Goal: Contribute content: Contribute content

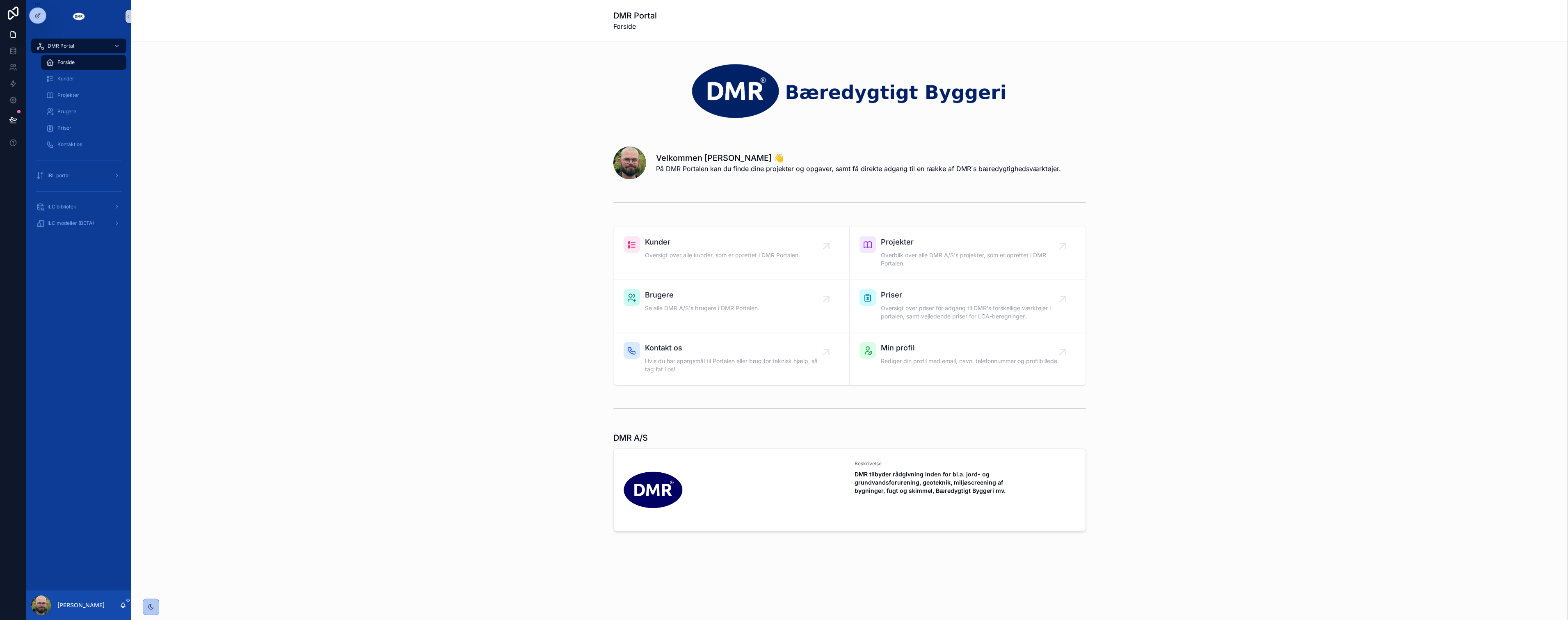
click at [342, 194] on div "scrollable content" at bounding box center [849, 203] width 1424 height 27
click at [459, 298] on div "Kunder Oversigt over alle kunder, som er oprettet i DMR Portalen. Projekter Ove…" at bounding box center [849, 306] width 1424 height 166
click at [276, 238] on div "Kunder Oversigt over alle kunder, som er oprettet i DMR Portalen. Projekter Ove…" at bounding box center [849, 306] width 1424 height 166
click at [274, 239] on div "Kunder Oversigt over alle kunder, som er oprettet i DMR Portalen. Projekter Ove…" at bounding box center [849, 306] width 1424 height 166
click at [339, 218] on div "Velkommen Anders Stokbro Ravn 👋 På DMR Portalen kan du finde dine projekter og …" at bounding box center [849, 314] width 1437 height 545
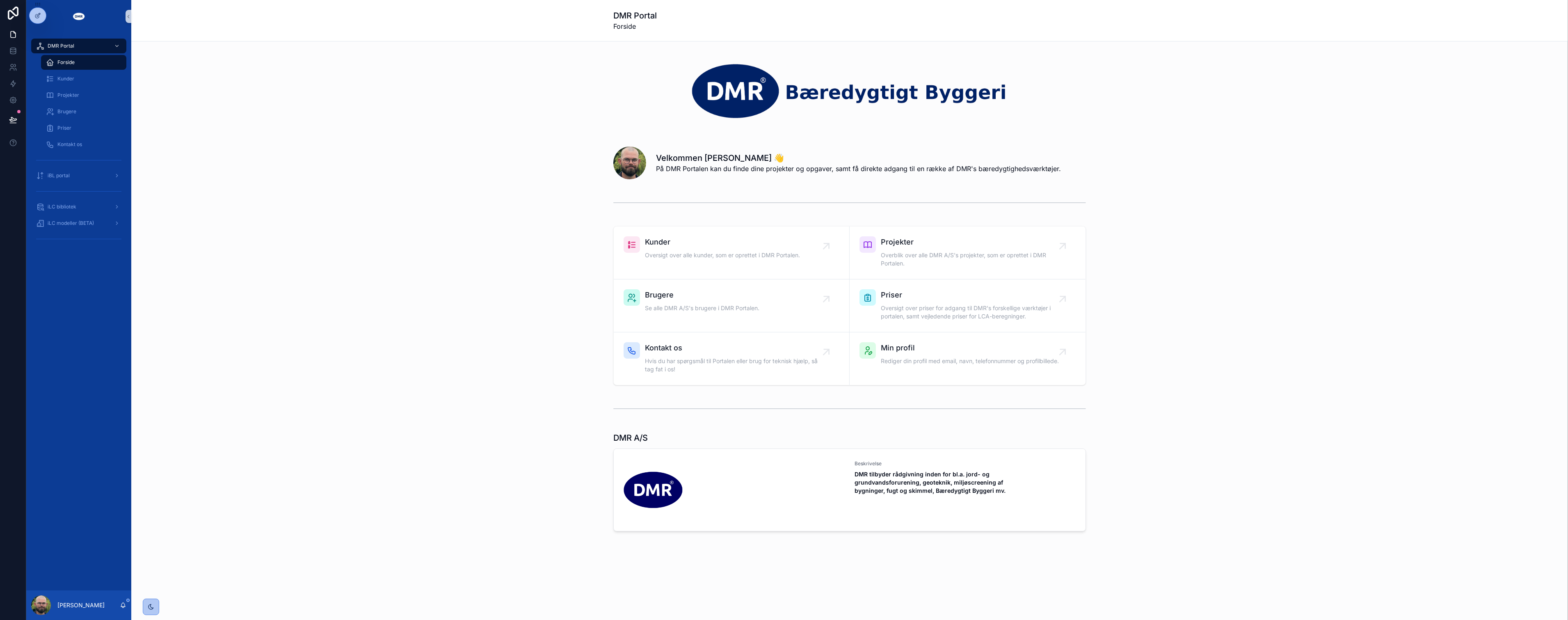
click at [376, 181] on div "Velkommen Anders Stokbro Ravn 👋 På DMR Portalen kan du finde dine projekter og …" at bounding box center [849, 161] width 1424 height 42
click at [351, 190] on div "scrollable content" at bounding box center [849, 203] width 1424 height 27
click at [79, 206] on div "iLC bibliotek" at bounding box center [79, 207] width 86 height 14
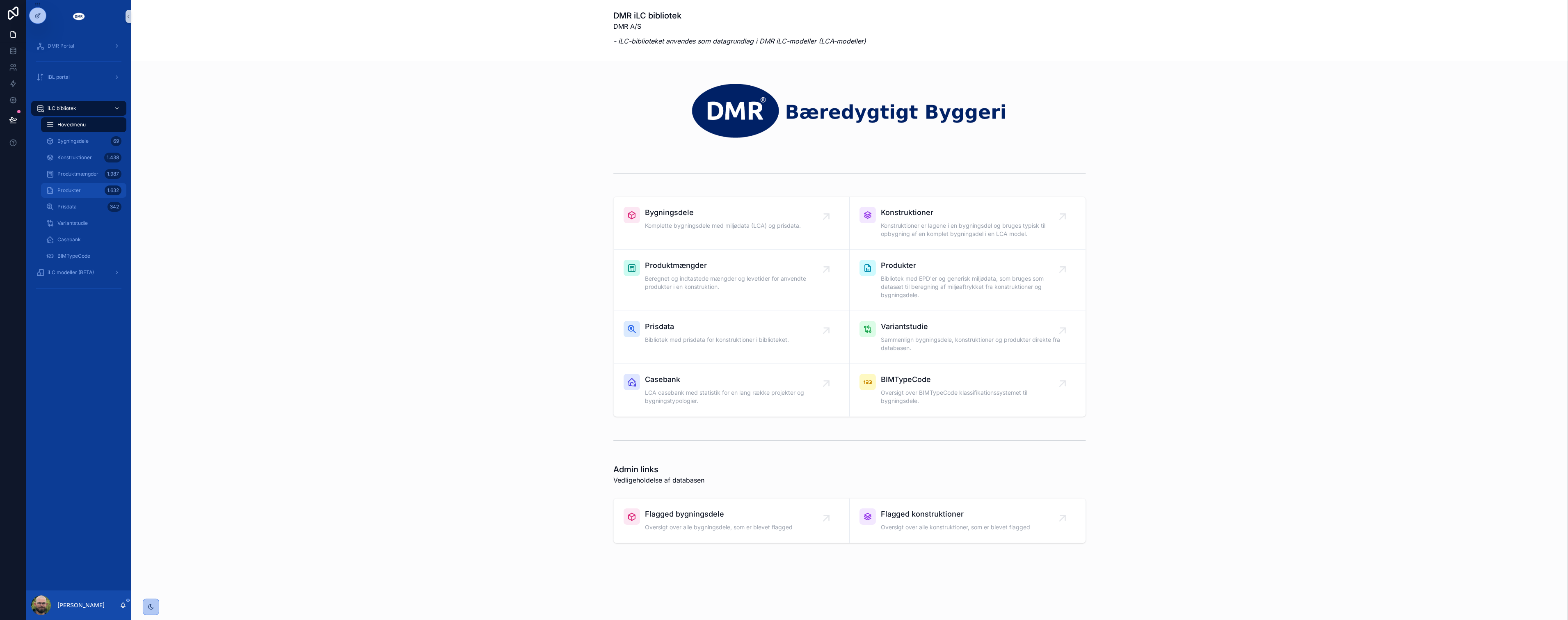
click at [78, 190] on span "Produkter" at bounding box center [70, 190] width 23 height 6
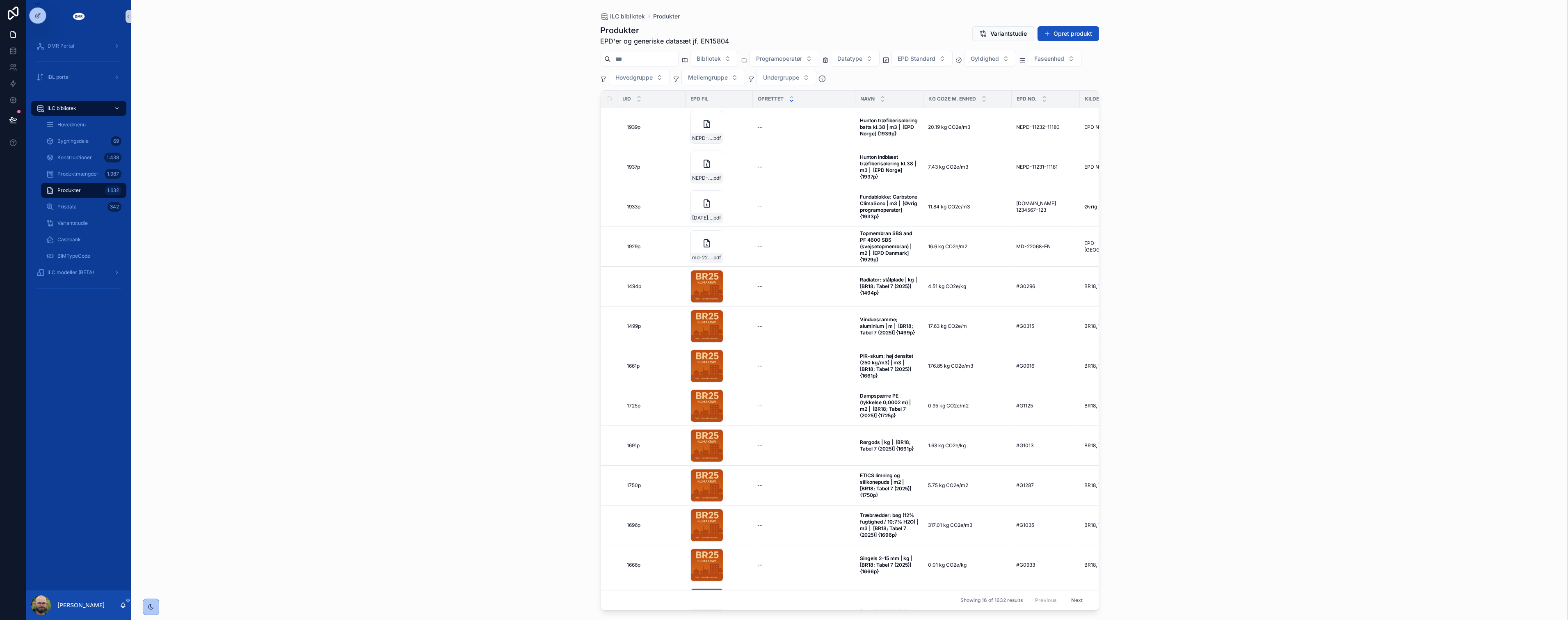
click at [649, 61] on input "scrollable content" at bounding box center [645, 59] width 68 height 12
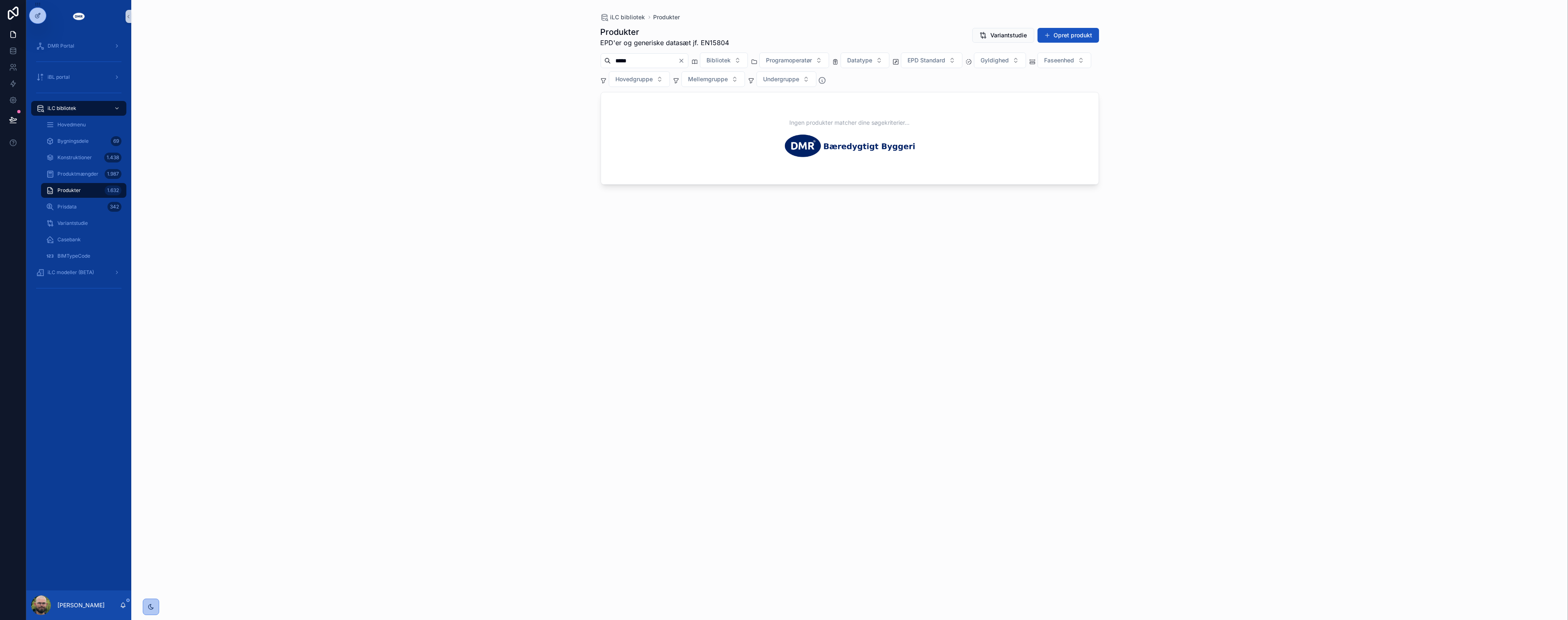
type input "*****"
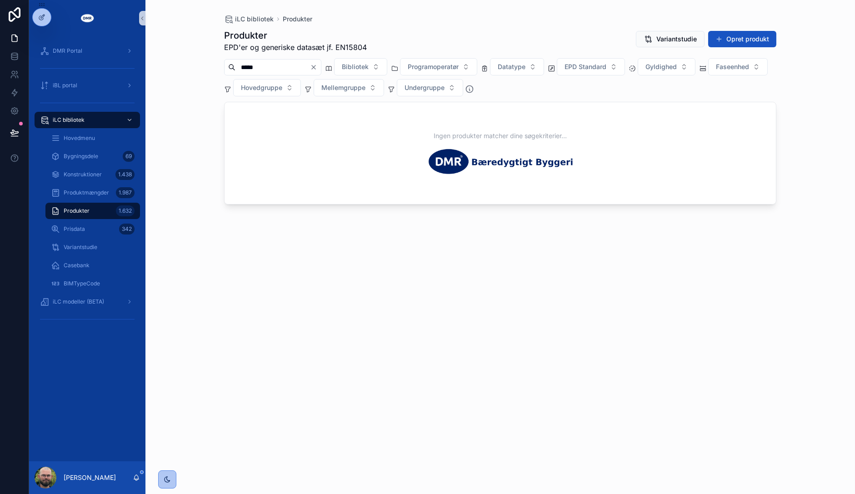
click at [456, 289] on div "Produkter EPD'er og generiske datasæt jf. EN15804 Variantstudie Opret produkt *…" at bounding box center [500, 253] width 552 height 459
click at [317, 64] on icon "Clear" at bounding box center [313, 67] width 7 height 7
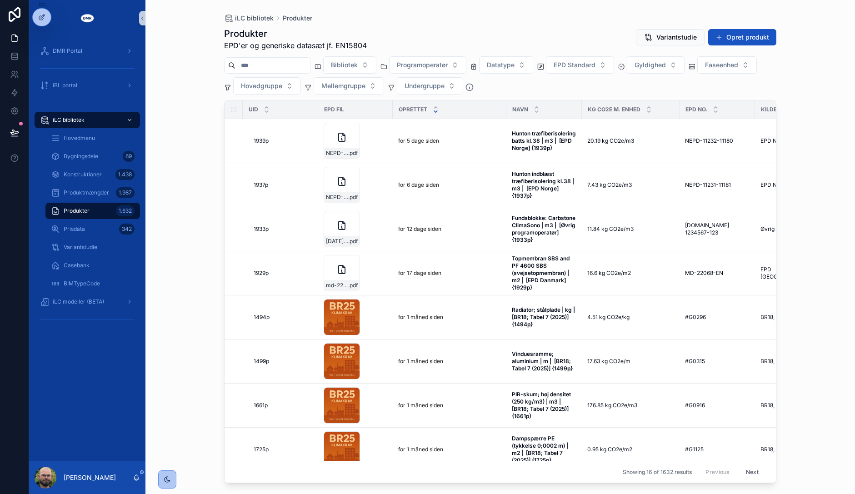
click at [280, 70] on input "scrollable content" at bounding box center [272, 65] width 75 height 13
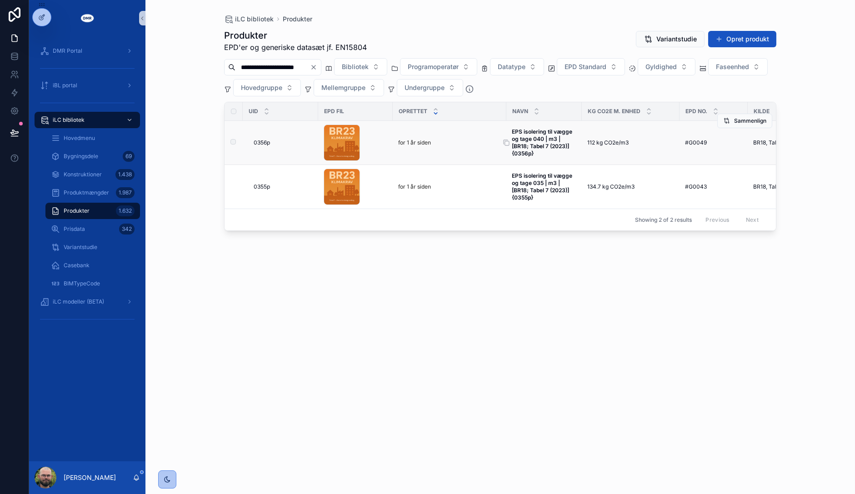
type input "**********"
click at [549, 147] on strong "EPS isolering til vægge og tage 040 | m3 | [BR18; Tabel 7 (2023)] {0356p}" at bounding box center [543, 142] width 62 height 29
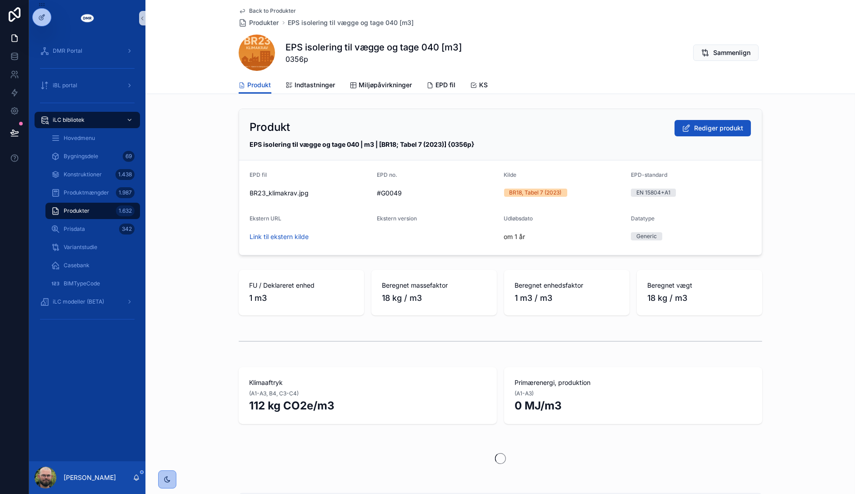
click at [193, 149] on div "Produkt Rediger produkt EPS isolering til vægge og tage 040 | m3 | [BR18; Tabel…" at bounding box center [499, 182] width 709 height 154
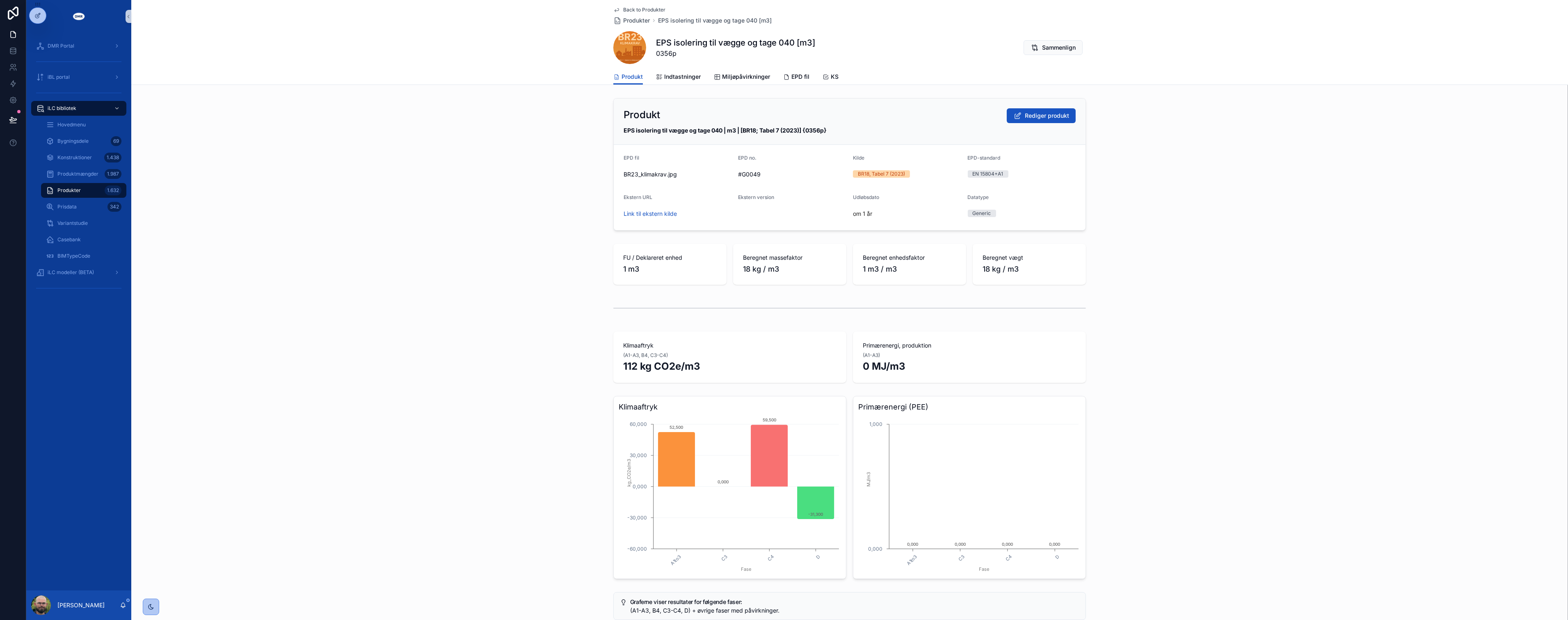
click at [75, 187] on span "Produkter" at bounding box center [70, 190] width 23 height 6
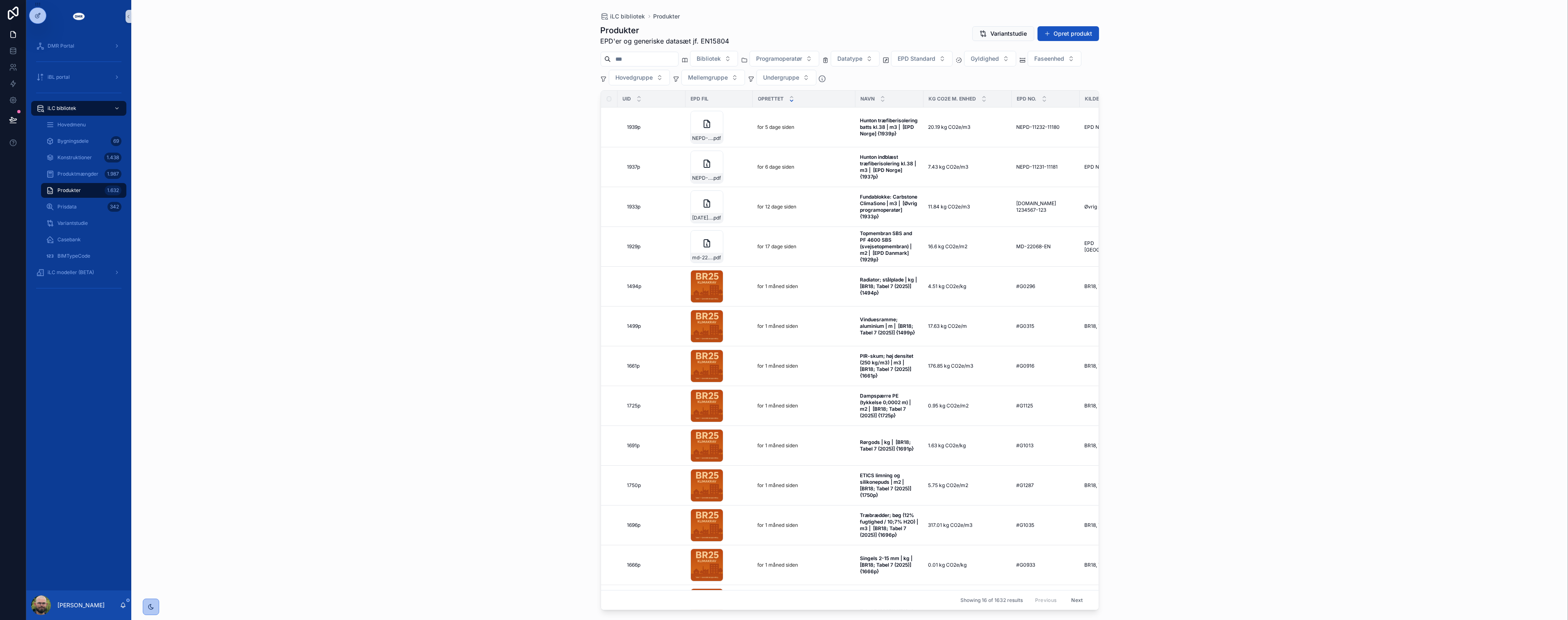
click at [1057, 20] on div "Produkter EPD'er og generiske datasæt jf. EN15804 Variantstudie Opret produkt B…" at bounding box center [849, 315] width 498 height 590
click at [1060, 31] on button "Opret produkt" at bounding box center [1068, 33] width 61 height 14
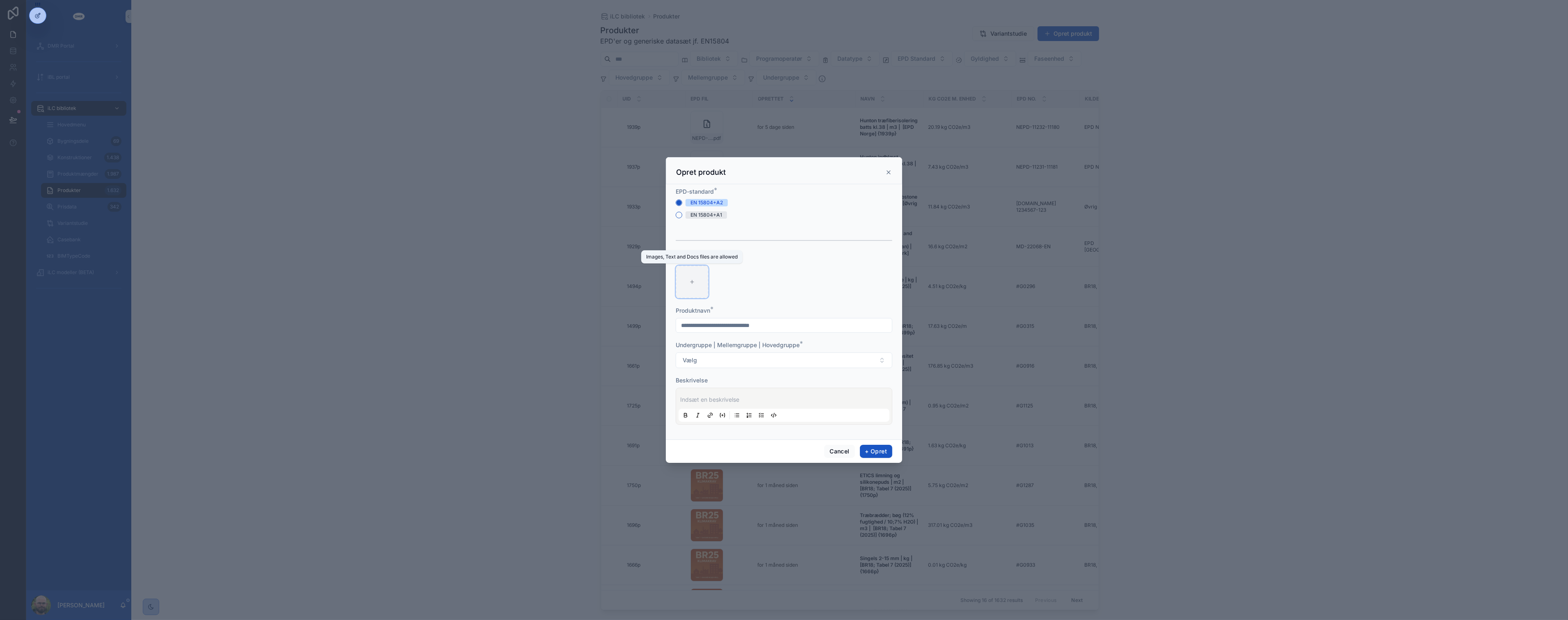
click at [687, 281] on div "scrollable content" at bounding box center [692, 282] width 32 height 32
type input "**********"
click at [710, 326] on input "scrollable content" at bounding box center [784, 325] width 216 height 12
type input "**********"
click at [699, 365] on button "Vælg" at bounding box center [784, 359] width 217 height 15
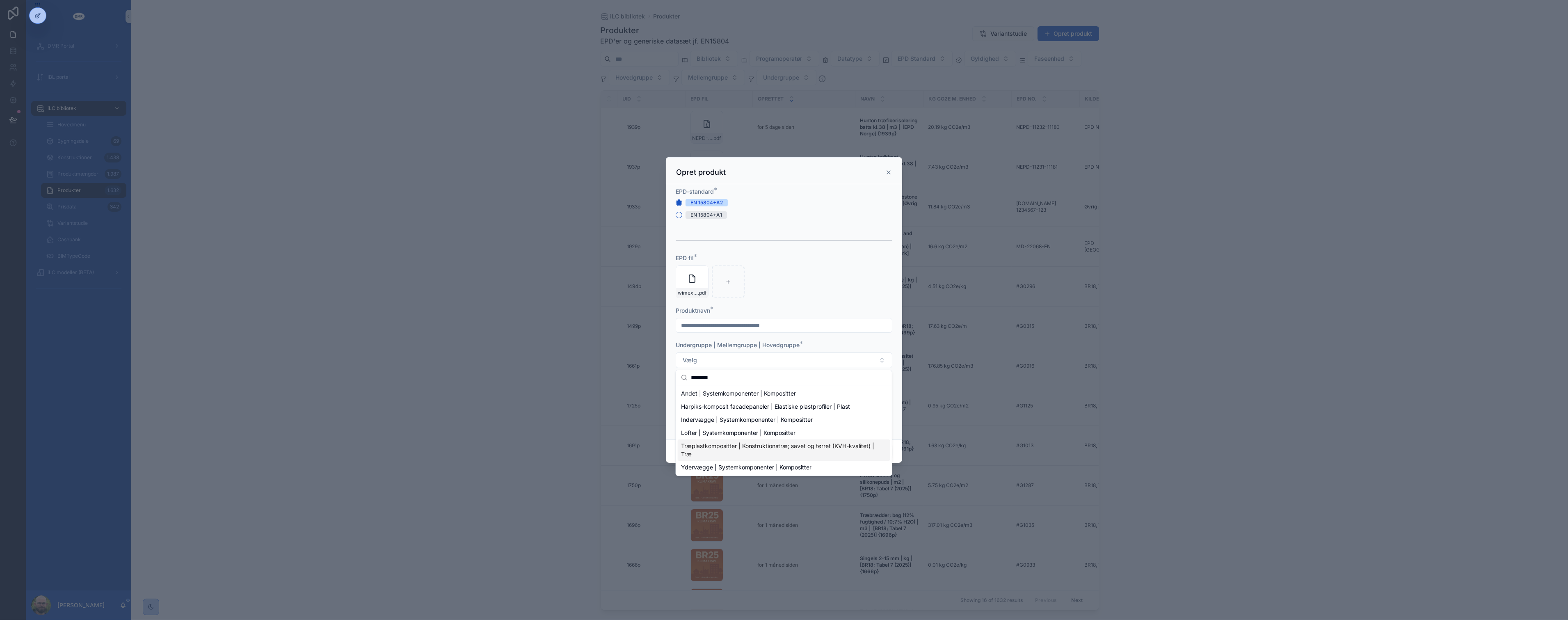
type input "********"
click at [760, 453] on span "Træplastkompositter | Konstruktionstræ; savet og tørret (KVH-kvalitet) | Træ" at bounding box center [778, 449] width 196 height 16
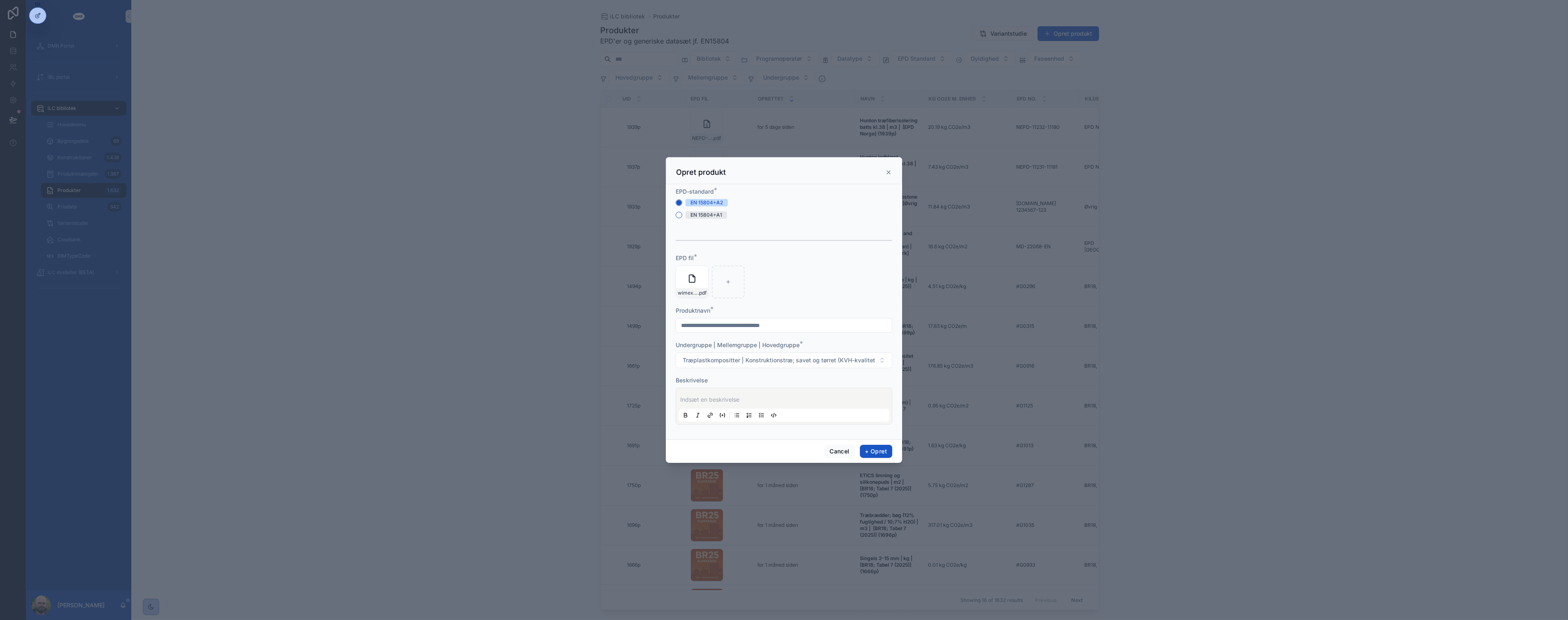
click at [740, 399] on p "scrollable content" at bounding box center [786, 399] width 211 height 8
click at [695, 399] on p "scrollable content" at bounding box center [786, 399] width 211 height 8
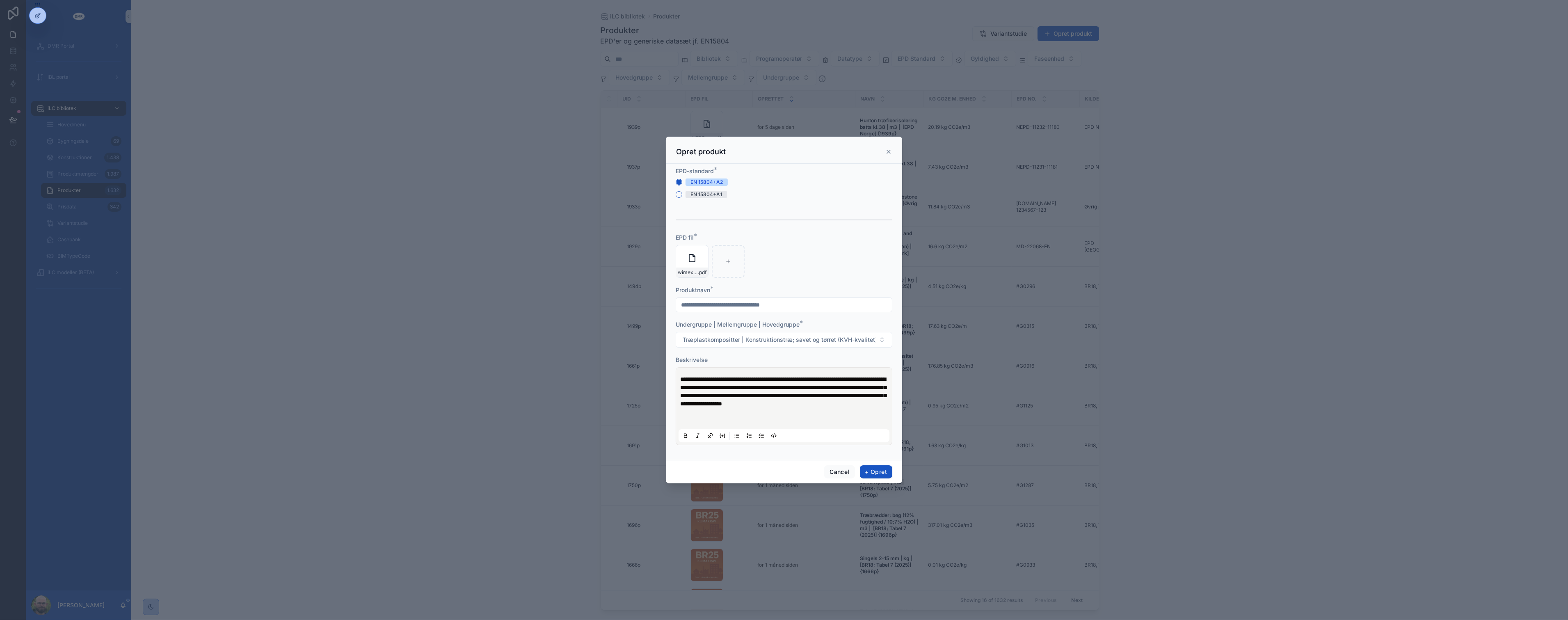
click at [874, 416] on p "scrollable content" at bounding box center [786, 412] width 211 height 8
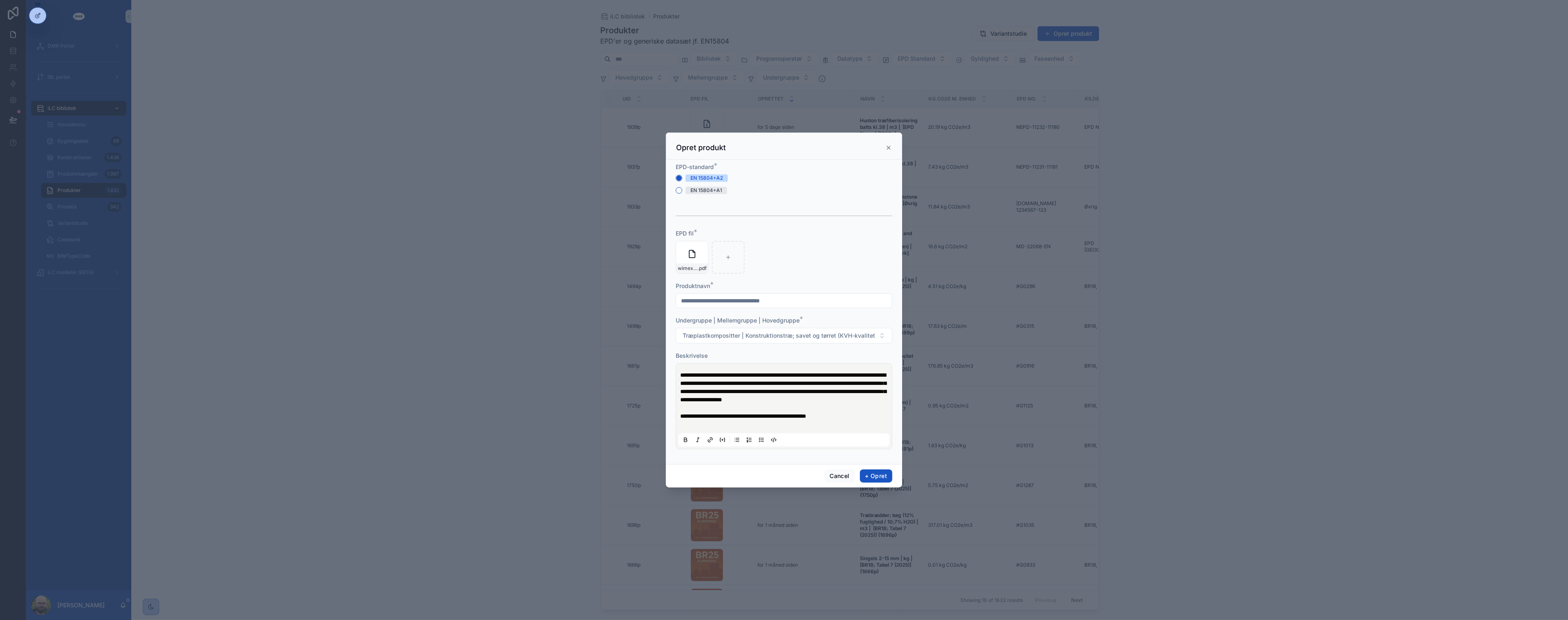
click at [782, 416] on span "**********" at bounding box center [744, 416] width 126 height 5
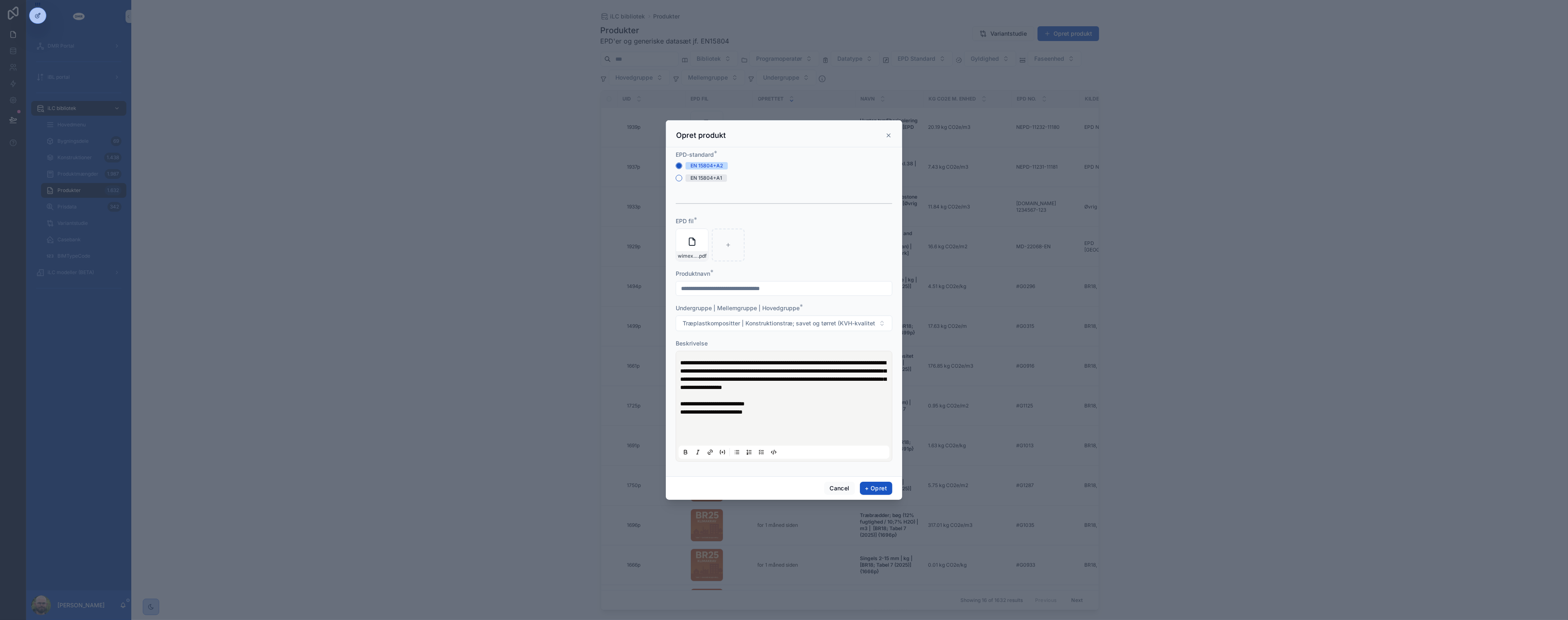
click at [681, 360] on span "**********" at bounding box center [784, 375] width 206 height 31
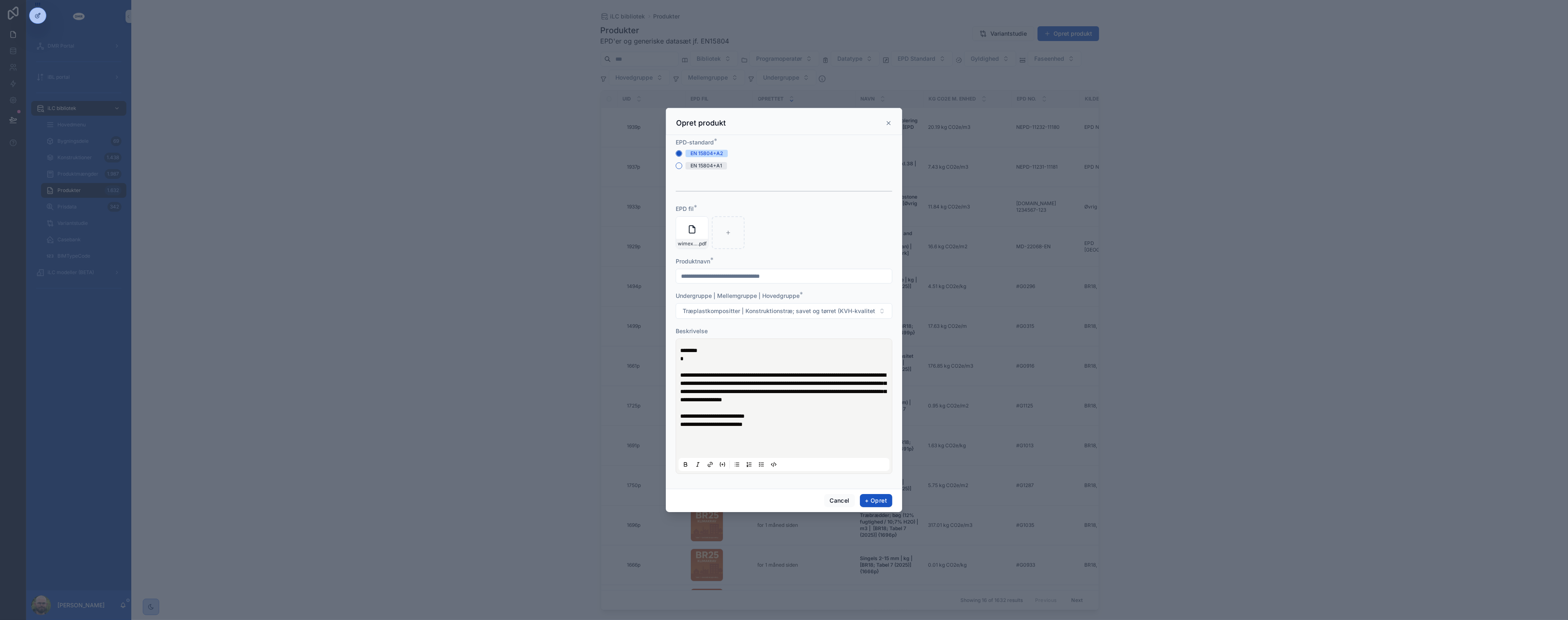
click at [695, 355] on p "*" at bounding box center [786, 358] width 211 height 8
click at [759, 456] on p "scrollable content" at bounding box center [786, 452] width 211 height 8
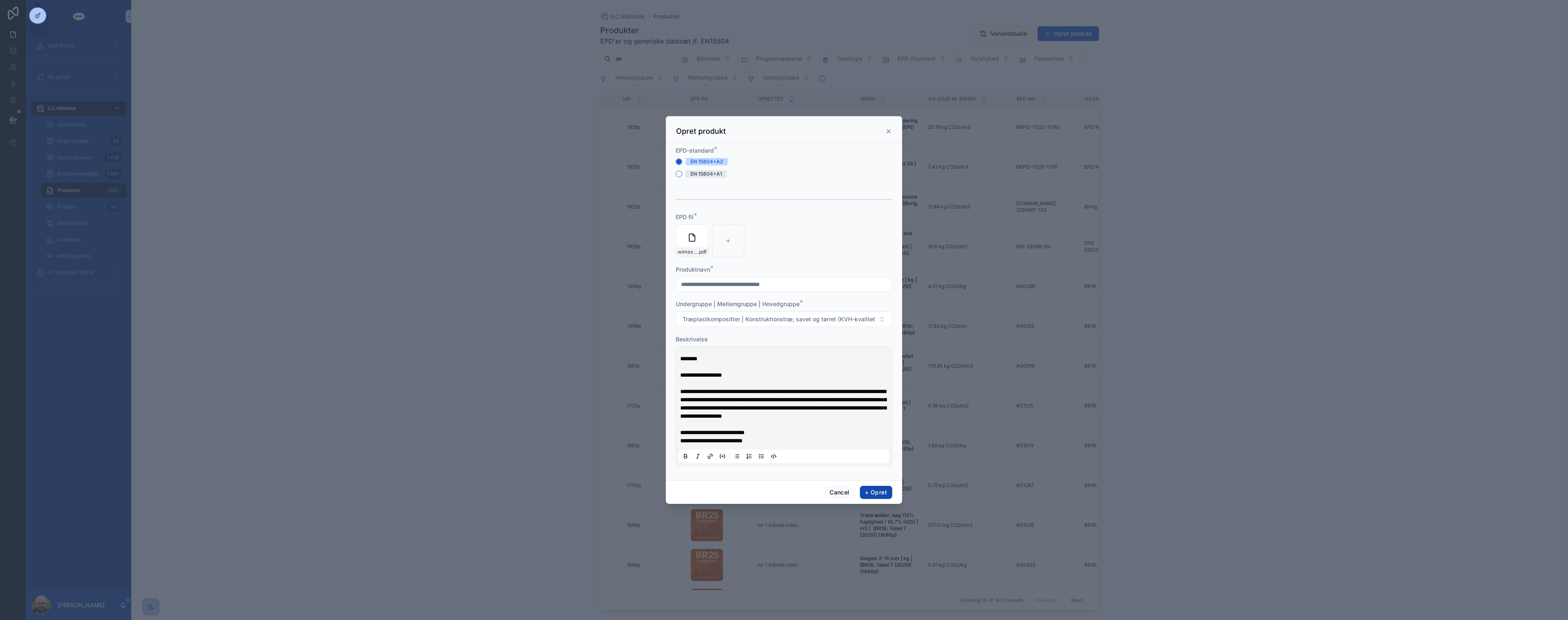
click at [883, 494] on button "+ Opret" at bounding box center [877, 492] width 32 height 14
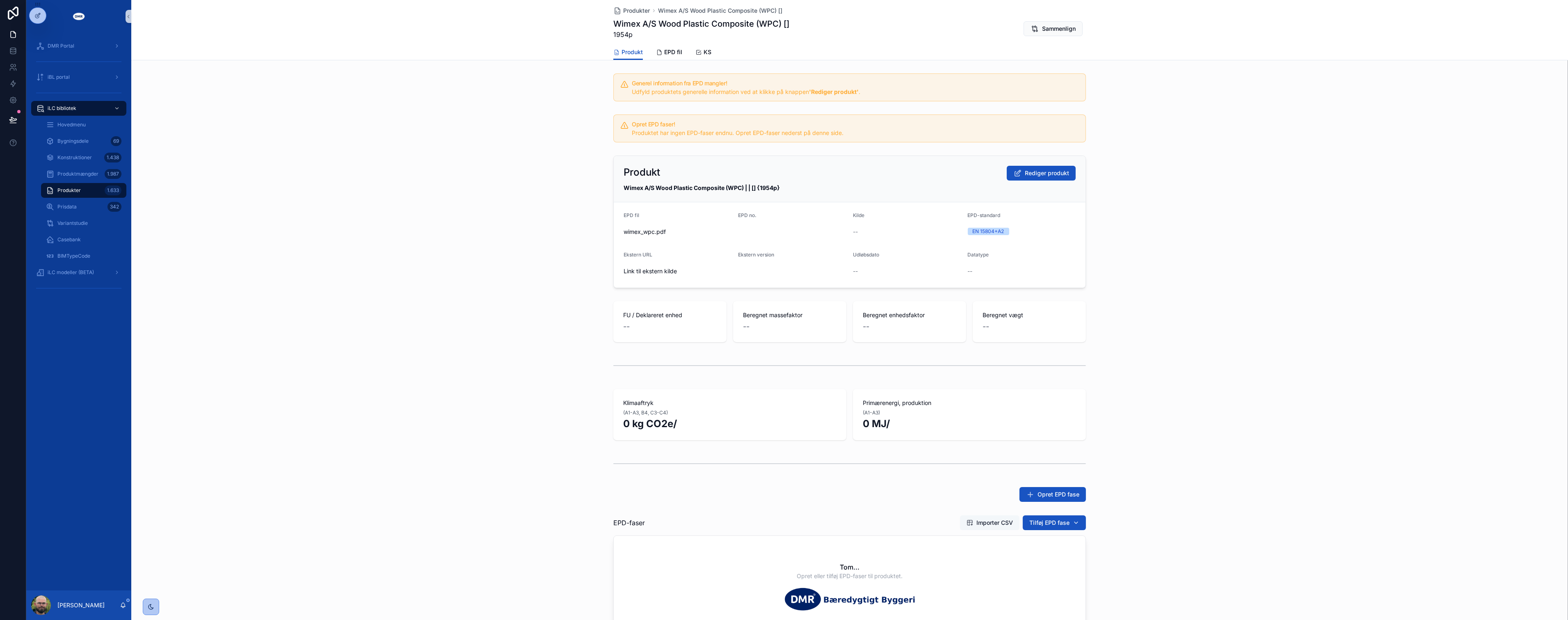
click at [981, 524] on span "Importer CSV" at bounding box center [995, 522] width 36 height 8
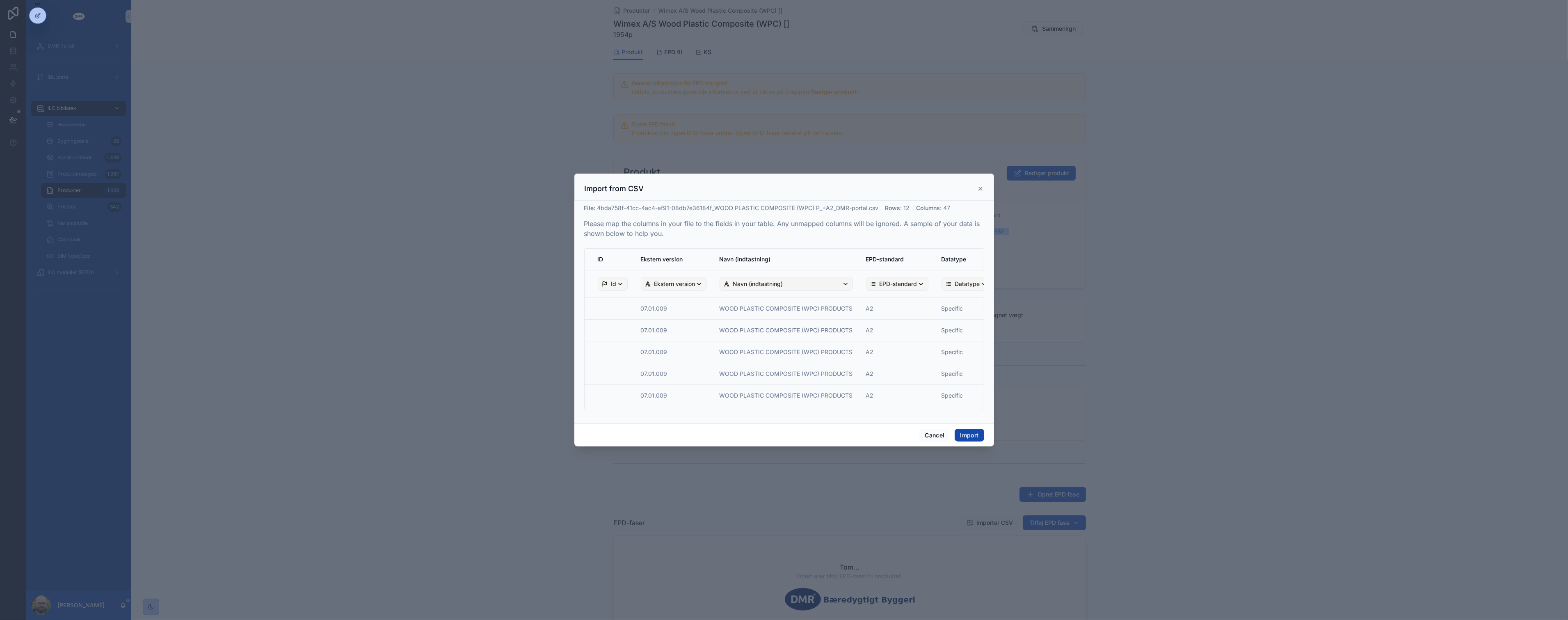
click at [972, 438] on button "Import" at bounding box center [970, 435] width 29 height 14
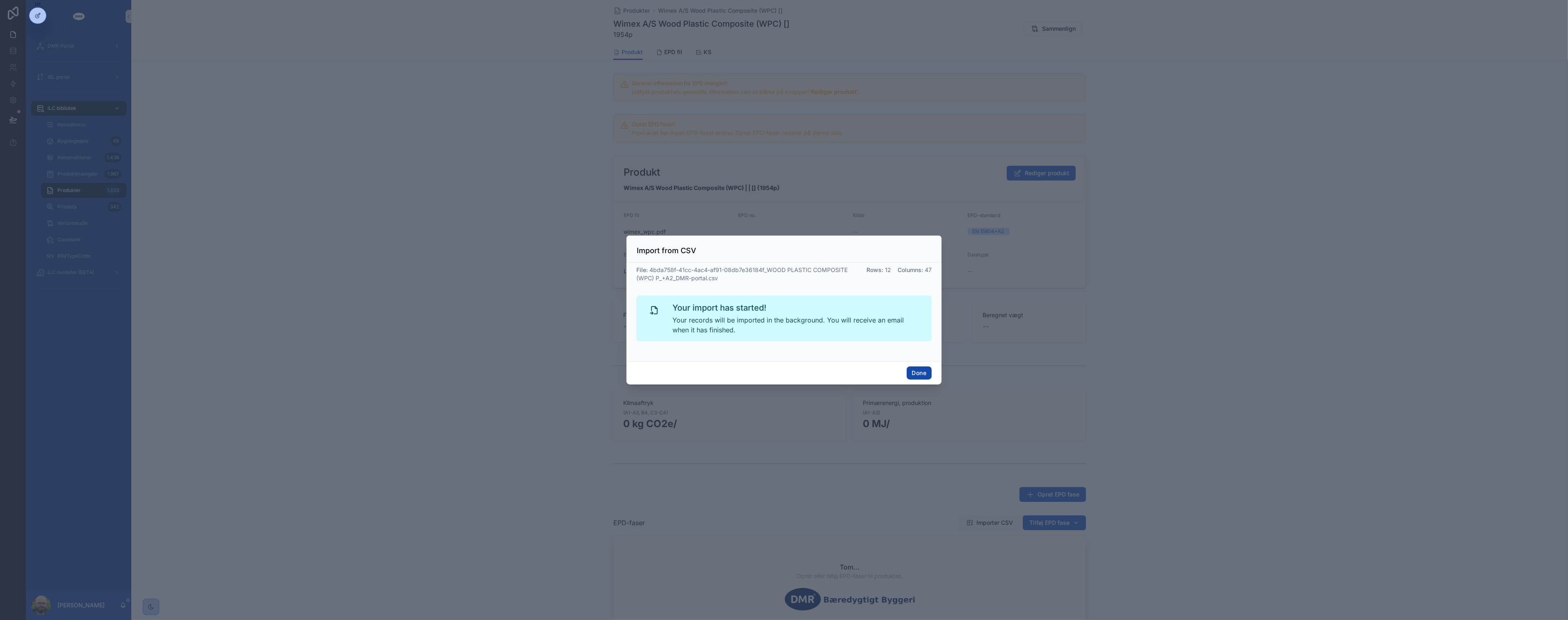
click at [920, 372] on button "Done" at bounding box center [919, 373] width 25 height 14
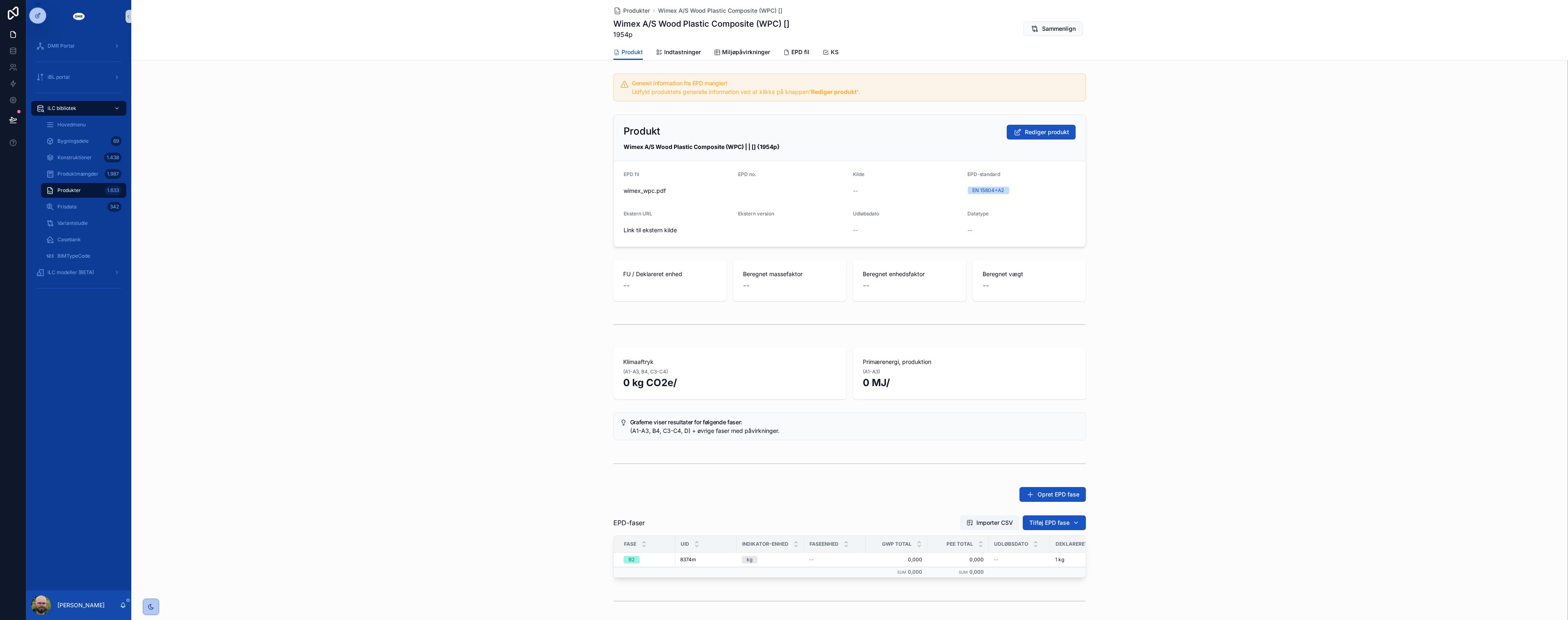
click at [448, 383] on div "Klimaaftryk (A1-A3, B4, C3-C4) 0 kg CO2e/ Primærenergi, produktion (A1-A3) 0 MJ/" at bounding box center [849, 374] width 1437 height 58
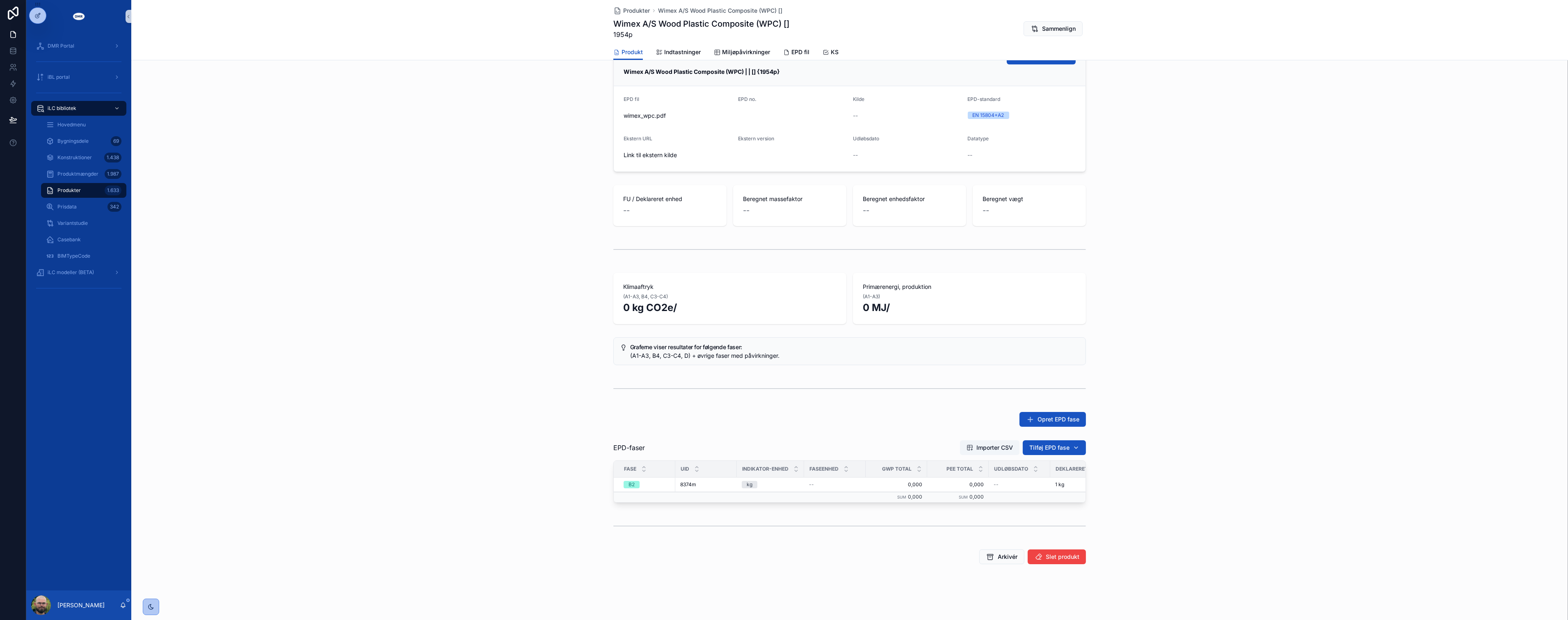
scroll to position [80, 0]
click at [667, 51] on span "Indtastninger" at bounding box center [682, 51] width 36 height 8
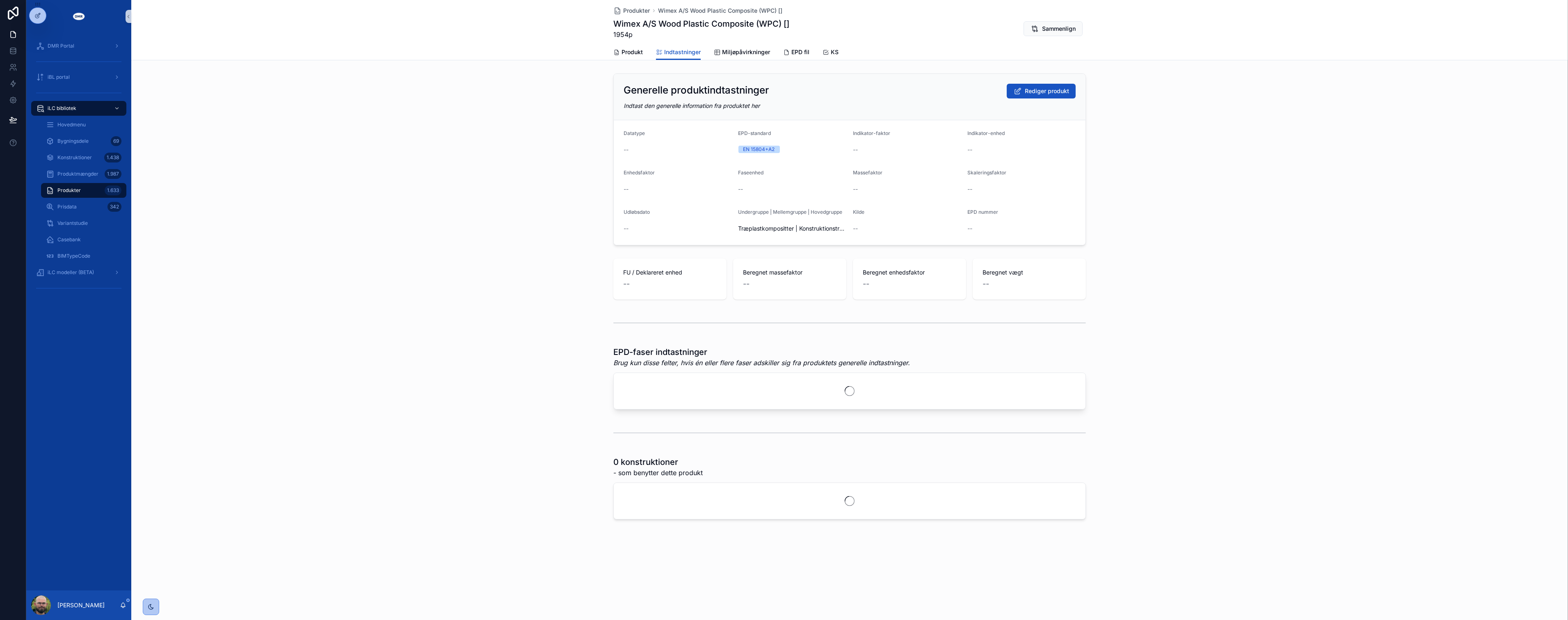
click at [504, 264] on div "FU / Deklareret enhed -- Beregnet massefaktor -- Beregnet enhedsfaktor -- Bereg…" at bounding box center [849, 279] width 1437 height 48
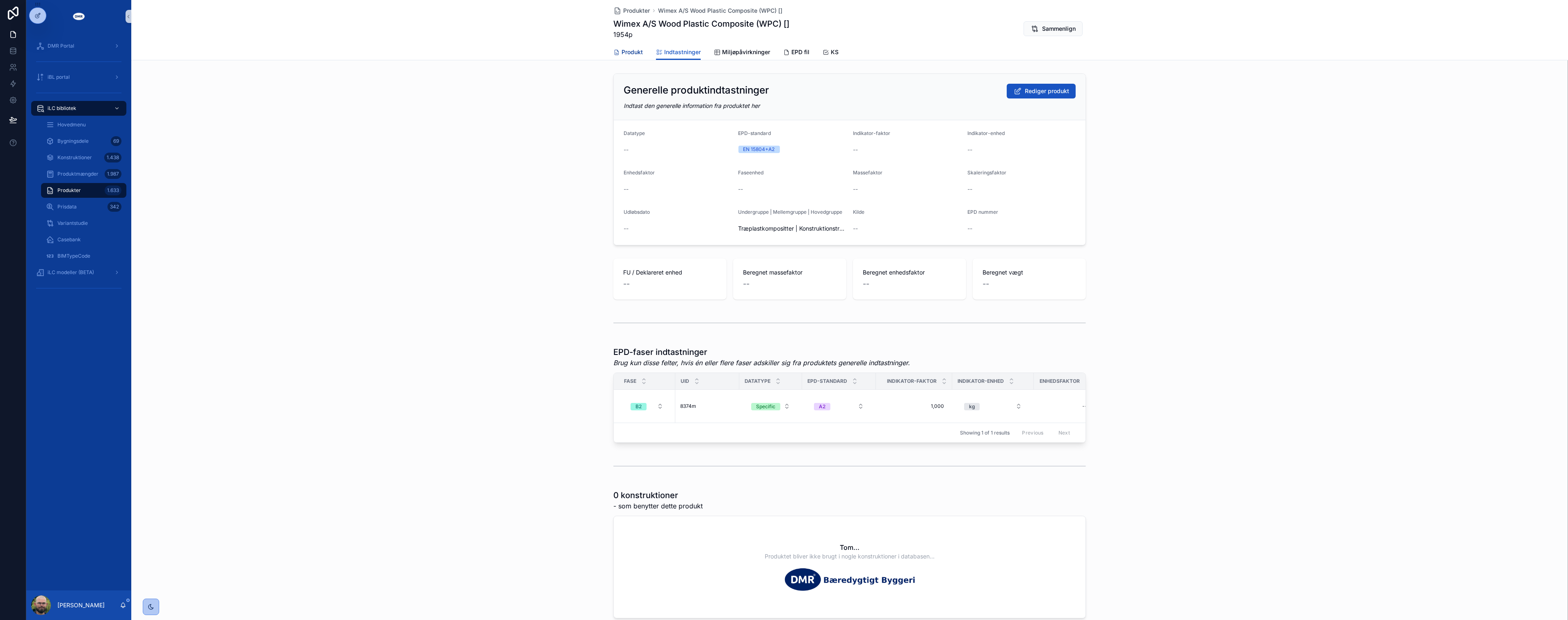
click at [630, 52] on span "Produkt" at bounding box center [633, 51] width 22 height 8
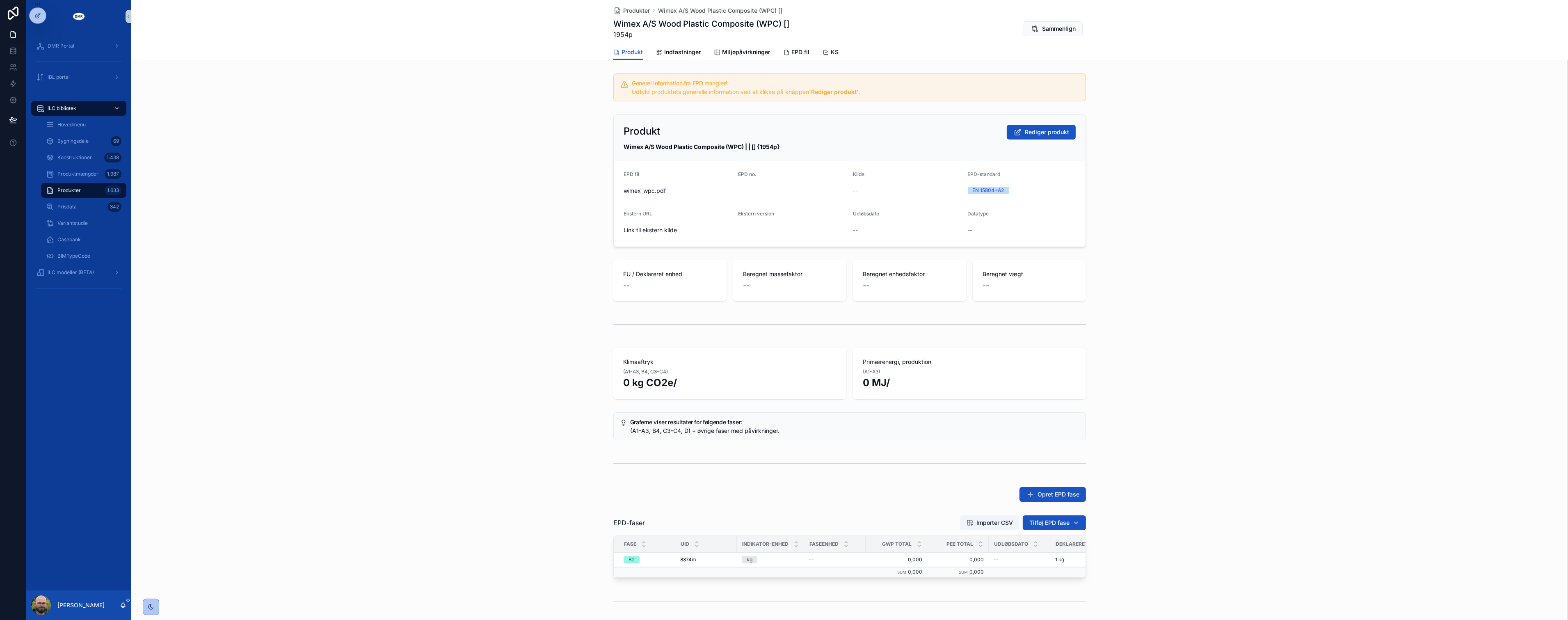
click at [529, 359] on div "Klimaaftryk (A1-A3, B4, C3-C4) 0 kg CO2e/ Primærenergi, produktion (A1-A3) 0 MJ/" at bounding box center [849, 374] width 1437 height 58
click at [1053, 515] on button "Tilføj EPD fase" at bounding box center [1054, 523] width 63 height 14
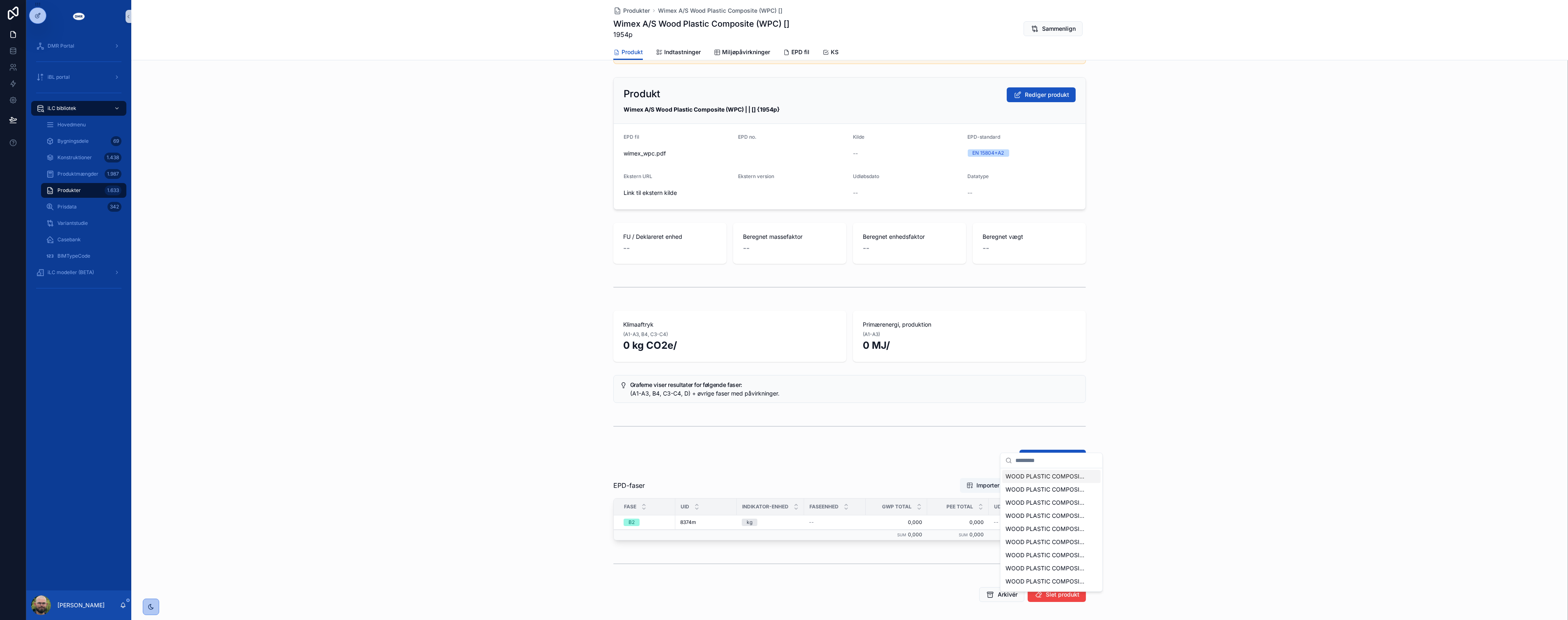
scroll to position [80, 0]
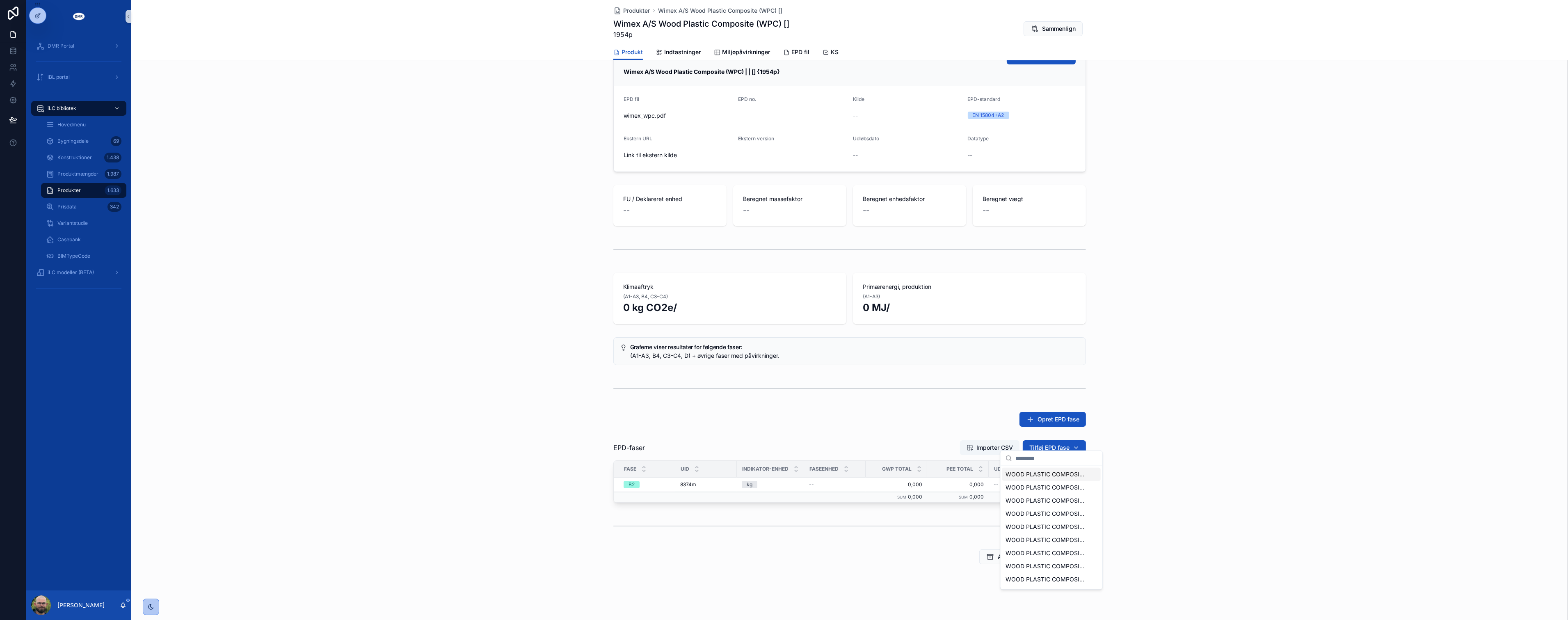
click at [1028, 473] on span "WOOD PLASTIC COMPOSITE (WPC) PRODUCTS [] | [A1-A3] {8371m}" at bounding box center [1046, 474] width 82 height 8
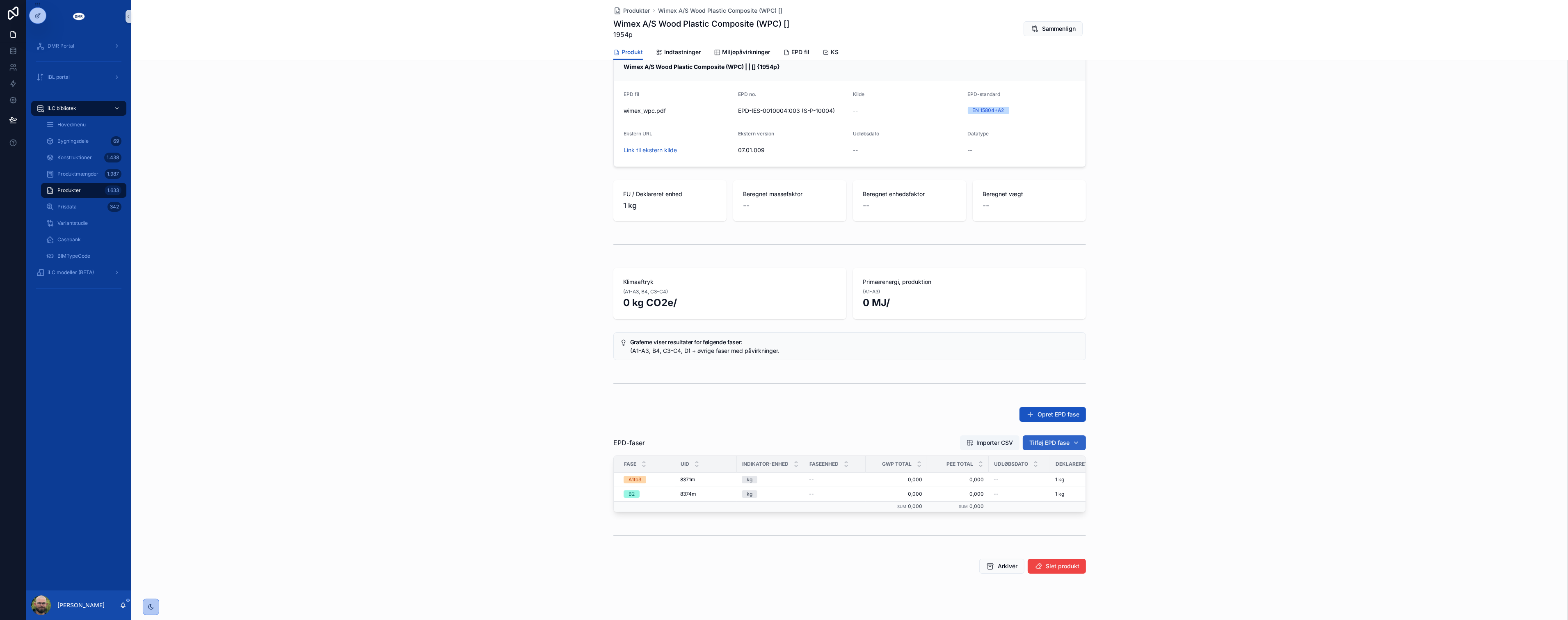
click at [1063, 439] on span "Tilføj EPD fase" at bounding box center [1049, 442] width 41 height 8
click at [1324, 425] on div "Generel information fra EPD mangler! Udfyld produktets generelle information ve…" at bounding box center [849, 347] width 1437 height 716
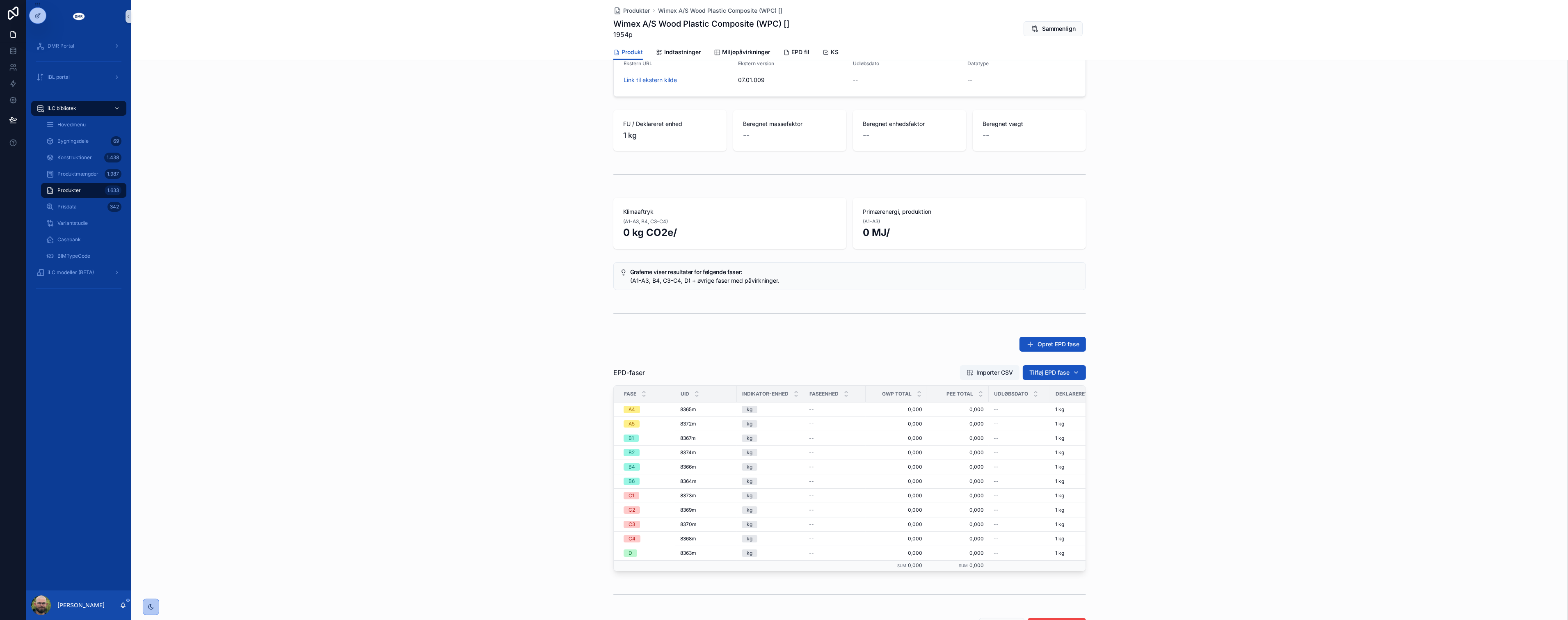
scroll to position [224, 0]
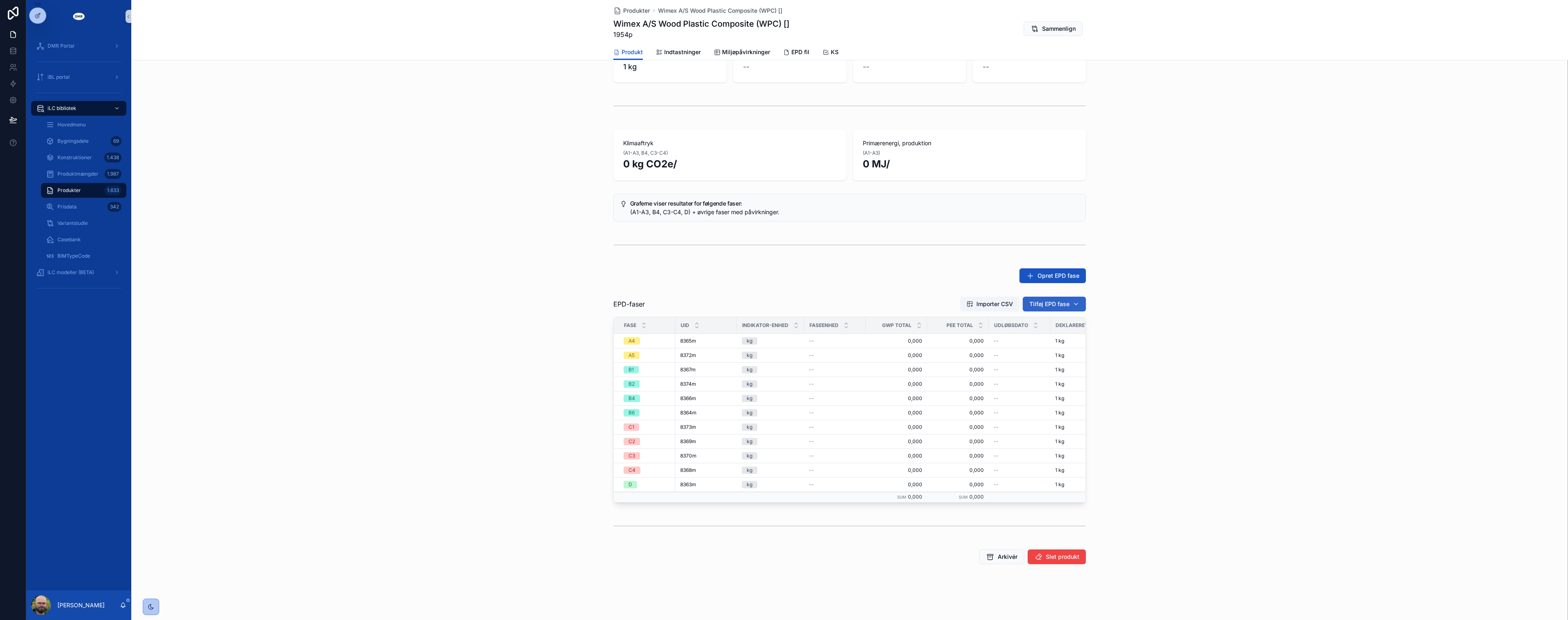
click at [1059, 300] on span "Tilføj EPD fase" at bounding box center [1049, 303] width 41 height 8
click at [1048, 329] on span "WOOD PLASTIC COMPOSITE (WPC) PRODUCTS [] | [A1-A3] {8371m}" at bounding box center [1046, 329] width 82 height 8
click at [1180, 316] on div "EPD-faser Importer CSV Tilføj EPD fase Fase UID Indikator-enhed Faseenhed GWP t…" at bounding box center [849, 402] width 1437 height 227
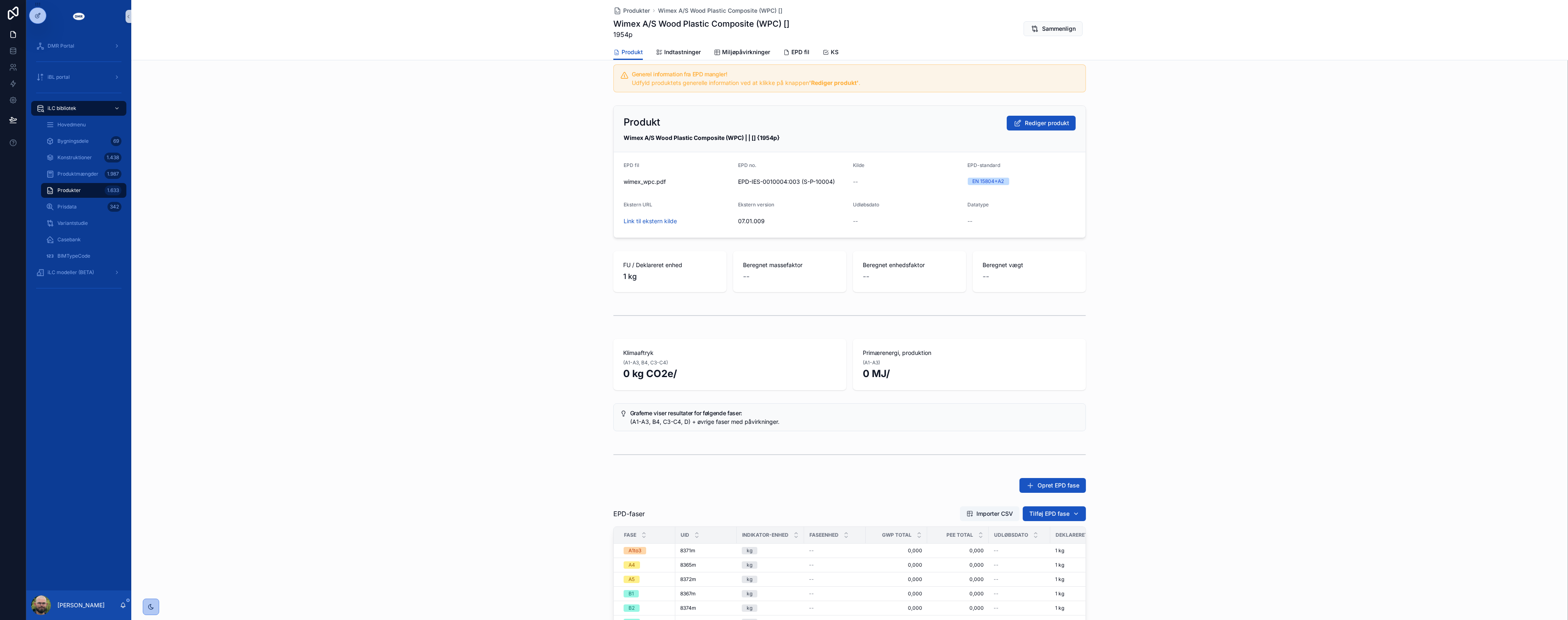
scroll to position [0, 0]
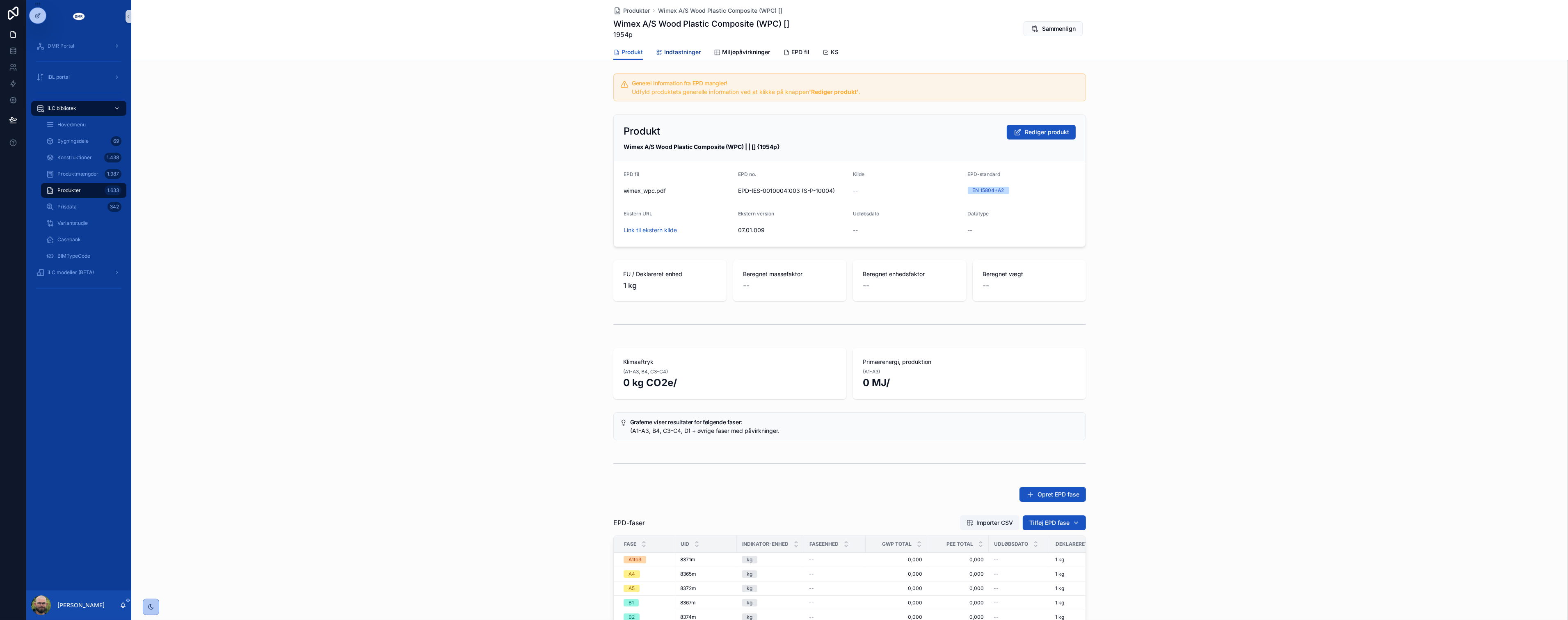
click at [665, 50] on span "Indtastninger" at bounding box center [682, 51] width 36 height 8
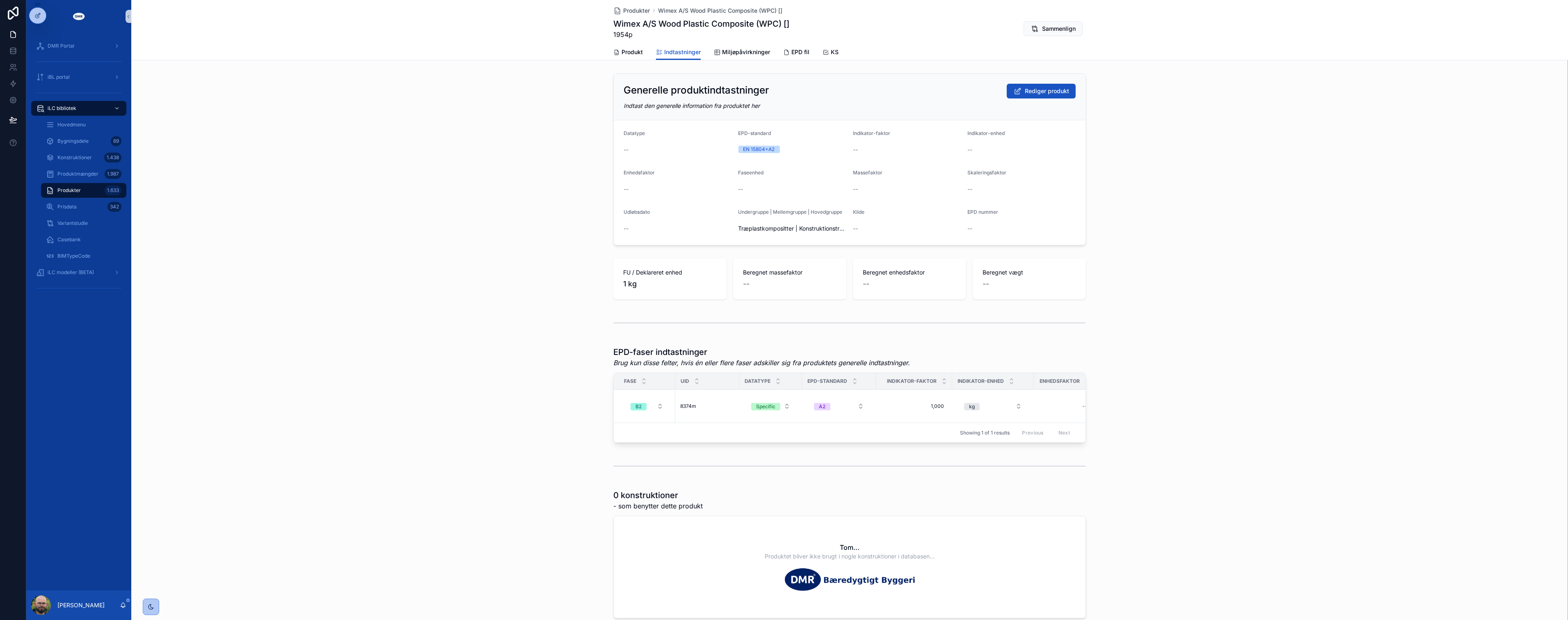
click at [545, 291] on div "FU / Deklareret enhed 1 kg Beregnet massefaktor -- Beregnet enhedsfaktor -- Ber…" at bounding box center [849, 279] width 1437 height 48
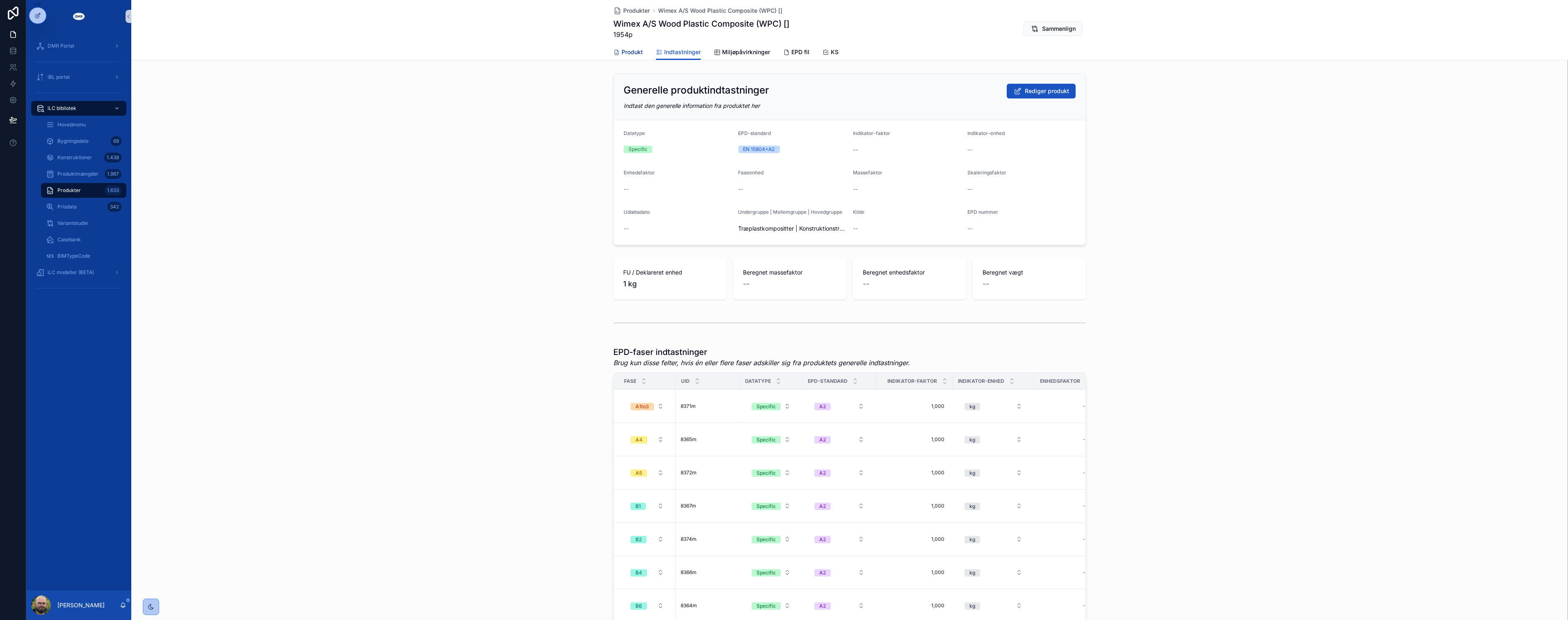
click at [626, 51] on span "Produkt" at bounding box center [633, 51] width 22 height 8
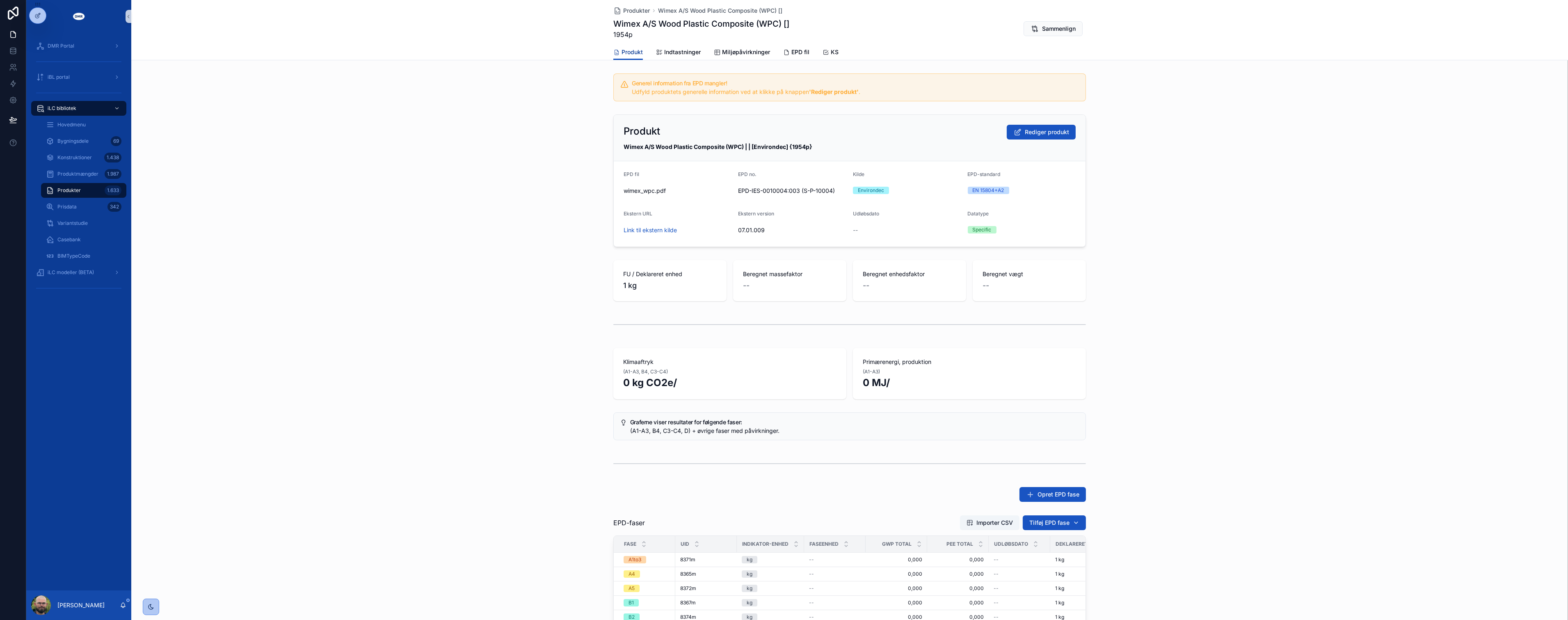
click at [563, 167] on div "Produkt Rediger produkt Wimex A/S Wood Plastic Composite (WPC) | | [Environdec]…" at bounding box center [849, 180] width 1437 height 139
click at [1028, 135] on span "Rediger produkt" at bounding box center [1046, 132] width 44 height 8
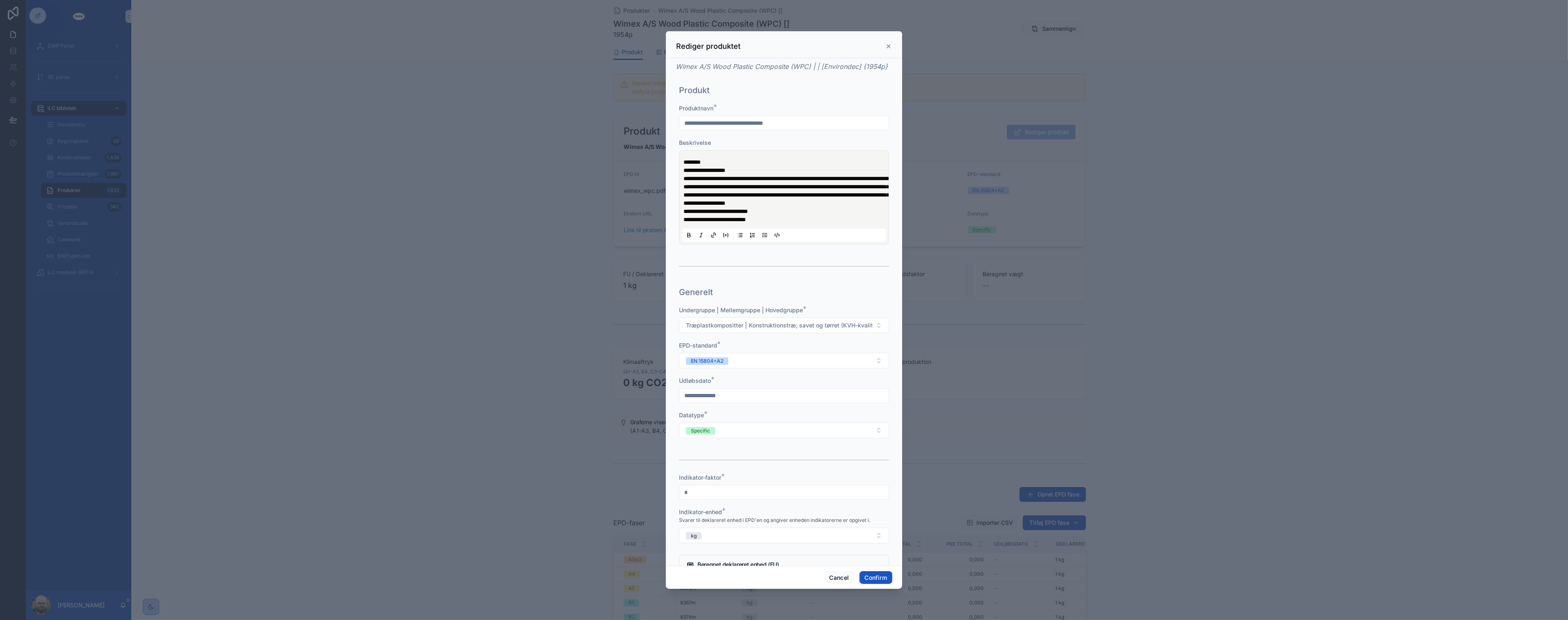
click at [716, 401] on input "text" at bounding box center [784, 395] width 209 height 12
click at [694, 401] on input "**********" at bounding box center [784, 395] width 209 height 12
type input "*********"
click at [684, 230] on button at bounding box center [689, 235] width 10 height 10
click at [877, 456] on div "Undergruppe | Mellemgruppe | Hovedgruppe * Træplastkompositter | Konstruktionst…" at bounding box center [784, 613] width 210 height 615
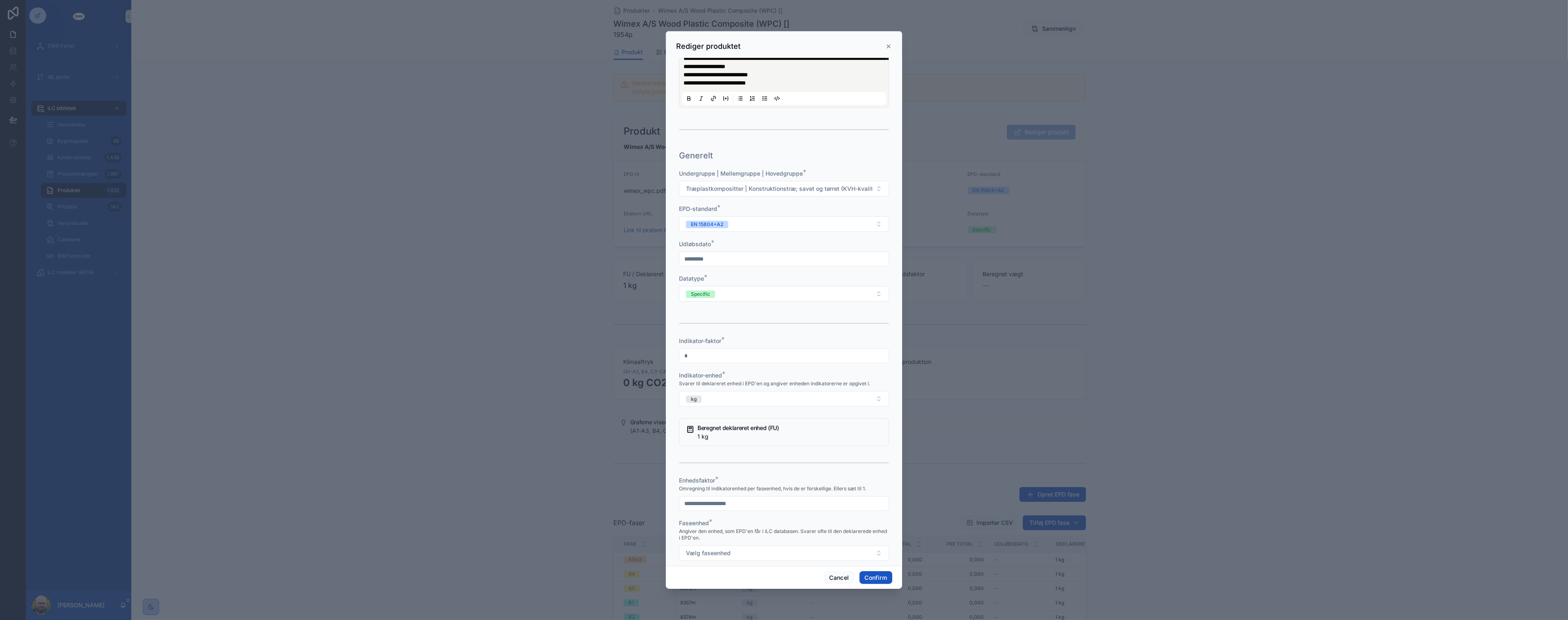
scroll to position [227, 0]
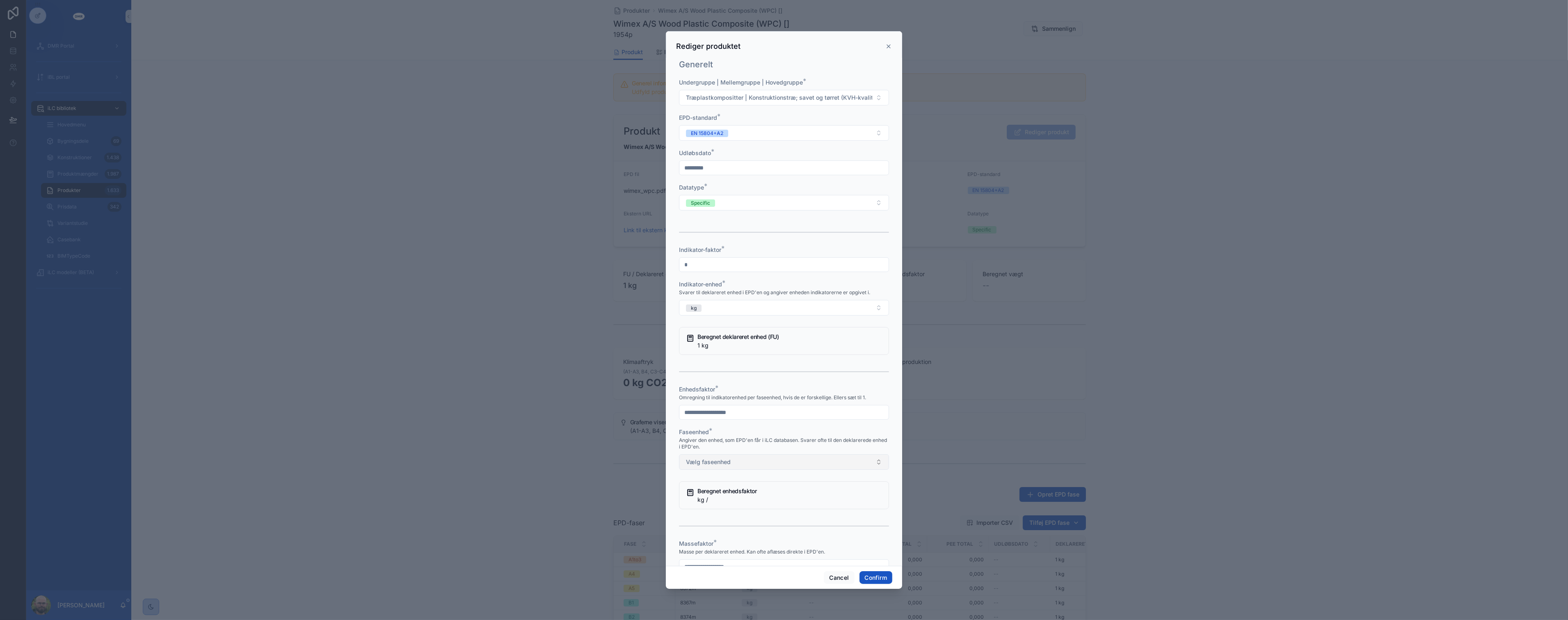
click at [784, 469] on button "Vælg faseenhed" at bounding box center [784, 461] width 210 height 15
click at [756, 536] on div "m3" at bounding box center [781, 539] width 199 height 13
click at [730, 418] on input "text" at bounding box center [784, 412] width 209 height 12
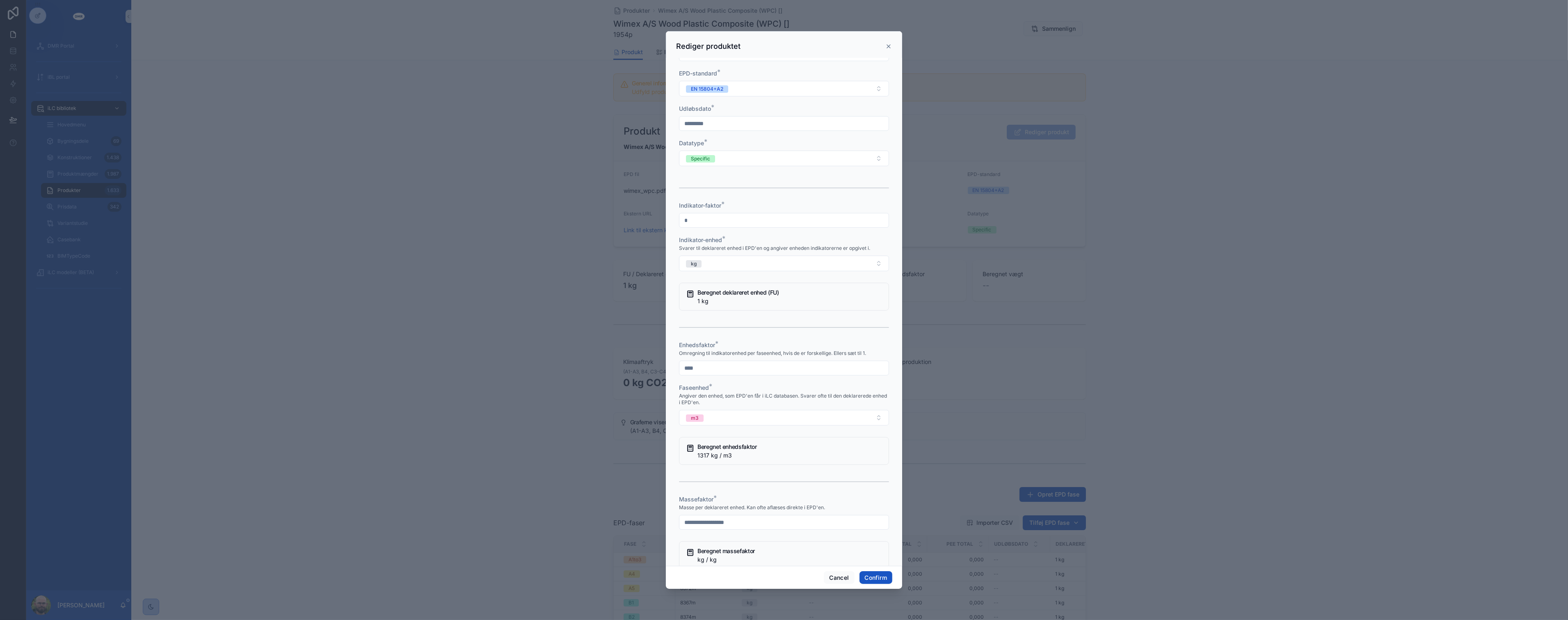
scroll to position [365, 0]
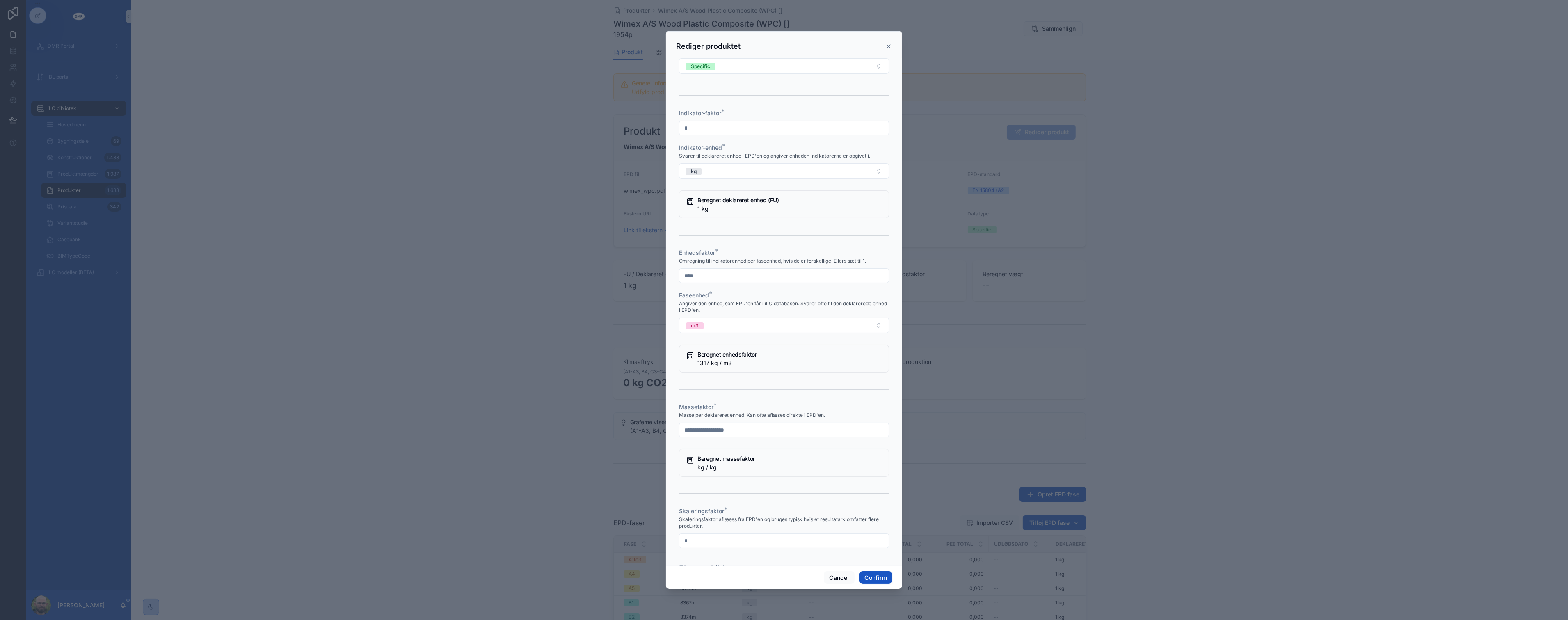
type input "****"
click at [738, 436] on input "text" at bounding box center [784, 430] width 209 height 12
type input "*"
click at [745, 395] on div at bounding box center [784, 389] width 210 height 21
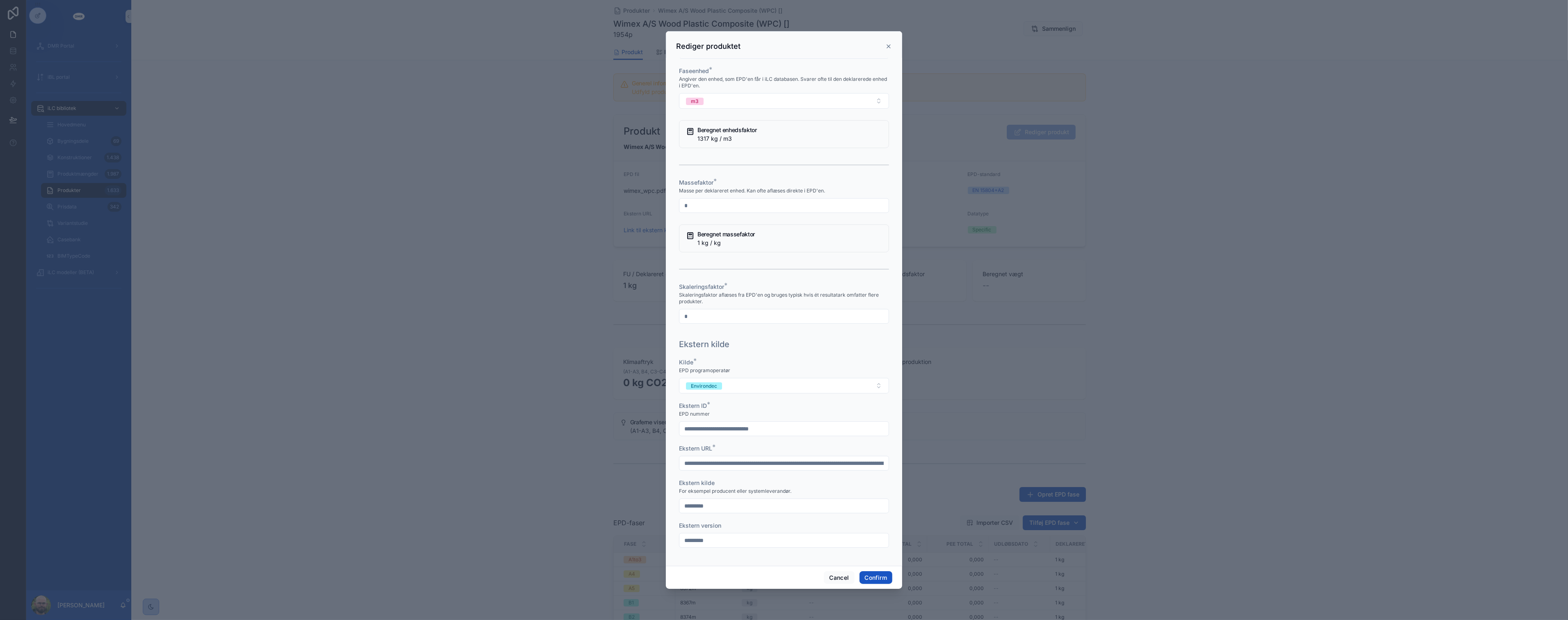
scroll to position [596, 0]
click at [876, 574] on button "Confirm" at bounding box center [876, 578] width 32 height 14
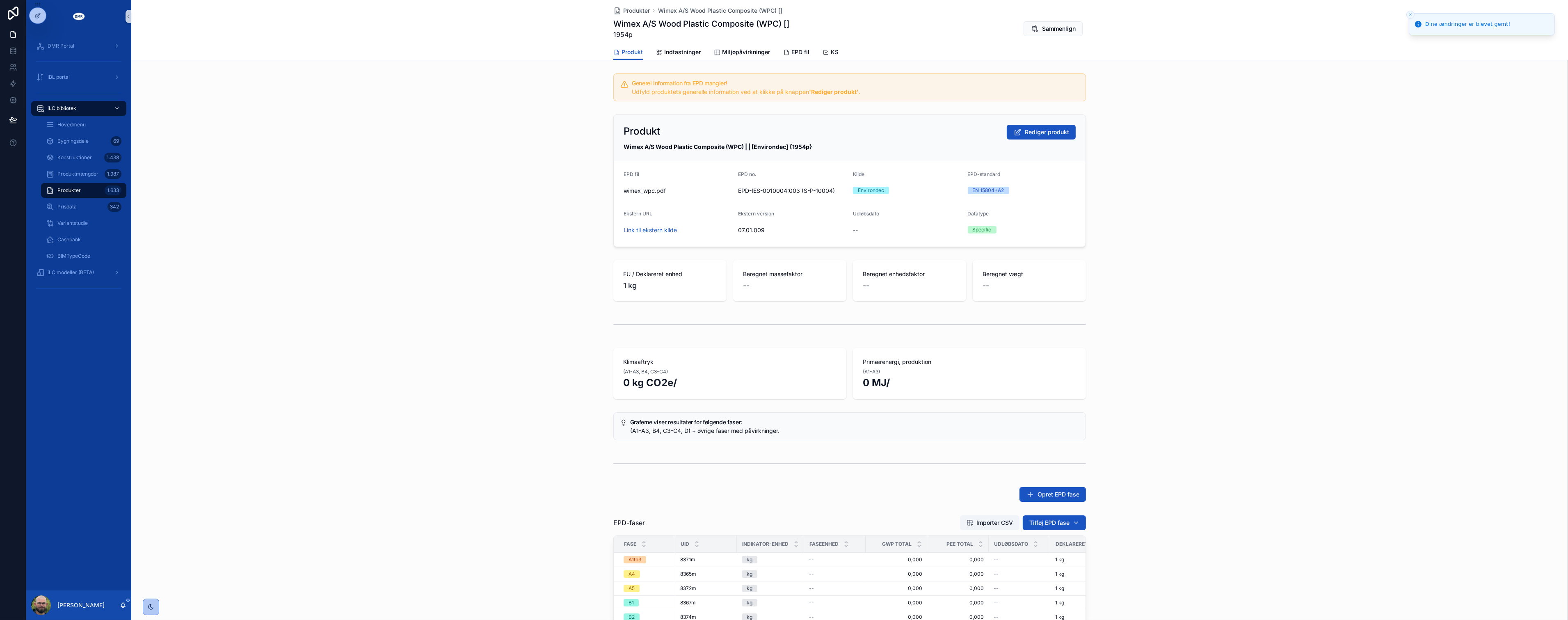
click at [322, 399] on div "Klimaaftryk (A1-A3, B4, C3-C4) 0 kg CO2e/ Primærenergi, produktion (A1-A3) 0 MJ/" at bounding box center [849, 374] width 1437 height 58
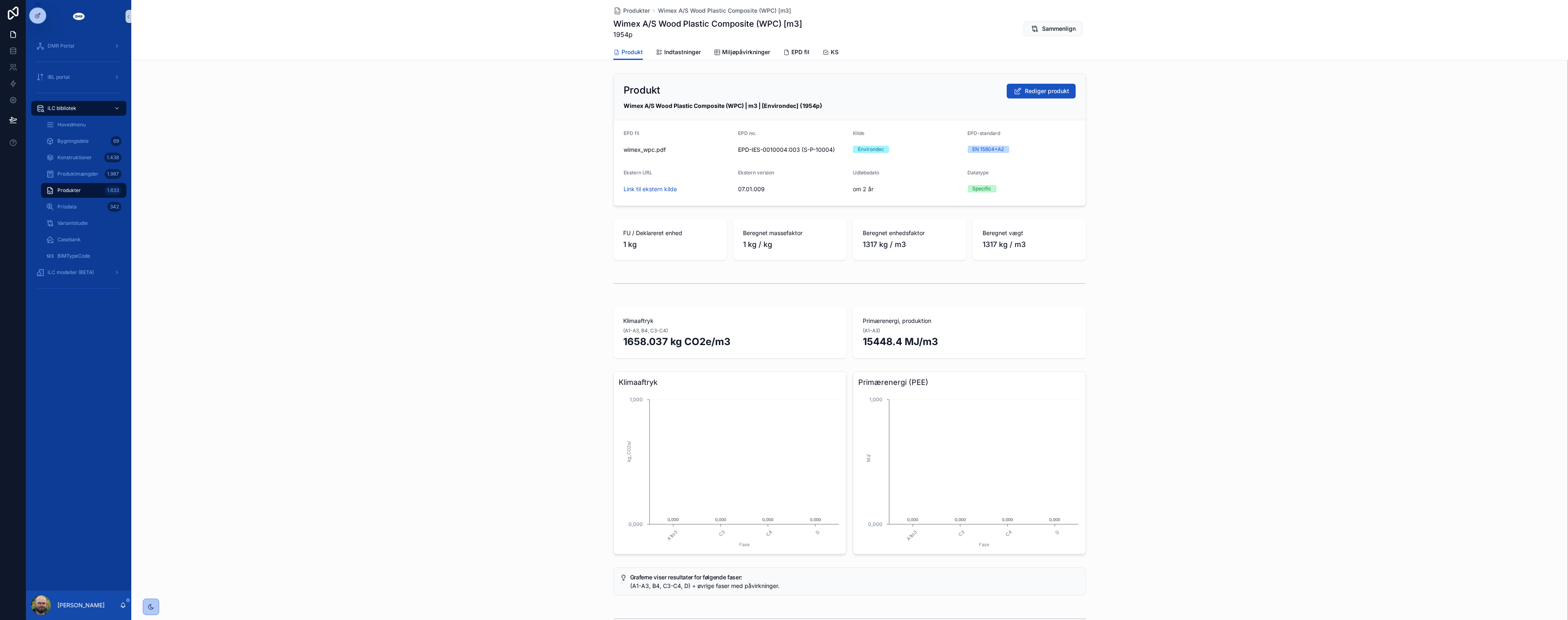
click at [459, 414] on div "Klimaaftryk A1to3 C3 C4 D Fase 0,000 1,000 kg_CO2e/ 0,000 0,000 0,000 0,000 Pri…" at bounding box center [849, 463] width 1437 height 190
click at [355, 443] on div "Klimaaftryk A1to3 C3 C4 D Fase 0,000 1,000 kg_CO2e/ 0,000 0,000 0,000 0,000 Pri…" at bounding box center [849, 463] width 1437 height 190
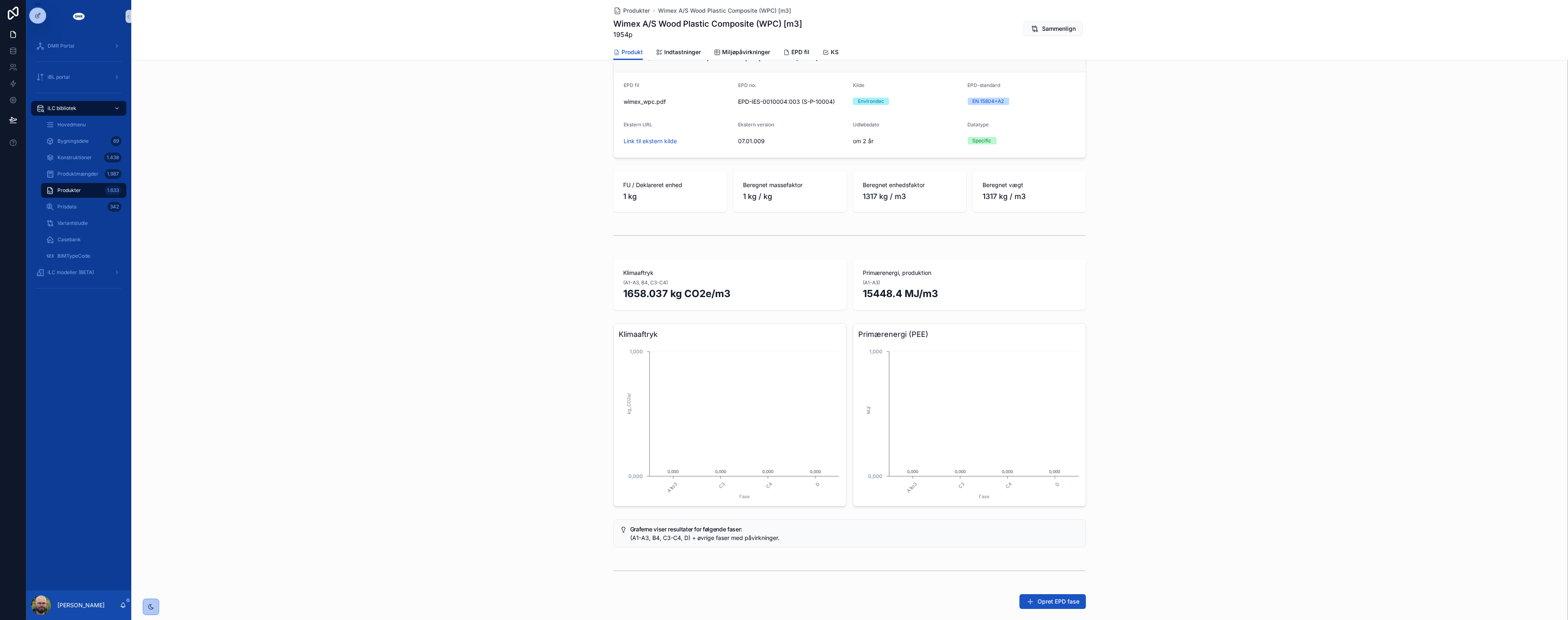
scroll to position [45, 0]
click at [365, 438] on div "Klimaaftryk A1to3 C3 C4 D Fase 0,000 1,000 kg_CO2e/ 0,000 0,000 0,000 0,000 Pri…" at bounding box center [849, 417] width 1437 height 190
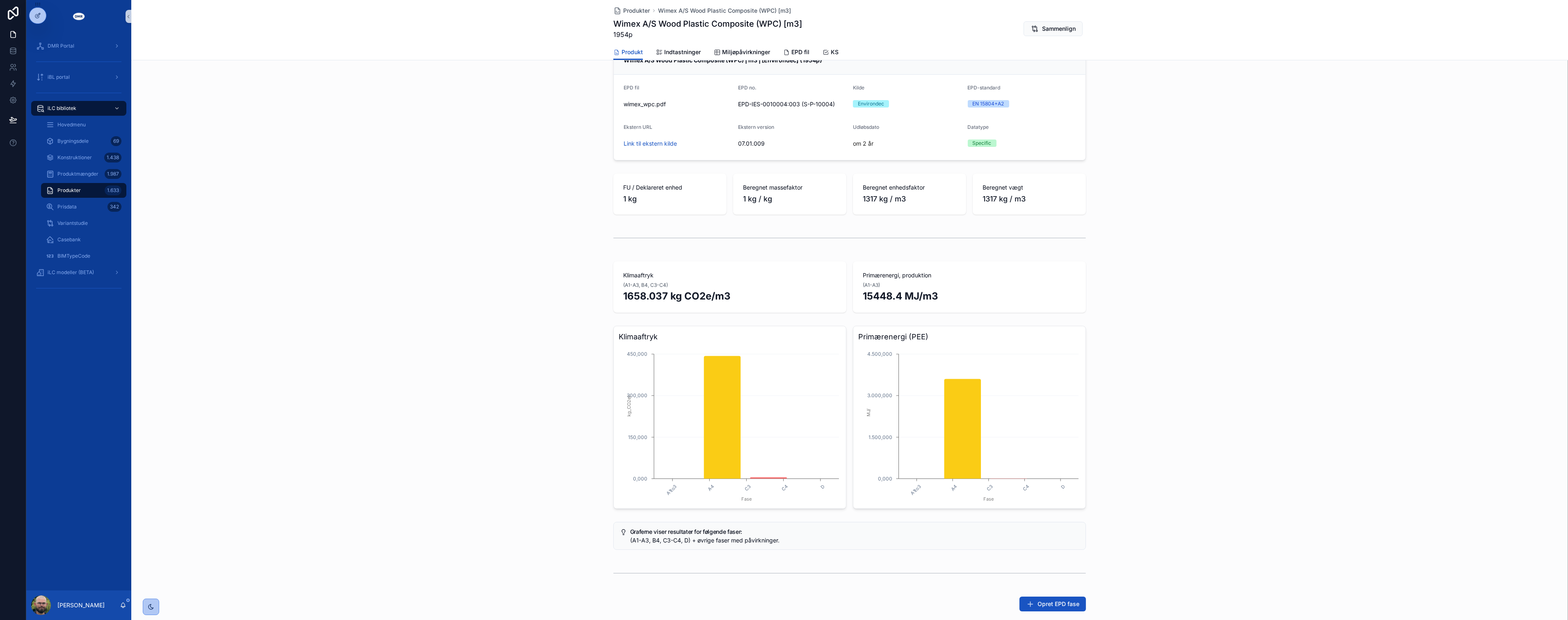
click at [454, 469] on div "Klimaaftryk A1to3 A4 C3 C4 D Fase 0,000 150,000 300,000 450,000 kg_CO2e/ Primær…" at bounding box center [849, 417] width 1437 height 190
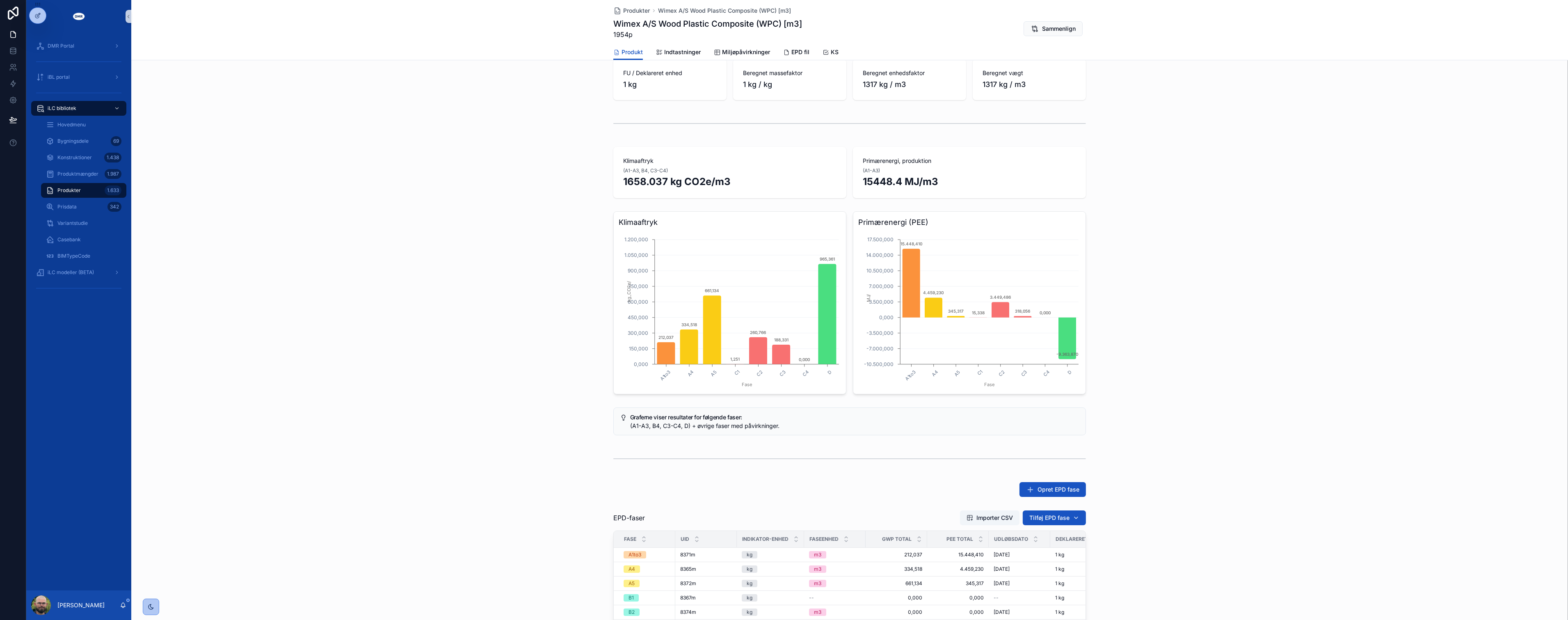
scroll to position [136, 0]
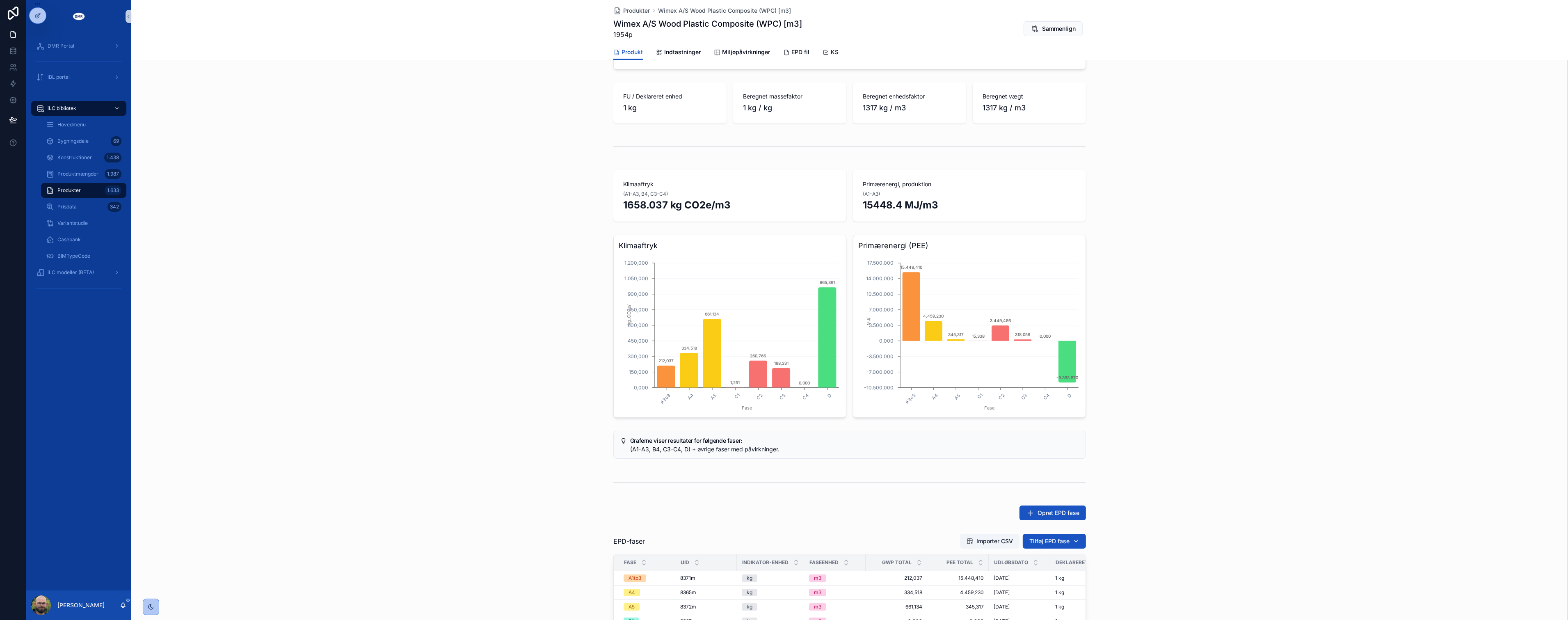
click at [565, 490] on div "scrollable content" at bounding box center [849, 482] width 1437 height 27
click at [506, 487] on div "scrollable content" at bounding box center [849, 482] width 1437 height 27
click at [510, 433] on div "Graferne viser resultater for følgende faser: (A1-A3, B4, C3-C4, D) + øvrige fa…" at bounding box center [849, 445] width 1437 height 34
click at [555, 411] on div "Klimaaftryk A1to3 A4 A5 C1 C2 C3 C4 D Fase 0,000 150,000 300,000 450,000 600,00…" at bounding box center [849, 326] width 1437 height 190
click at [564, 421] on div "Produkt Rediger produkt Wimex A/S Wood Plastic Composite (WPC) | m3 | [Environd…" at bounding box center [849, 375] width 1437 height 885
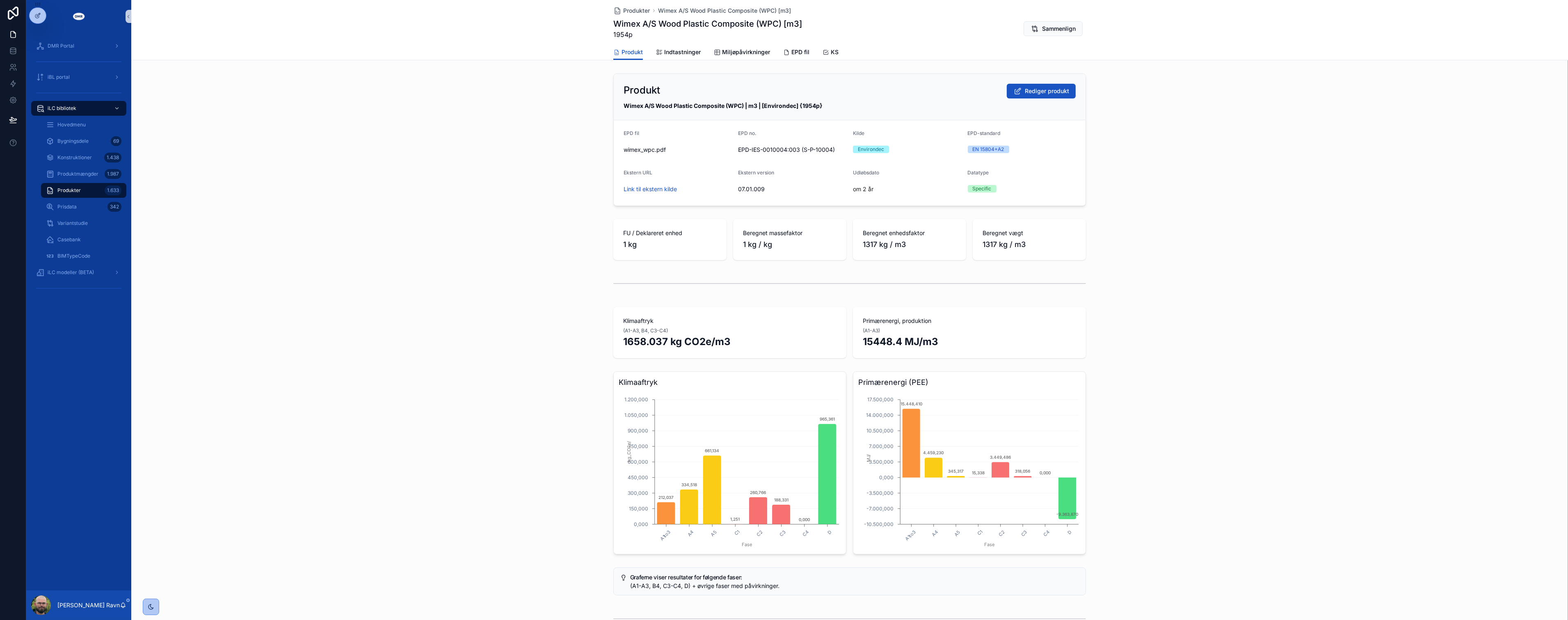
click at [549, 427] on div "Klimaaftryk A1to3 A4 A5 C1 C2 C3 C4 D Fase 0,000 150,000 300,000 450,000 600,00…" at bounding box center [849, 463] width 1437 height 190
click at [545, 427] on div "Klimaaftryk A1to3 A4 A5 C1 C2 C3 C4 D Fase 0,000 150,000 300,000 450,000 600,00…" at bounding box center [849, 463] width 1437 height 190
click at [532, 429] on div "Klimaaftryk A1to3 A4 A5 C1 C2 C3 C4 D Fase 0,000 150,000 300,000 450,000 600,00…" at bounding box center [849, 463] width 1437 height 190
click at [530, 423] on div "Klimaaftryk A1to3 A4 A5 C1 C2 C3 C4 D Fase 0,000 150,000 300,000 450,000 600,00…" at bounding box center [849, 463] width 1437 height 190
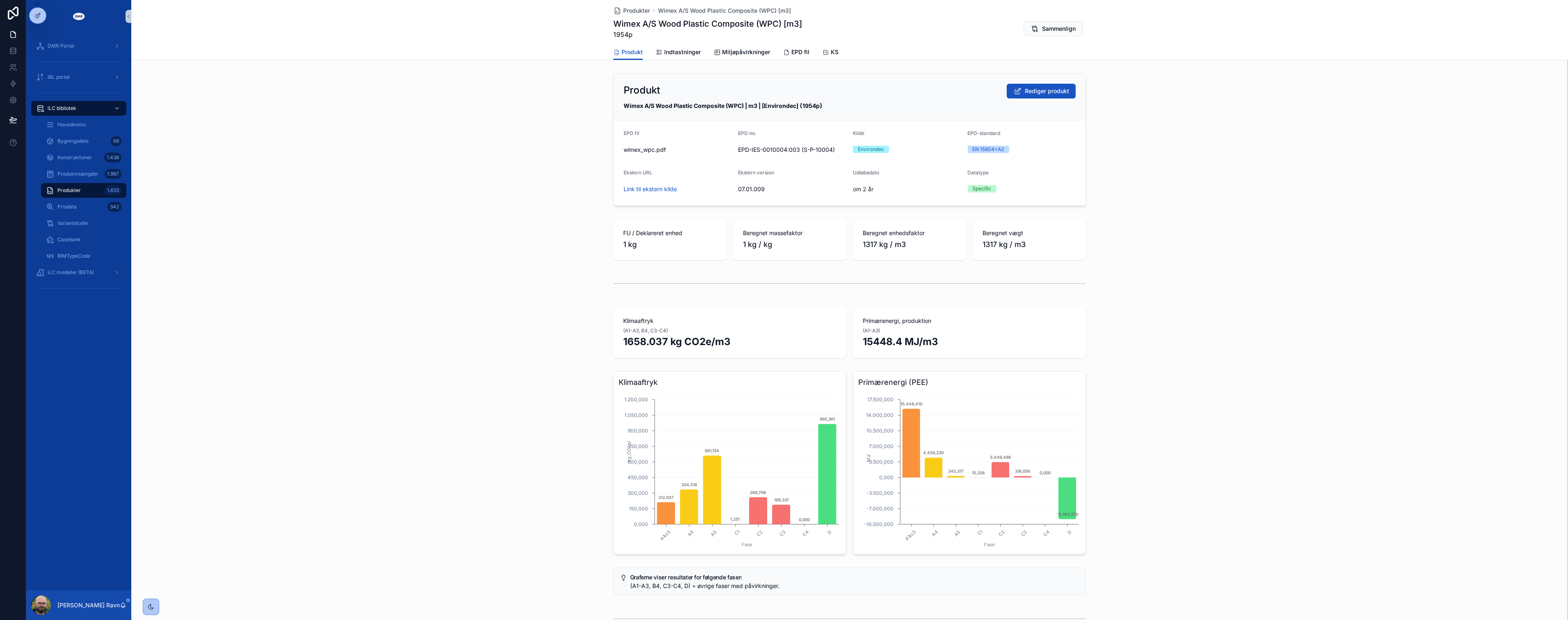
click at [590, 358] on div "Klimaaftryk (A1-A3, B4, C3-C4) 1658.037 kg CO2e/m3 Primærenergi, produktion (A1…" at bounding box center [849, 332] width 1437 height 58
click at [464, 328] on div "Klimaaftryk (A1-A3, B4, C3-C4) 1658.037 kg CO2e/m3 Primærenergi, produktion (A1…" at bounding box center [849, 332] width 1437 height 58
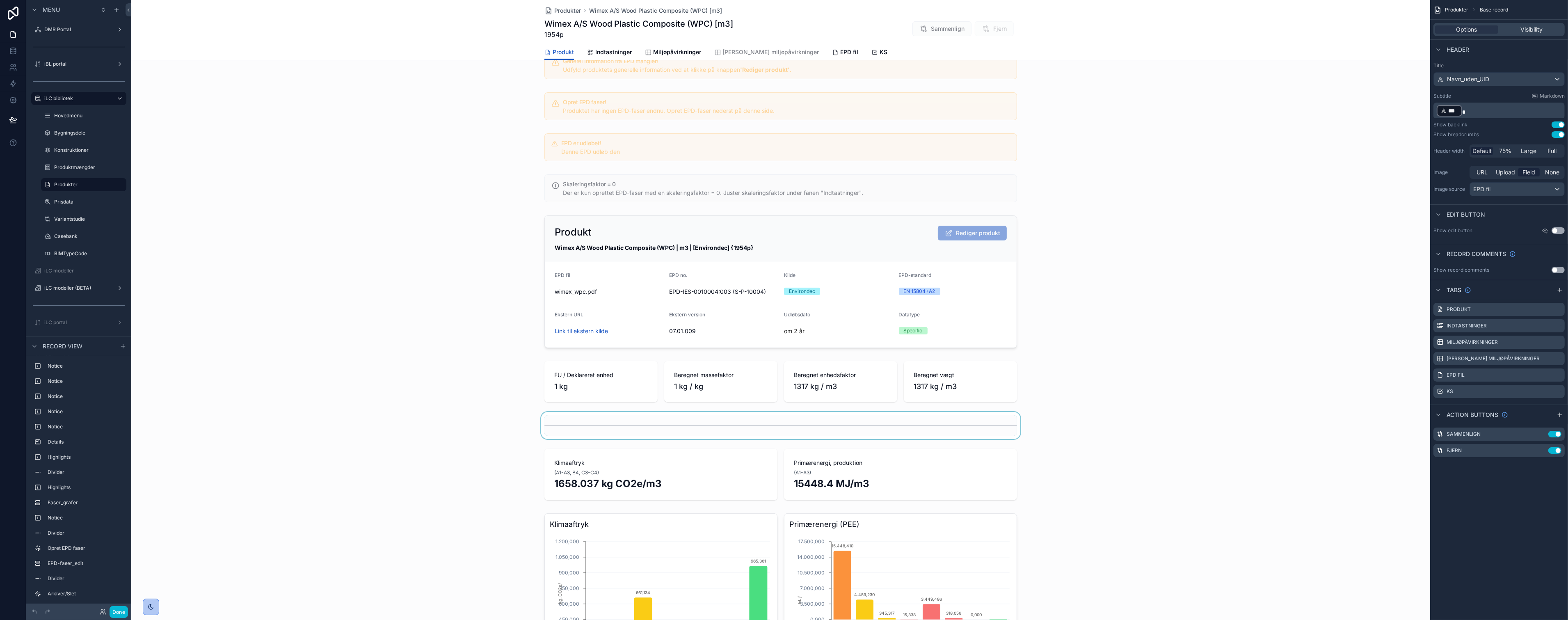
scroll to position [91, 0]
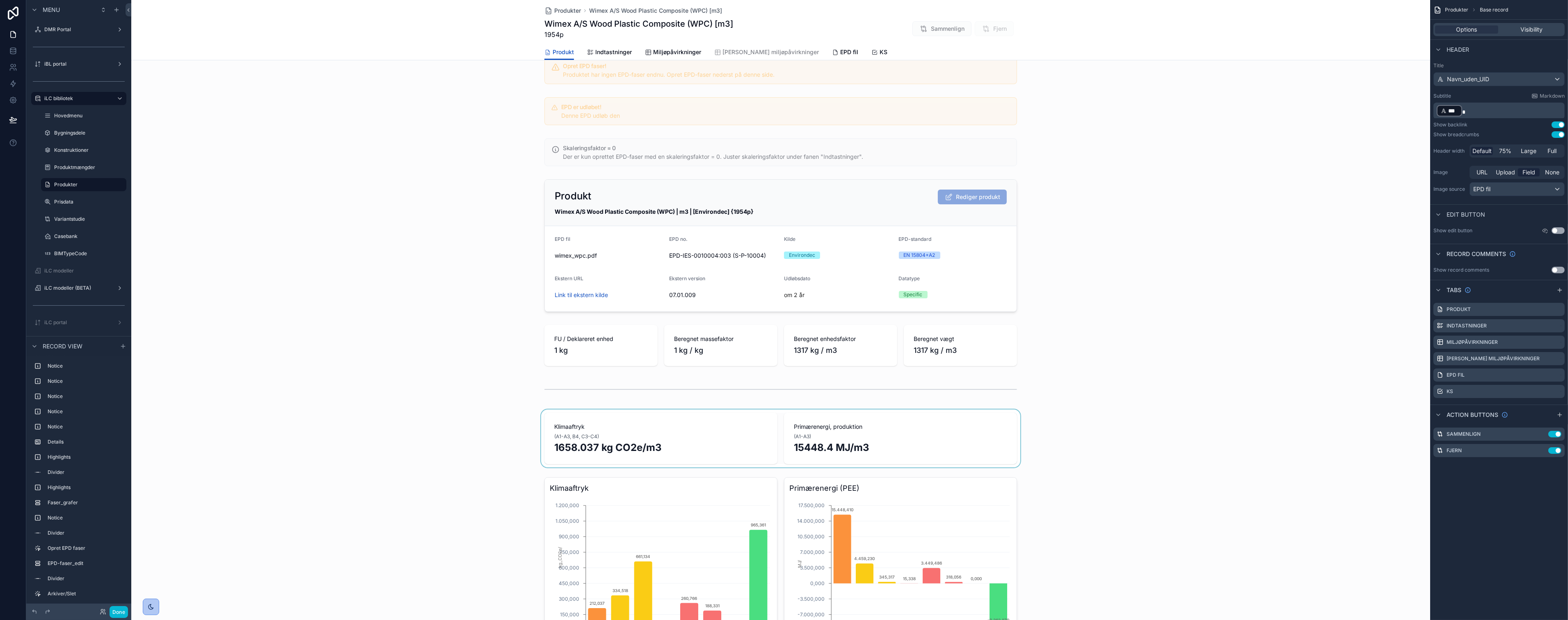
click at [661, 452] on div "scrollable content" at bounding box center [780, 439] width 1299 height 58
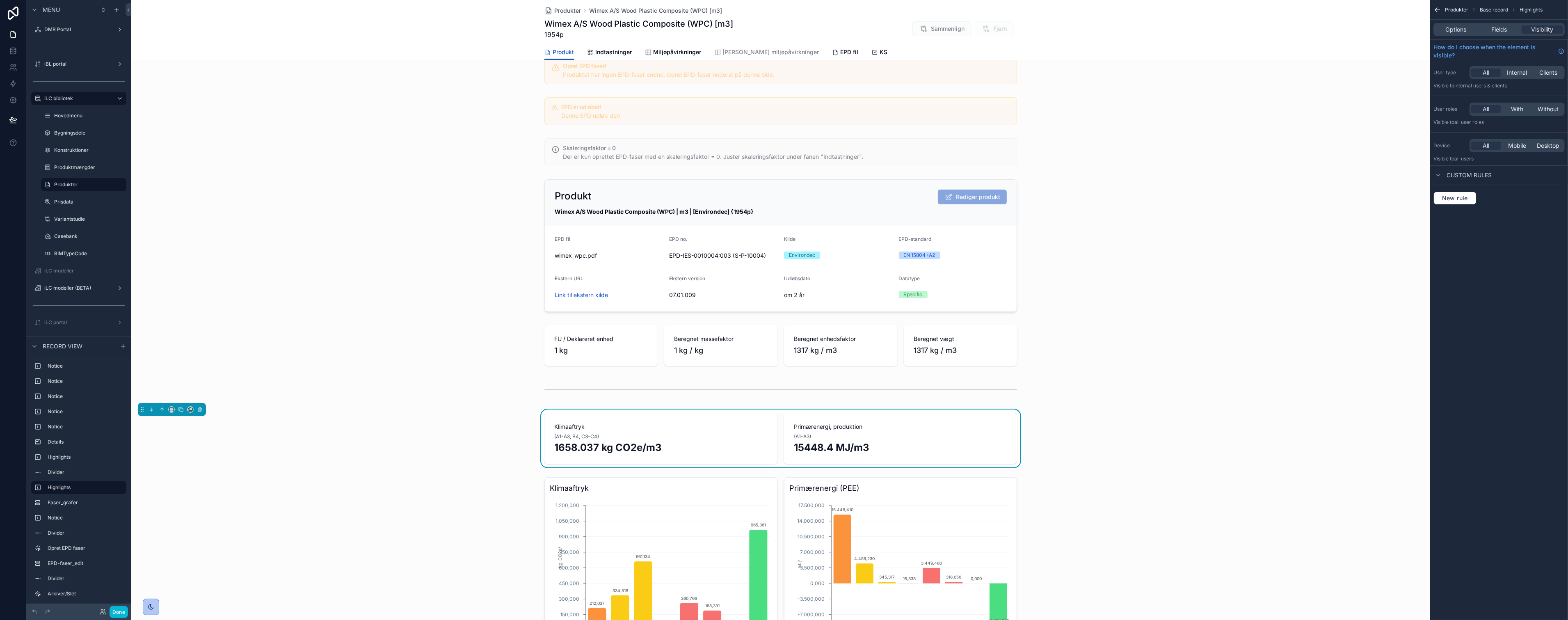
click at [1500, 386] on div "Produkter Base record Highlights Options Fields Visibility How do I choose when…" at bounding box center [1498, 310] width 138 height 620
click at [1499, 26] on span "Fields" at bounding box center [1498, 29] width 15 height 8
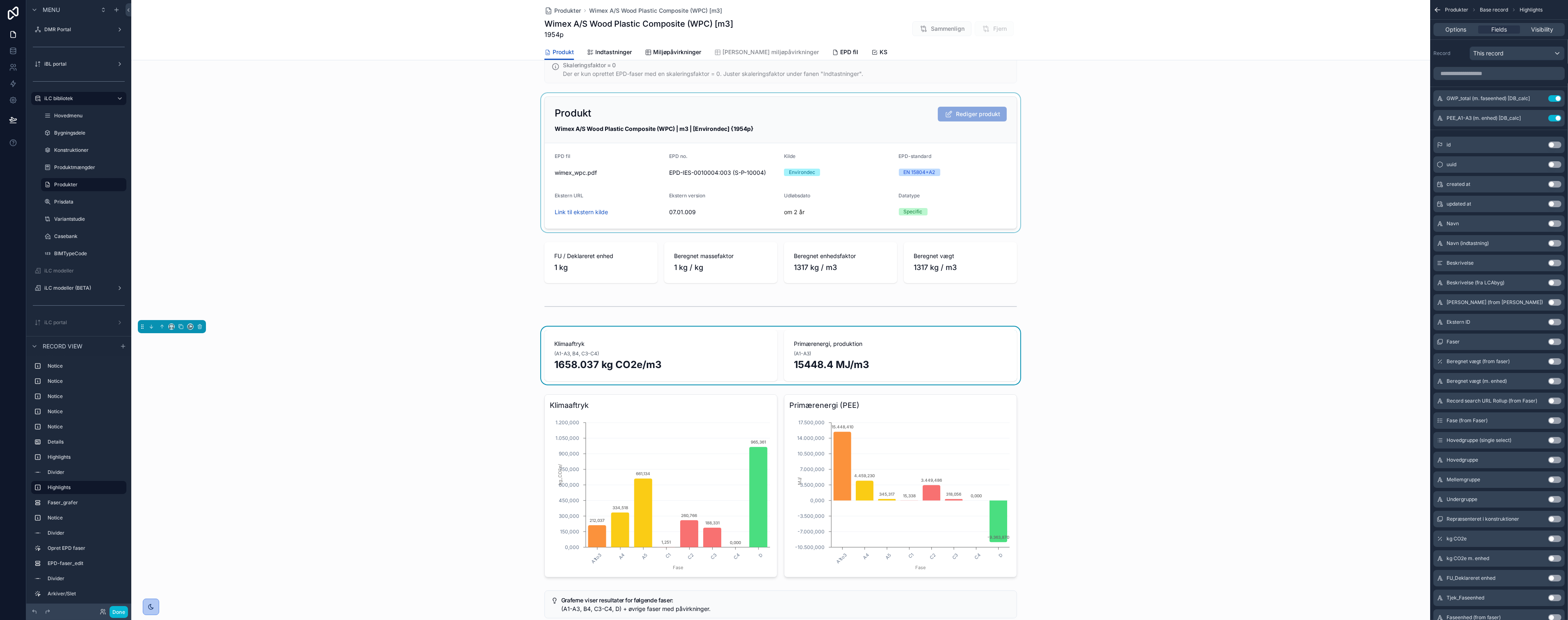
scroll to position [182, 0]
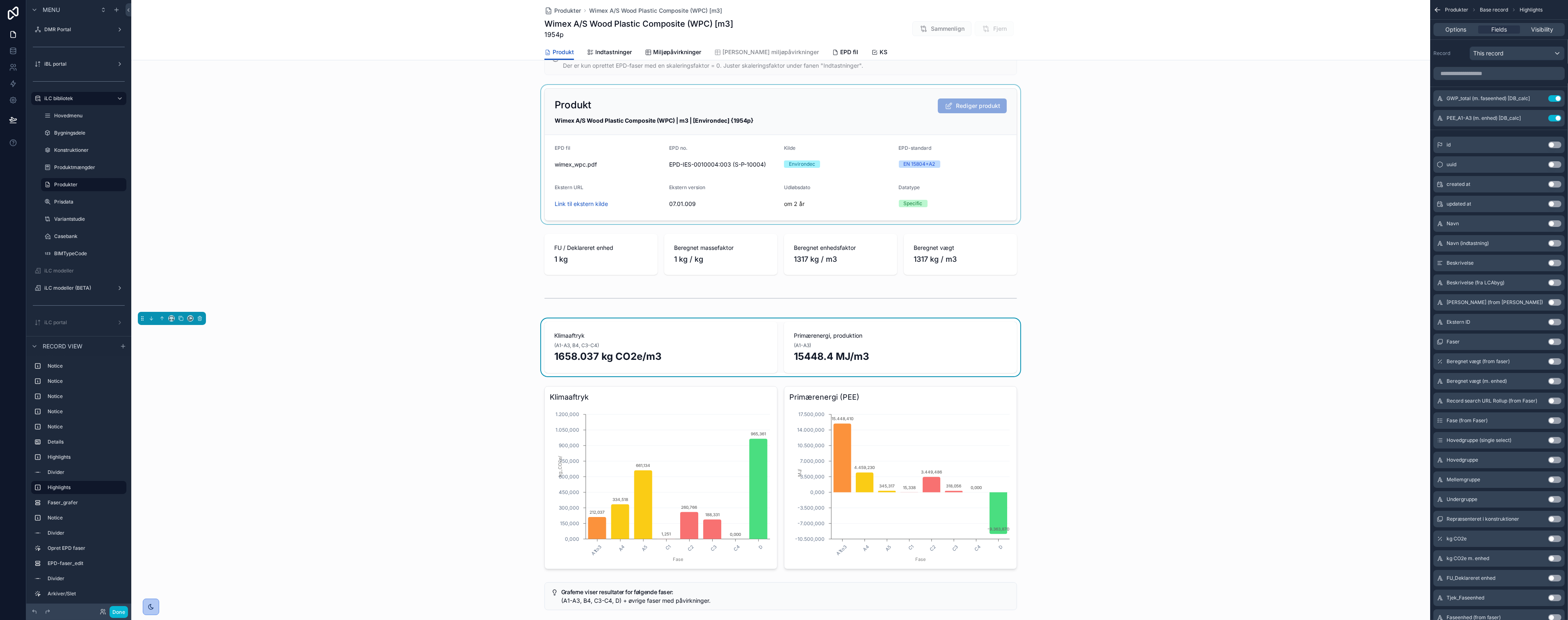
click at [351, 187] on div "scrollable content" at bounding box center [780, 154] width 1299 height 139
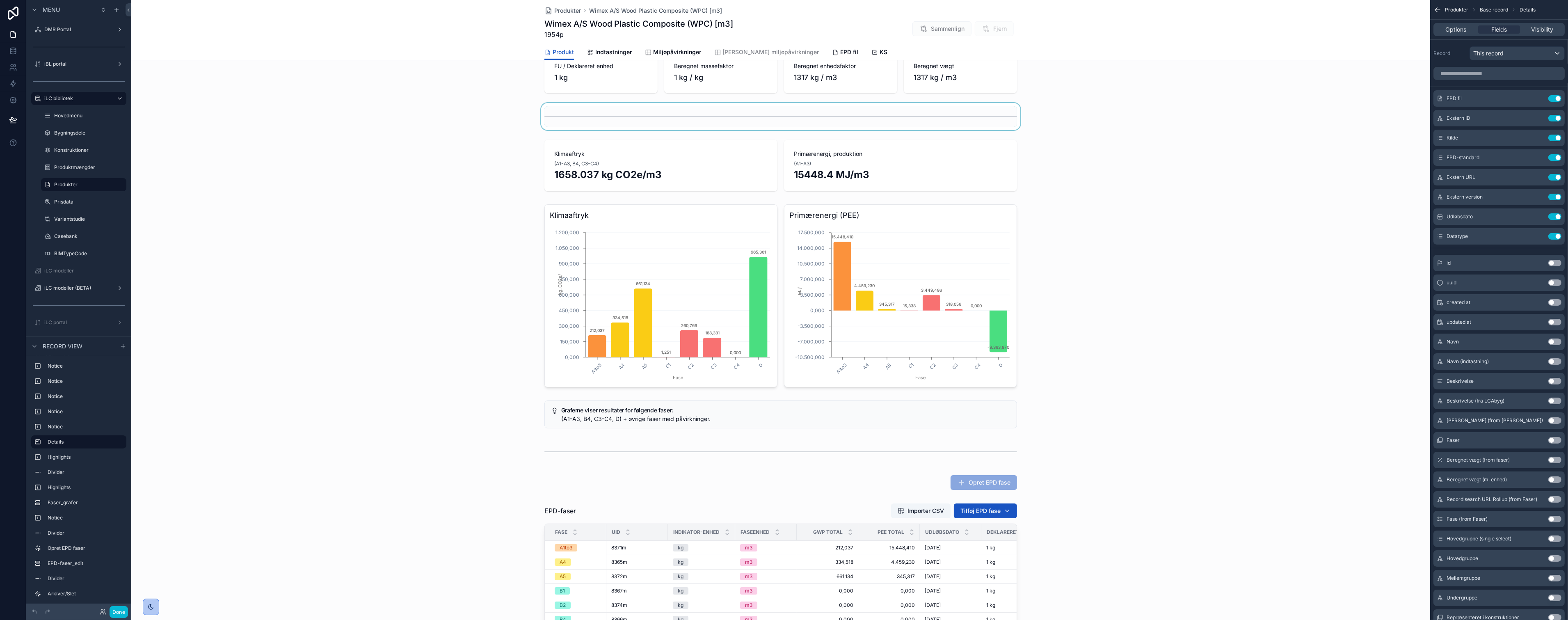
scroll to position [365, 0]
drag, startPoint x: 1333, startPoint y: 160, endPoint x: 1265, endPoint y: 189, distance: 73.9
click at [1333, 160] on div "scrollable content" at bounding box center [780, 165] width 1299 height 58
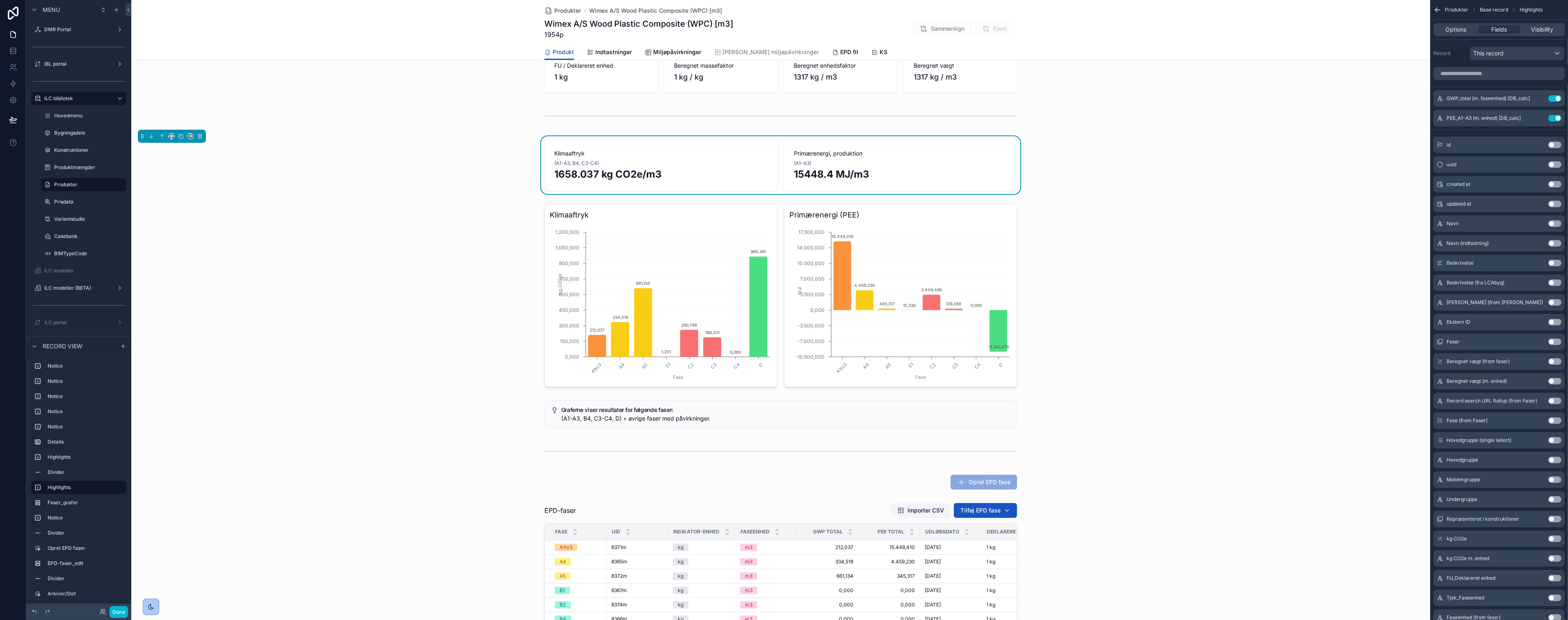
click at [427, 144] on div "Klimaaftryk (A1-A3, B4, C3-C4) 1658.037 kg CO2e/m3 Primærenergi, produktion (A1…" at bounding box center [780, 165] width 1299 height 58
click at [406, 310] on div "scrollable content" at bounding box center [780, 295] width 1299 height 190
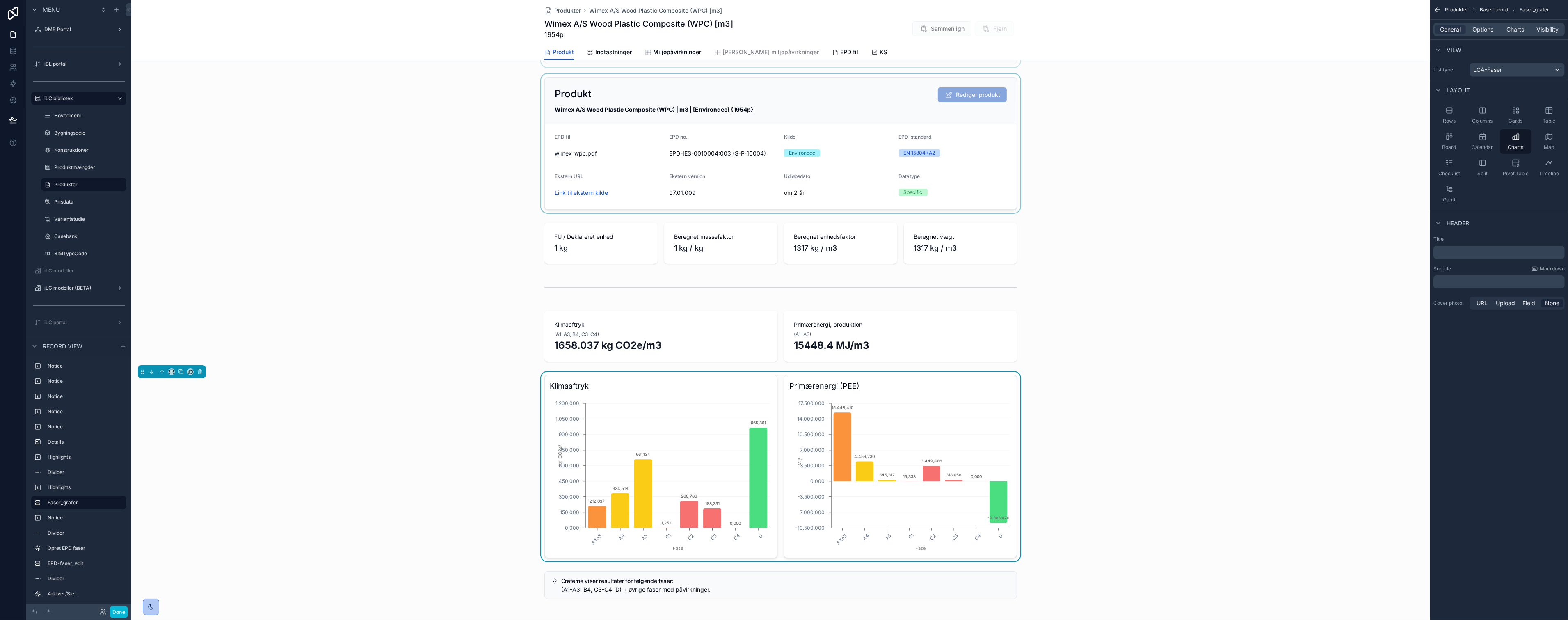
scroll to position [0, 0]
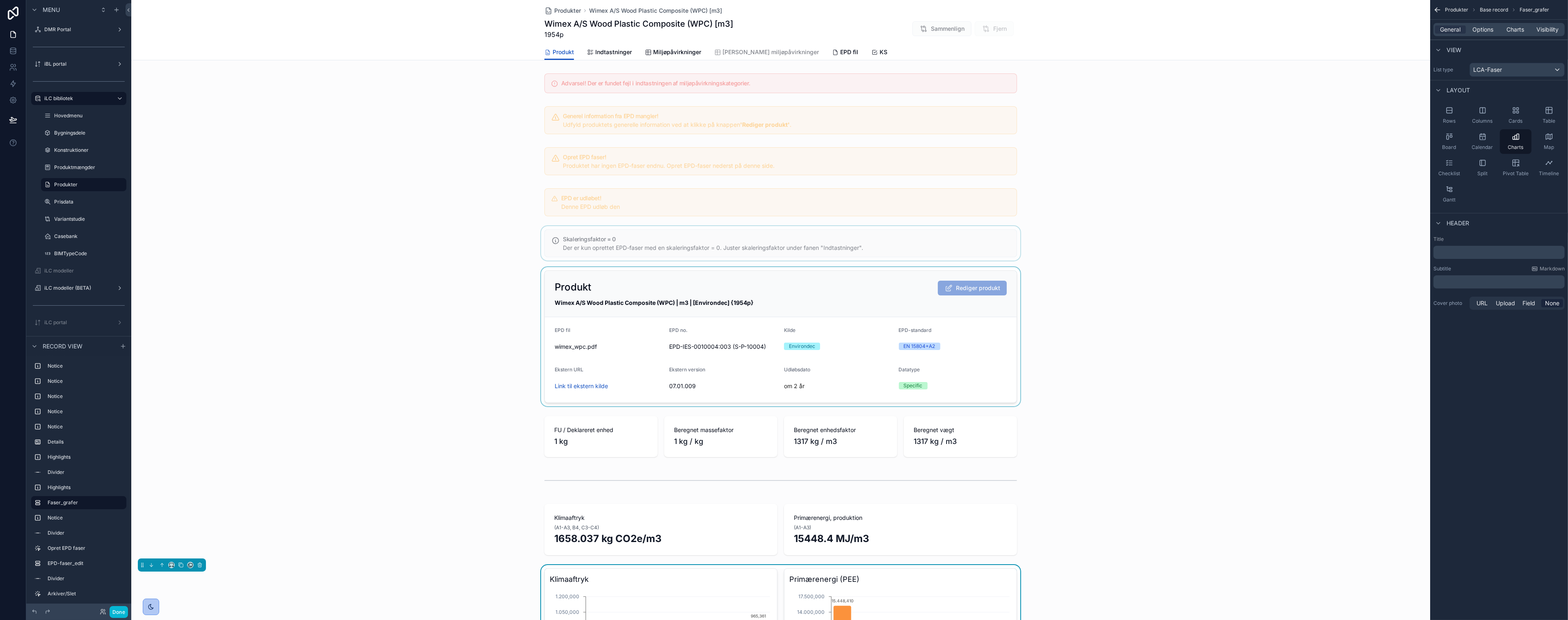
click at [1199, 245] on div "scrollable content" at bounding box center [780, 243] width 1299 height 34
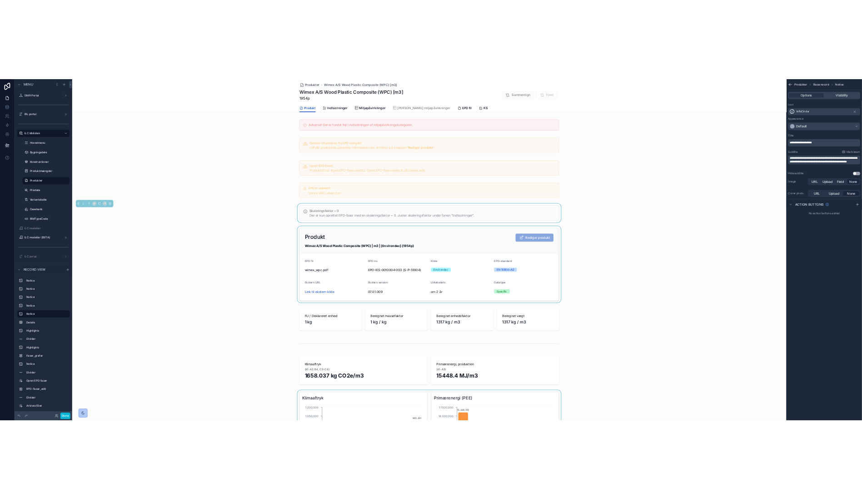
scroll to position [101, 0]
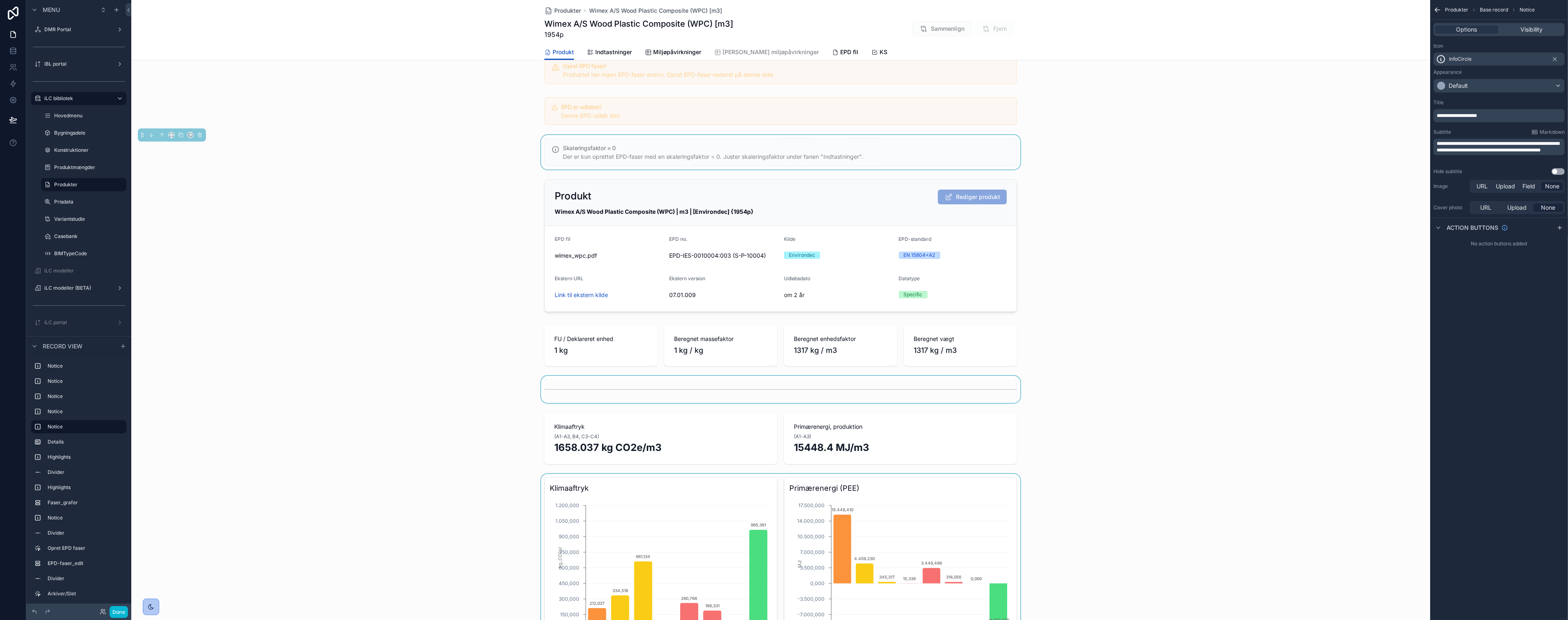
drag, startPoint x: 658, startPoint y: 449, endPoint x: 869, endPoint y: 400, distance: 216.6
click at [658, 449] on div "scrollable content" at bounding box center [780, 439] width 1299 height 58
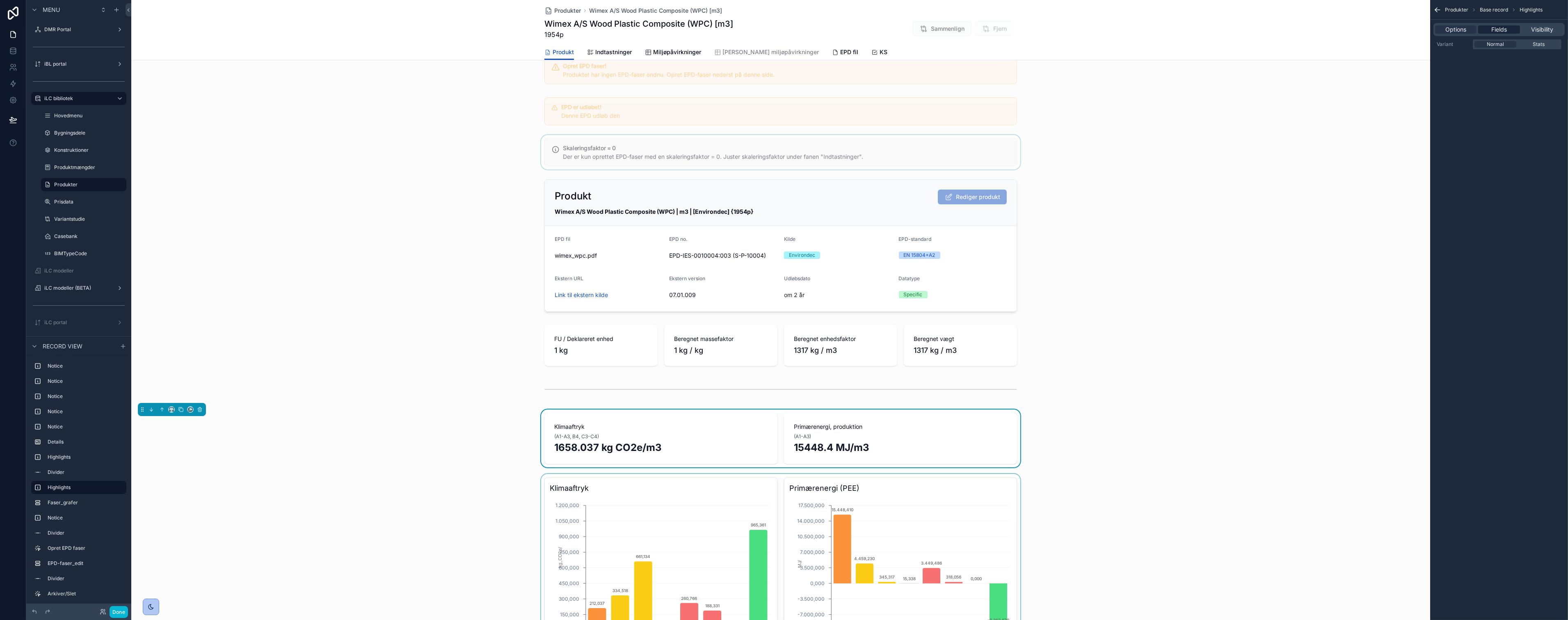
click at [1500, 27] on span "Fields" at bounding box center [1498, 29] width 15 height 8
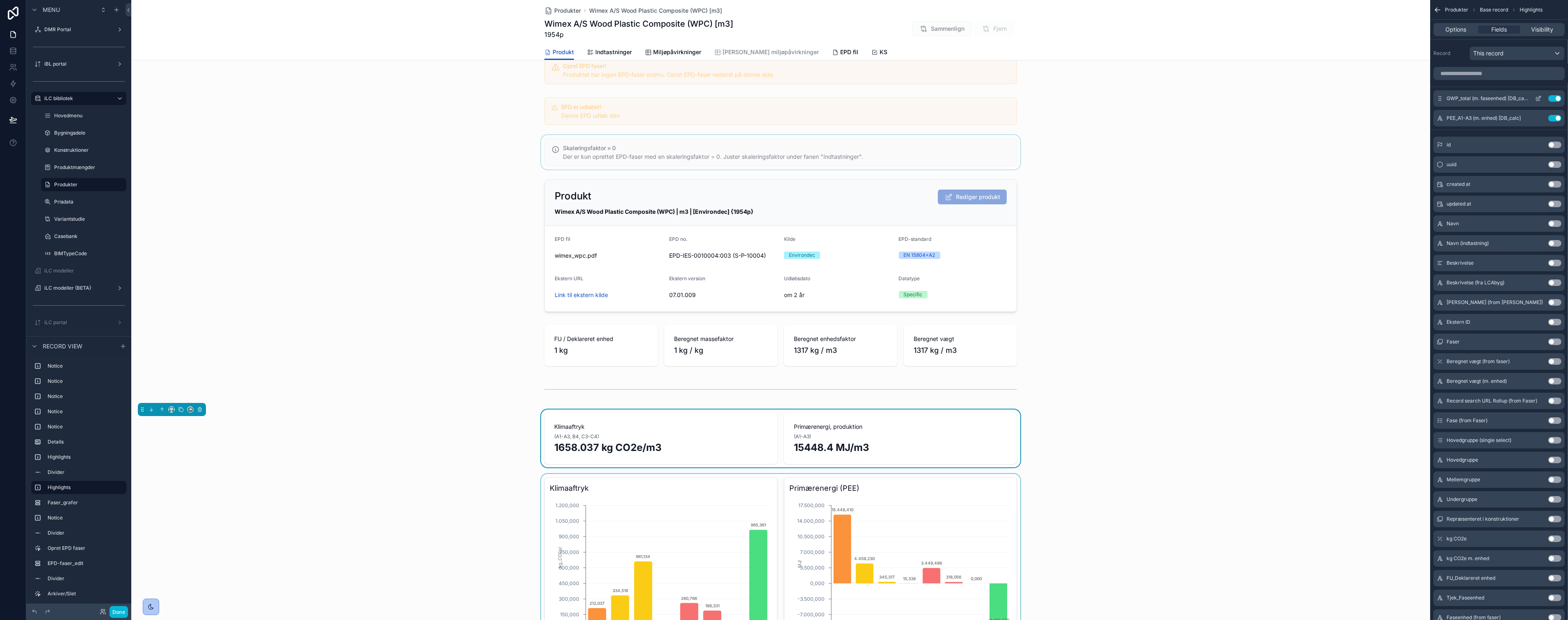
click at [1536, 97] on icon "scrollable content" at bounding box center [1538, 97] width 6 height 6
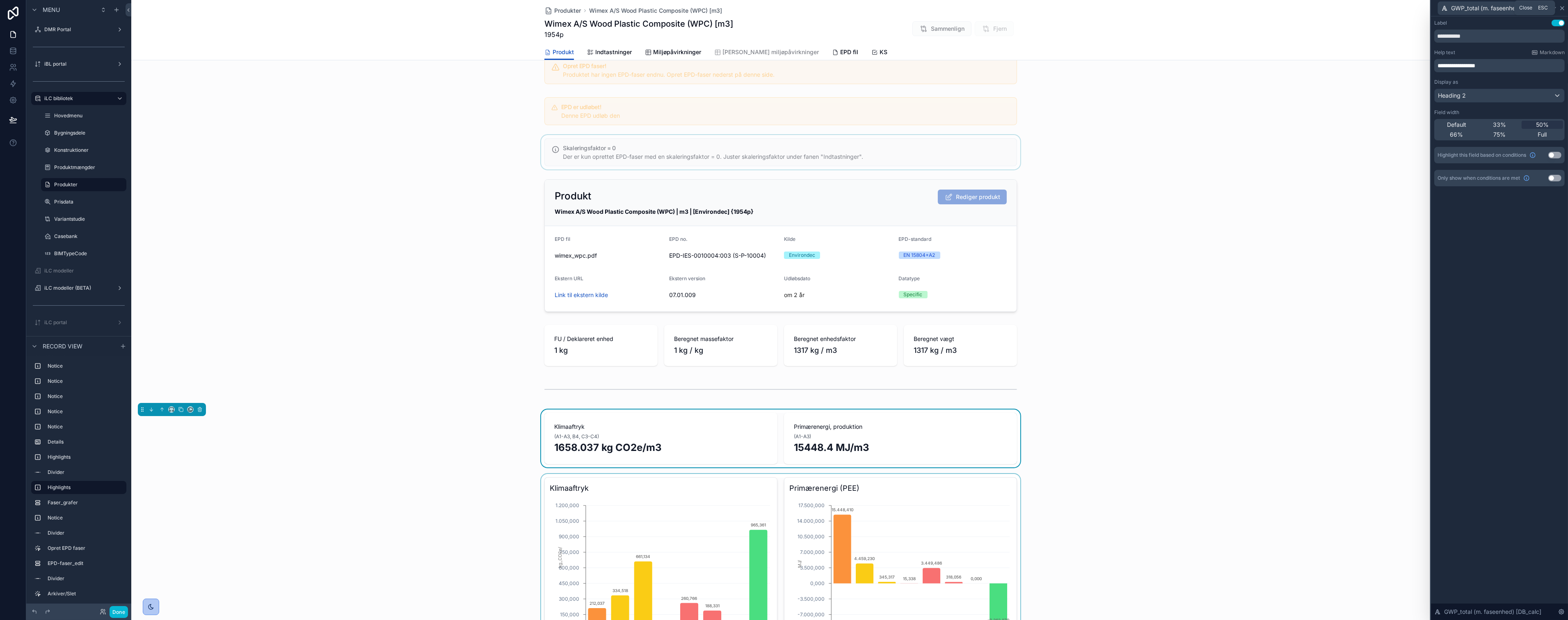
click at [1562, 9] on icon at bounding box center [1562, 7] width 6 height 6
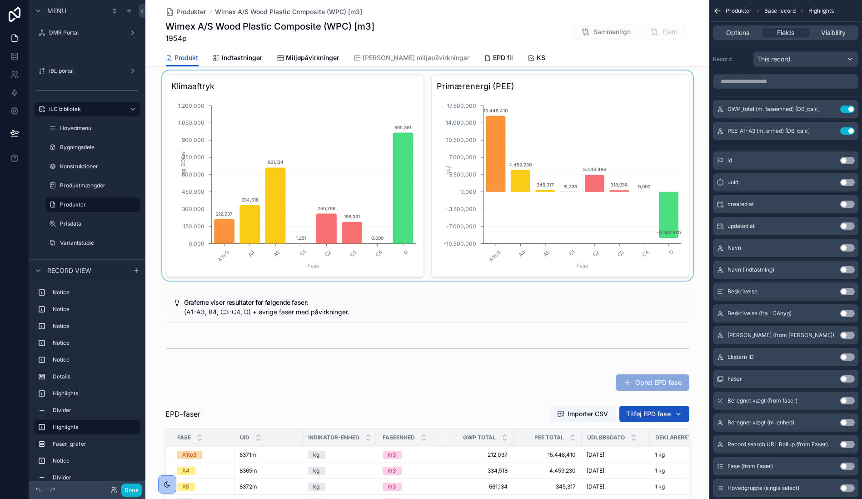
scroll to position [303, 0]
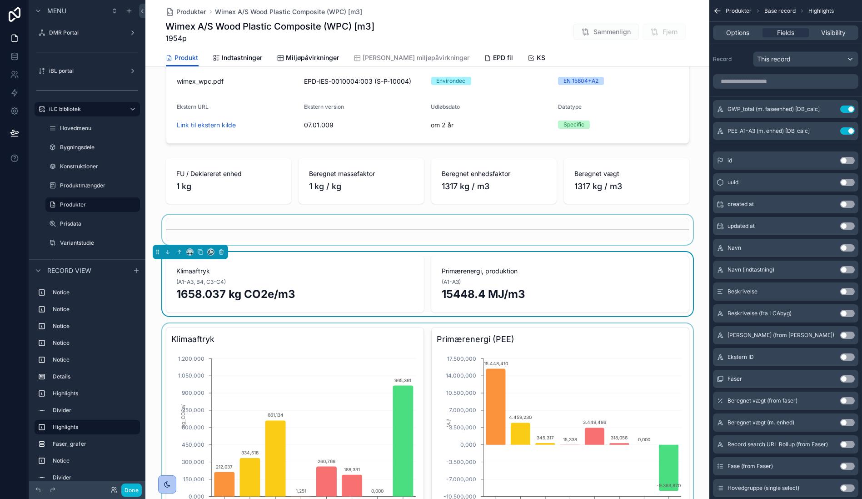
click at [146, 225] on div "scrollable content" at bounding box center [427, 230] width 564 height 30
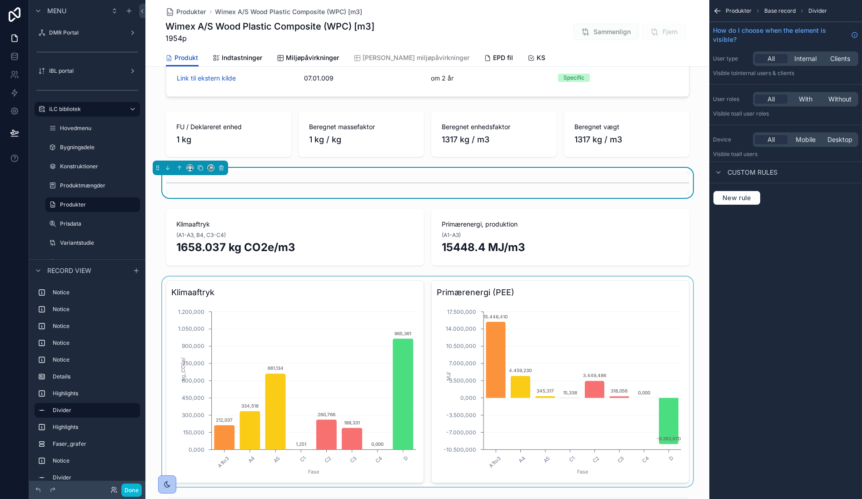
scroll to position [454, 0]
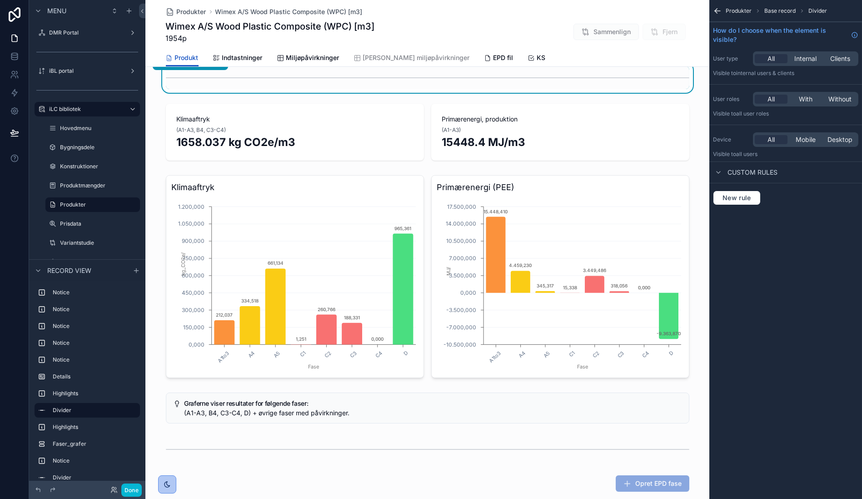
click at [773, 451] on div "Produkter Base record Divider How do I choose when the element is visible? User…" at bounding box center [785, 249] width 153 height 499
click at [714, 14] on icon "scrollable content" at bounding box center [717, 10] width 9 height 9
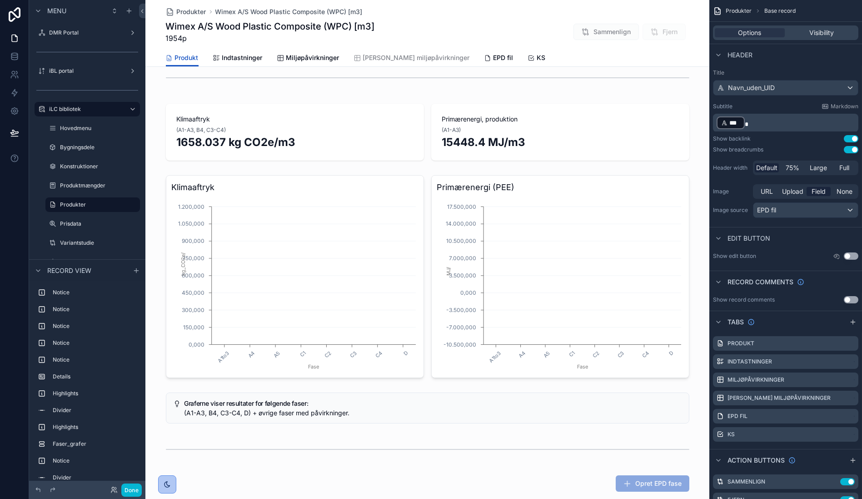
click at [504, 35] on div "Wimex A/S Wood Plastic Composite (WPC) [m3] 1954p Sammenlign Fjern" at bounding box center [428, 32] width 524 height 24
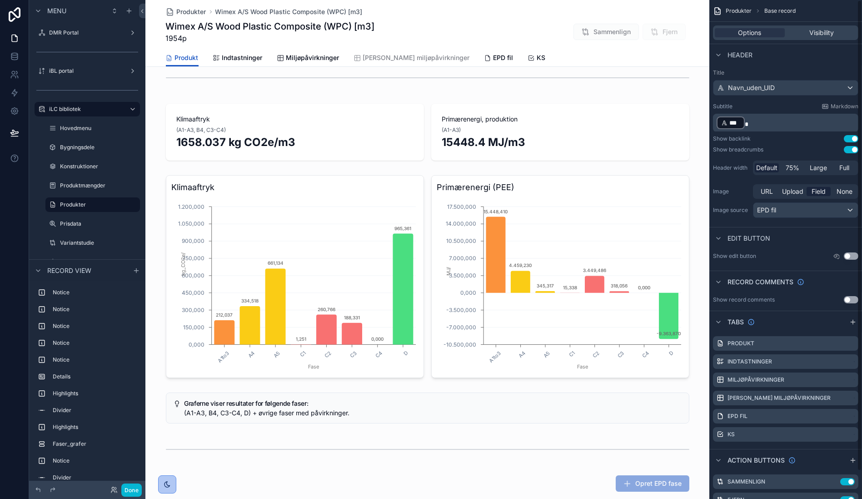
click at [731, 14] on div "Produkter Base record" at bounding box center [785, 11] width 153 height 22
click at [738, 12] on span "Produkter" at bounding box center [739, 10] width 26 height 7
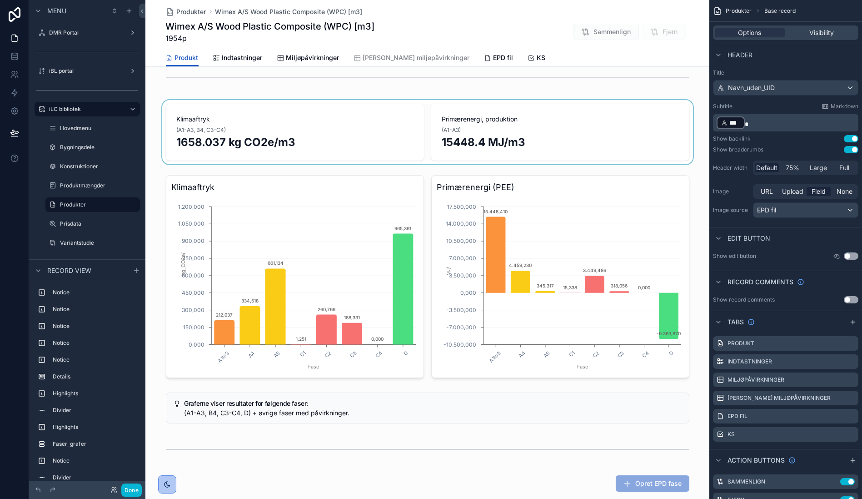
click at [262, 120] on div "scrollable content" at bounding box center [427, 132] width 564 height 64
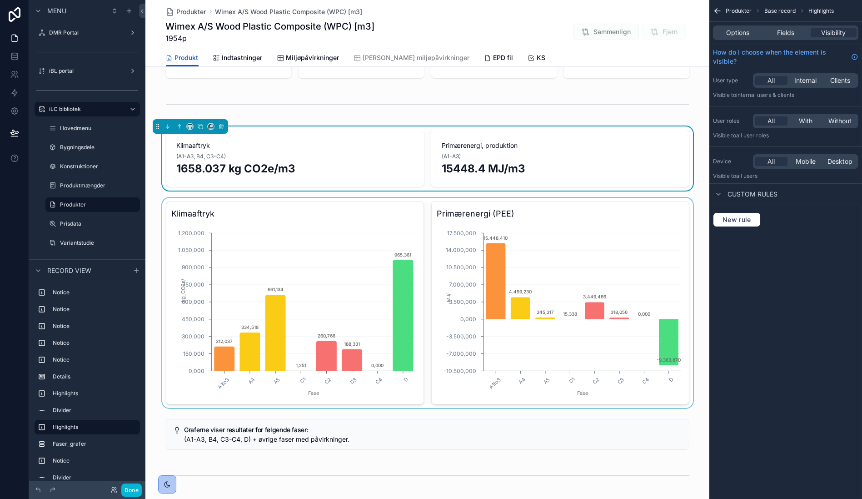
scroll to position [303, 0]
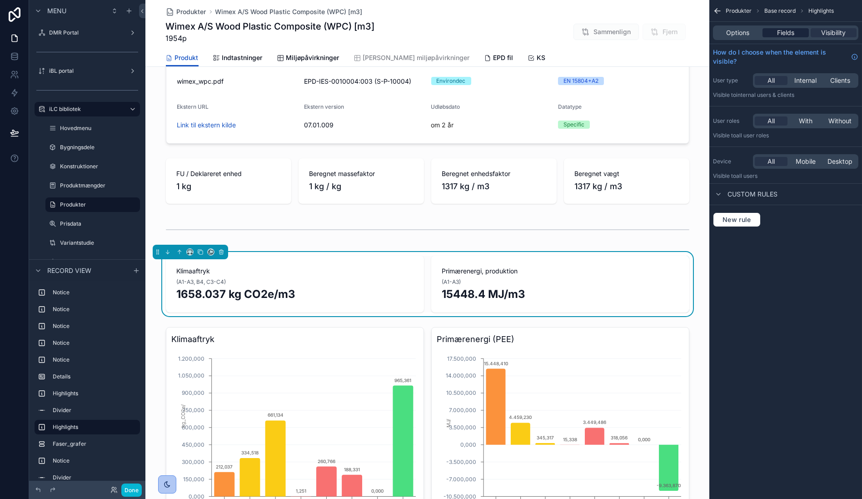
click at [779, 33] on span "Fields" at bounding box center [785, 32] width 17 height 9
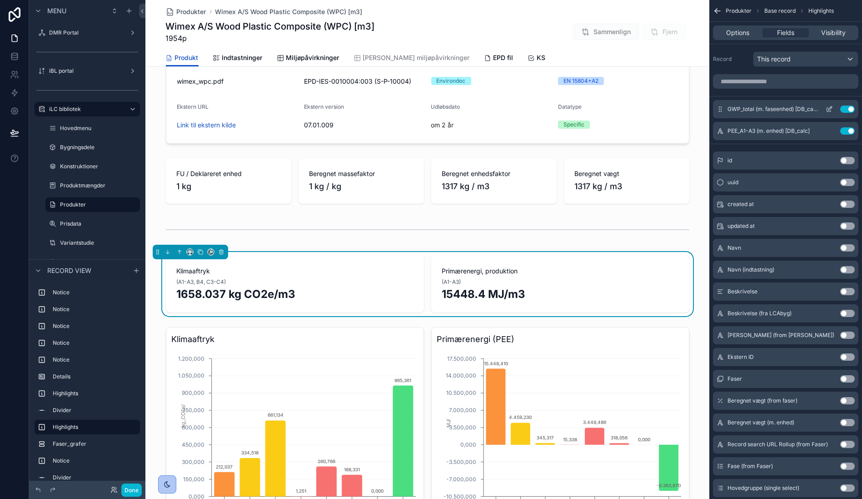
click at [782, 113] on div "GWP_total (m. faseenhed) [DB_calc] Use setting" at bounding box center [785, 109] width 145 height 18
click at [783, 110] on span "GWP_total (m. faseenhed) [DB_calc]" at bounding box center [773, 108] width 91 height 7
click at [833, 34] on span "Visibility" at bounding box center [833, 32] width 25 height 9
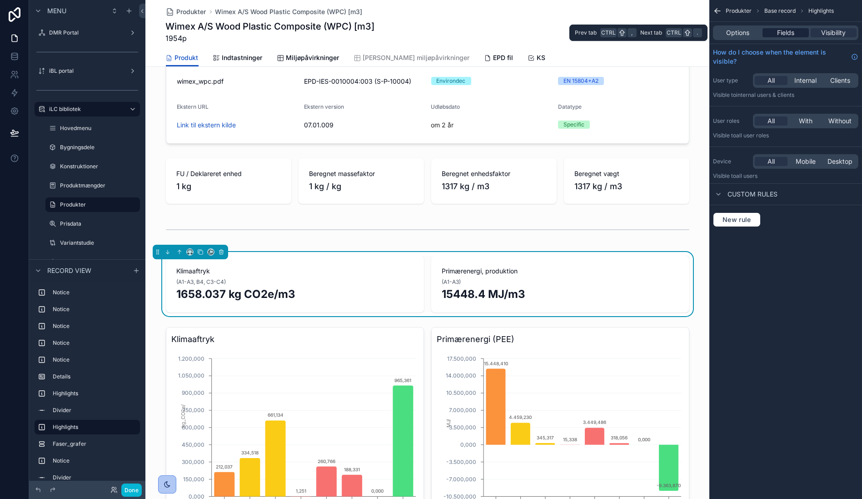
click at [782, 34] on span "Fields" at bounding box center [785, 32] width 17 height 9
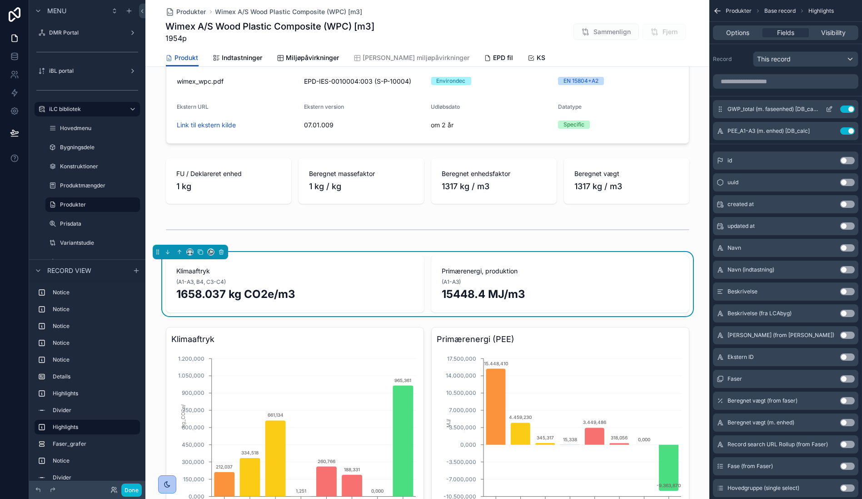
click at [826, 109] on icon "scrollable content" at bounding box center [829, 108] width 7 height 7
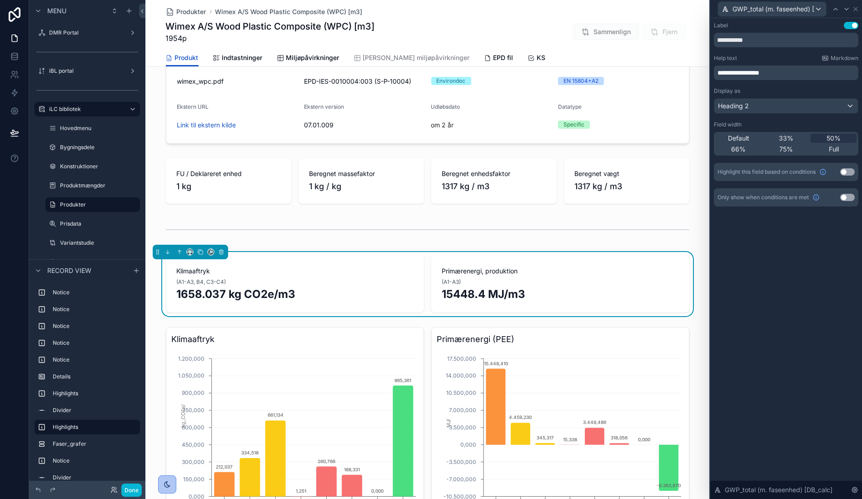
click at [748, 72] on span "**********" at bounding box center [739, 73] width 42 height 6
click at [767, 283] on div "**********" at bounding box center [786, 258] width 152 height 480
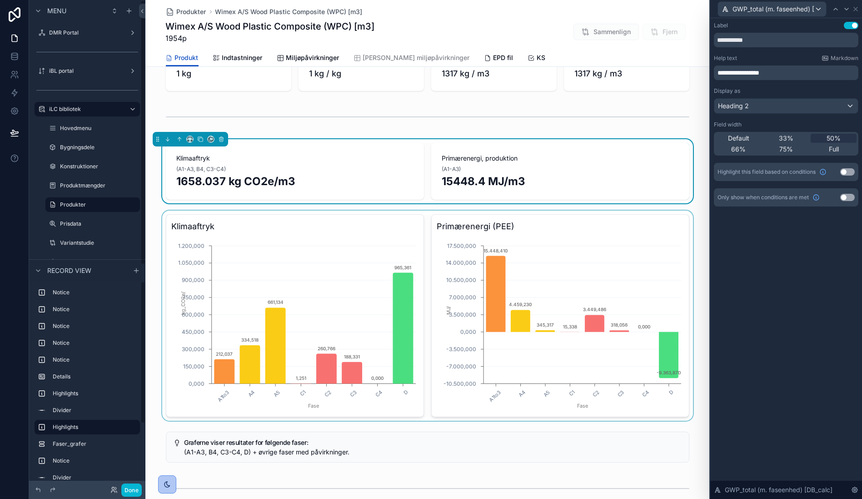
scroll to position [404, 0]
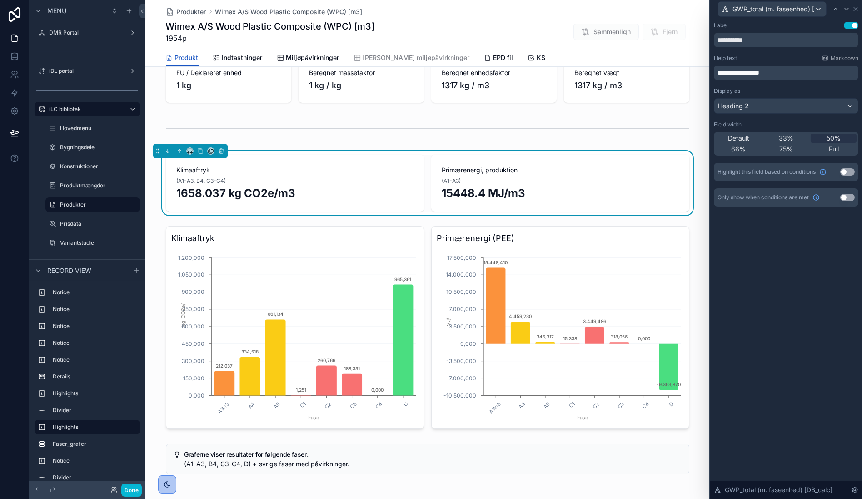
click at [749, 70] on span "**********" at bounding box center [739, 73] width 42 height 6
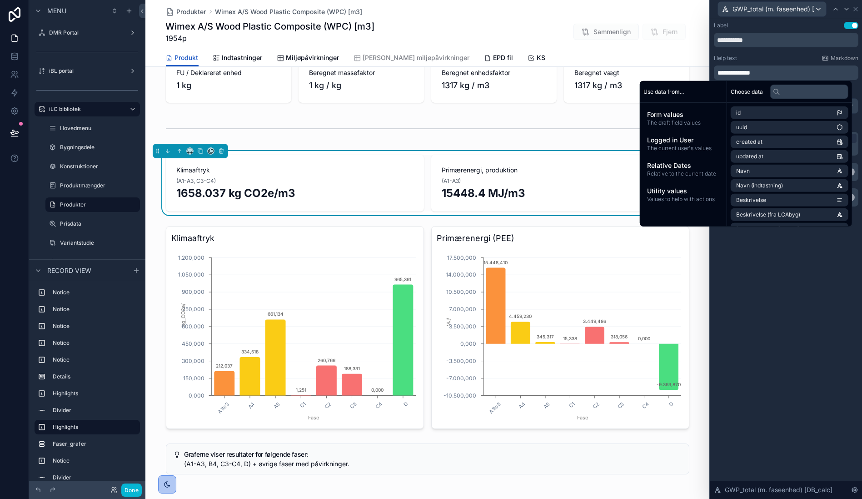
click at [832, 334] on div "**********" at bounding box center [786, 258] width 152 height 480
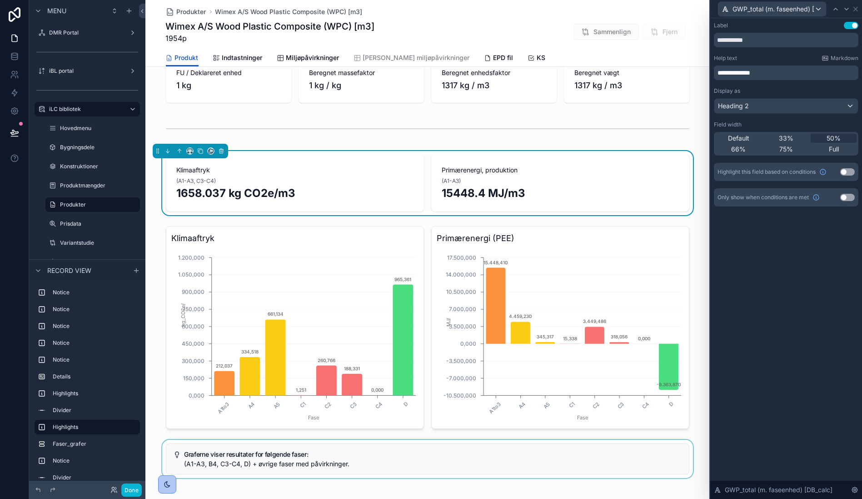
click at [203, 462] on div "scrollable content" at bounding box center [427, 458] width 564 height 38
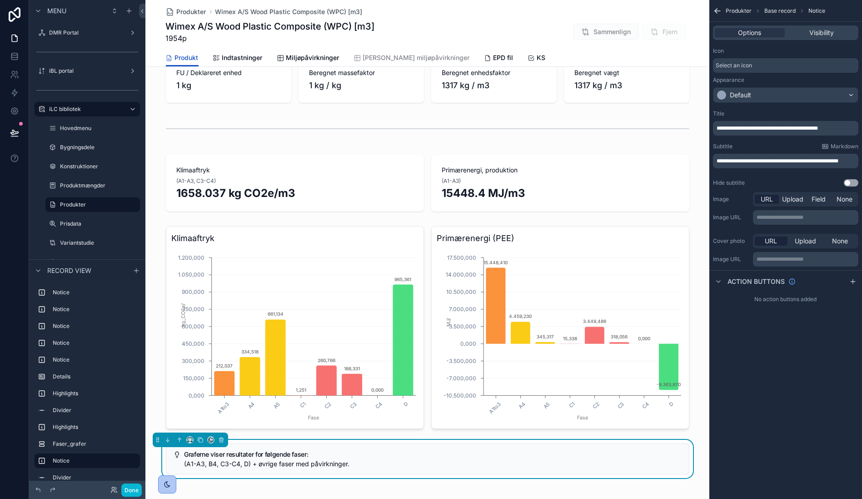
click at [743, 158] on span "**********" at bounding box center [778, 160] width 122 height 5
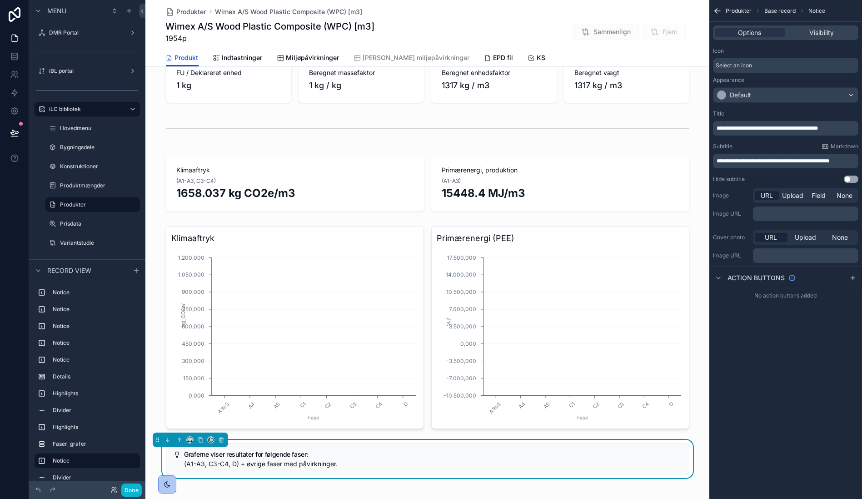
click at [802, 367] on div "**********" at bounding box center [785, 249] width 153 height 499
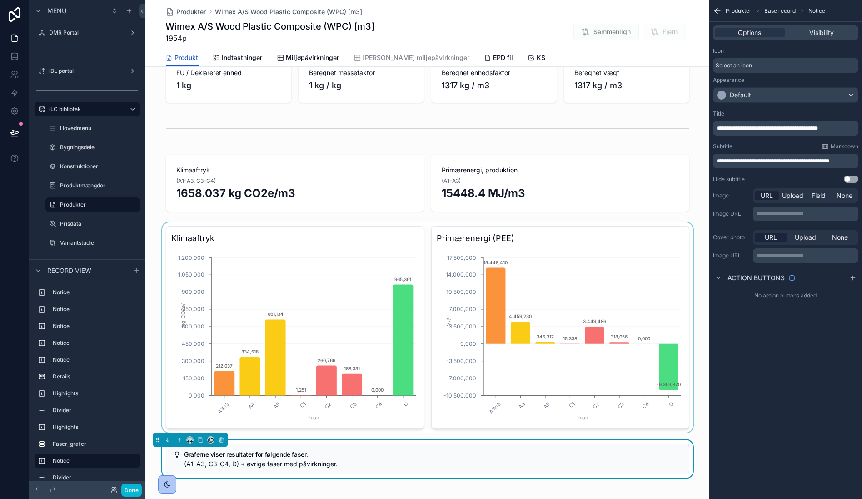
click at [341, 399] on div "scrollable content" at bounding box center [427, 327] width 564 height 210
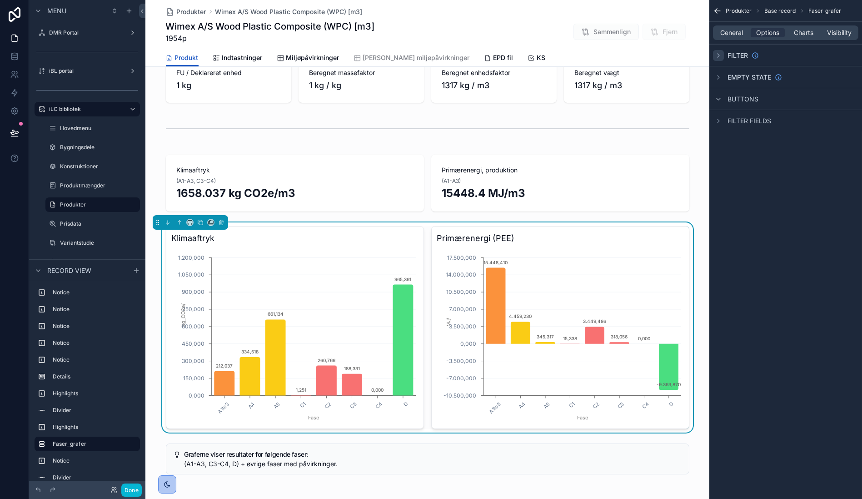
click at [721, 52] on icon "scrollable content" at bounding box center [718, 55] width 7 height 7
click at [718, 76] on icon "scrollable content" at bounding box center [718, 77] width 7 height 7
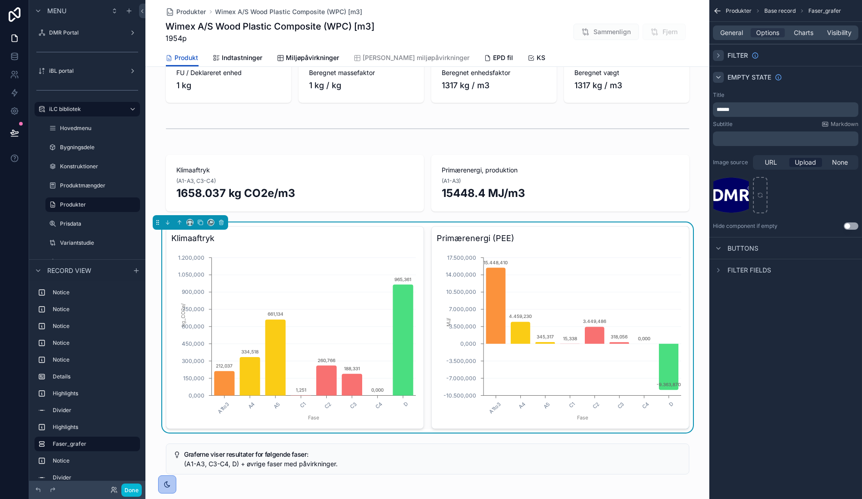
click at [718, 76] on icon "scrollable content" at bounding box center [718, 77] width 7 height 7
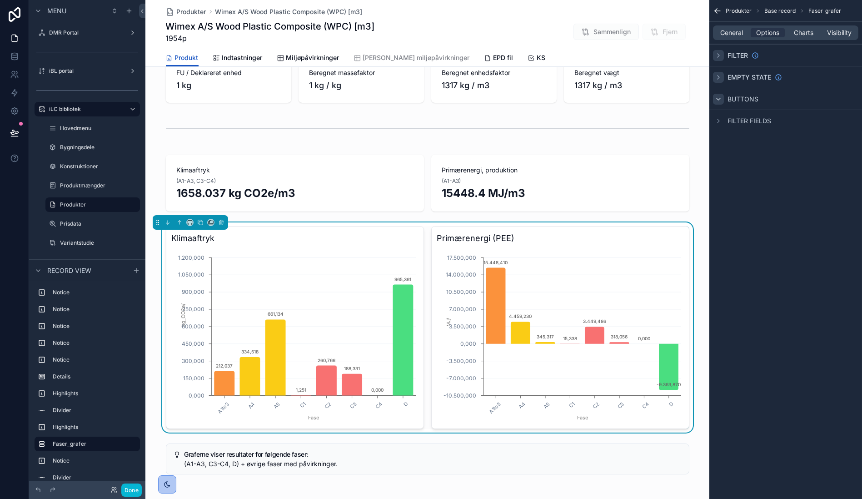
click at [719, 100] on icon "scrollable content" at bounding box center [718, 98] width 7 height 7
click at [721, 122] on icon "scrollable content" at bounding box center [718, 120] width 7 height 7
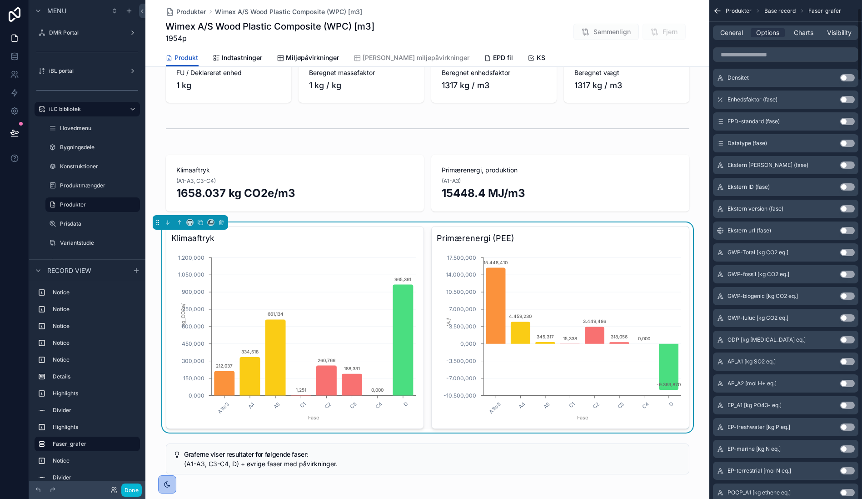
scroll to position [0, 0]
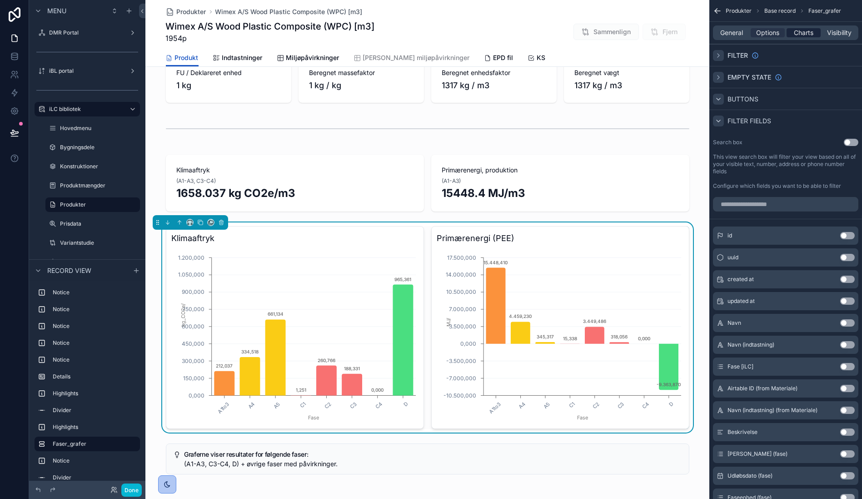
click at [806, 31] on span "Charts" at bounding box center [804, 32] width 20 height 9
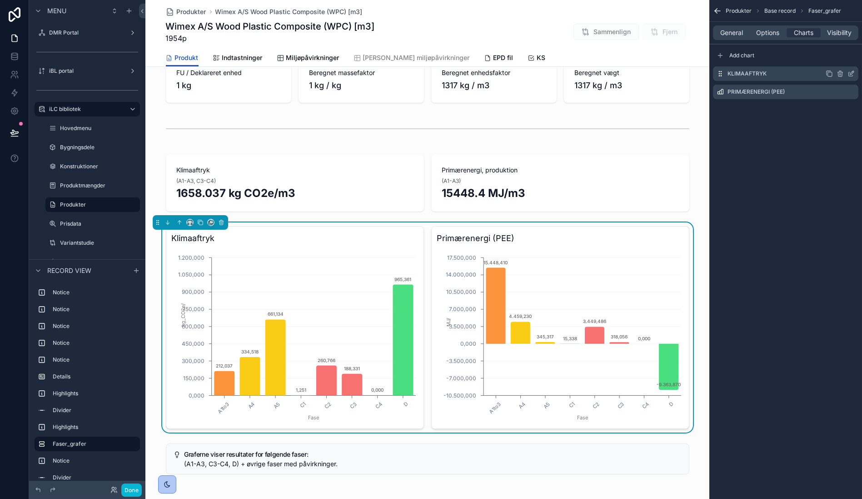
click at [774, 76] on div "Klimaaftryk" at bounding box center [785, 73] width 145 height 15
click at [854, 74] on icon "scrollable content" at bounding box center [851, 73] width 7 height 7
